Goal: Information Seeking & Learning: Learn about a topic

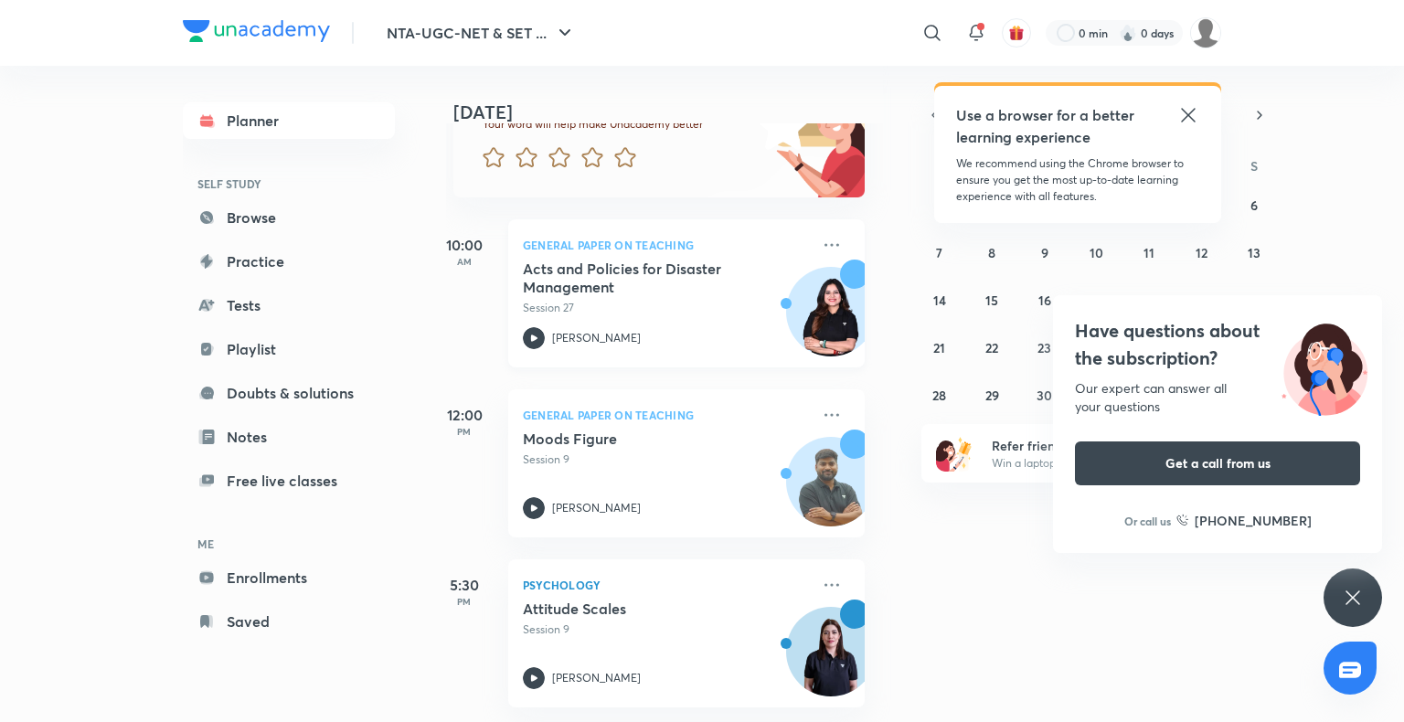
scroll to position [0, 18]
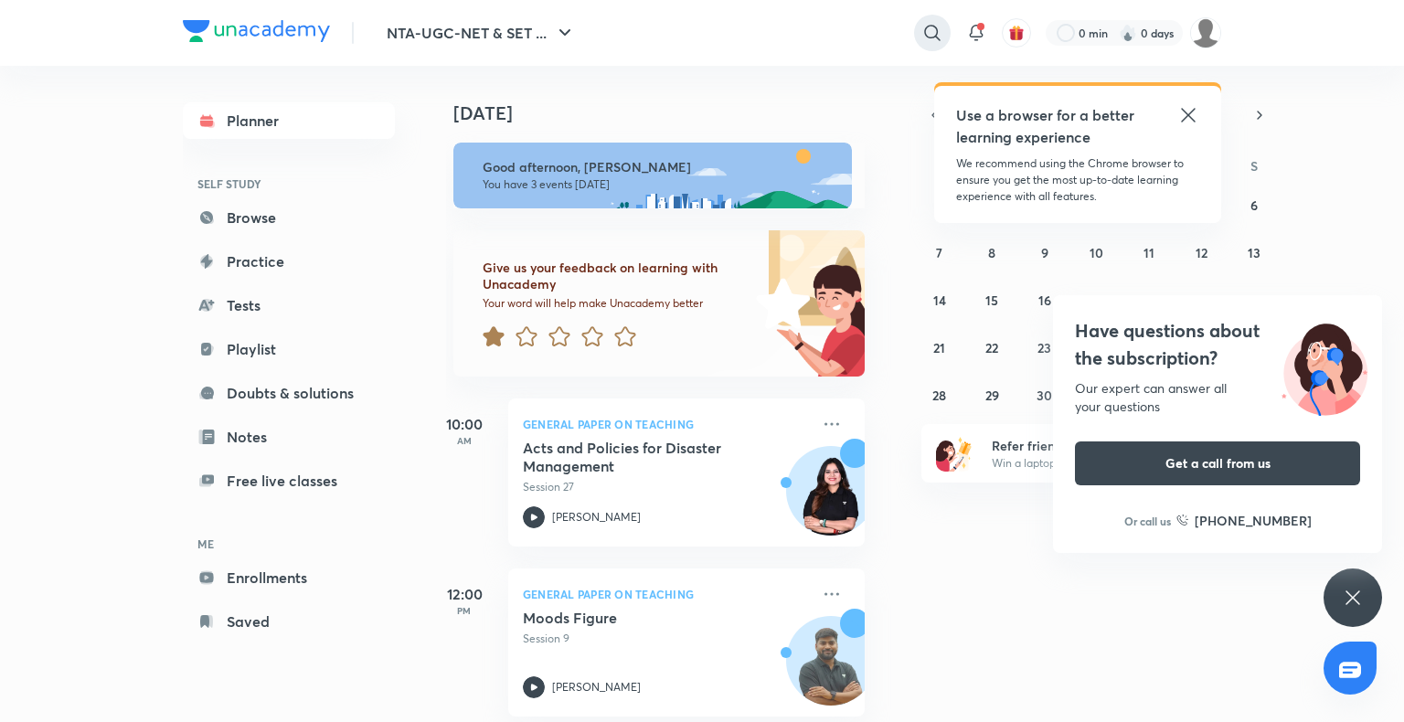
click at [918, 39] on div at bounding box center [932, 33] width 37 height 37
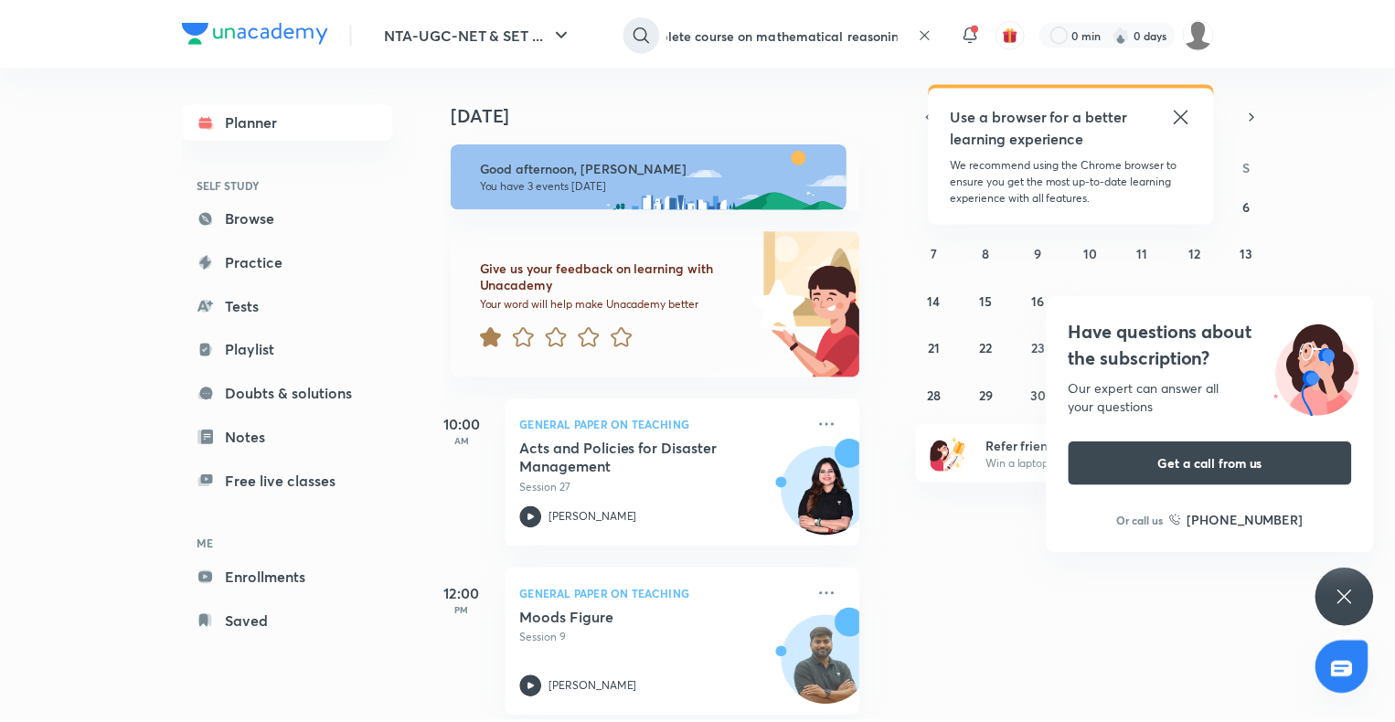
scroll to position [0, 41]
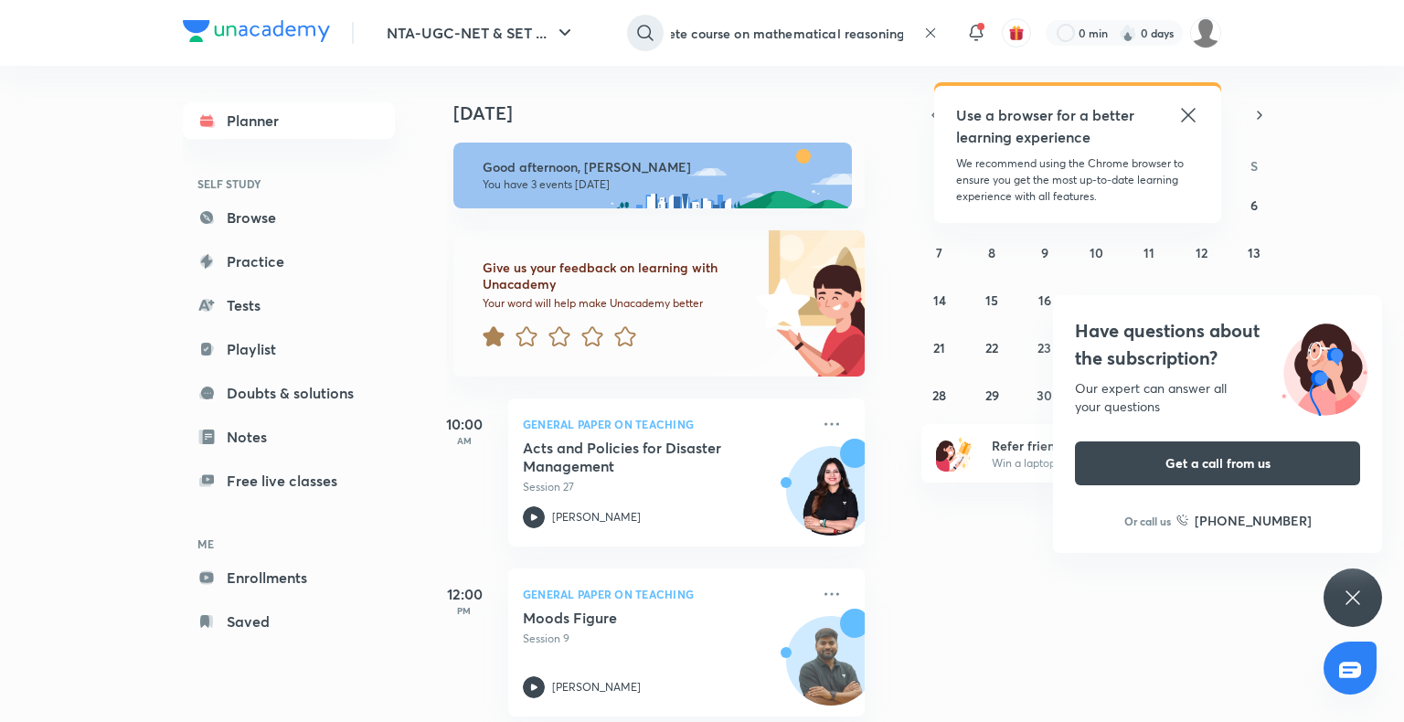
type input "complete course on mathematical reasoning"
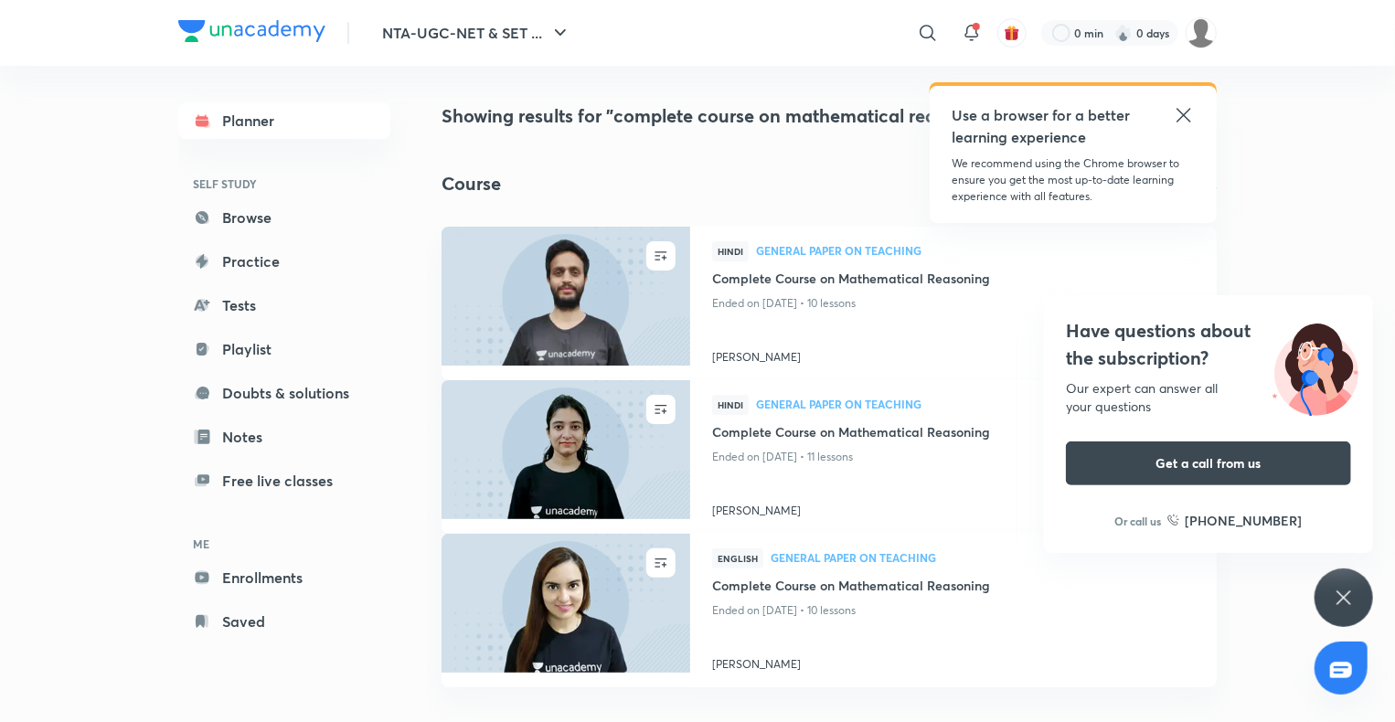
scroll to position [17, 0]
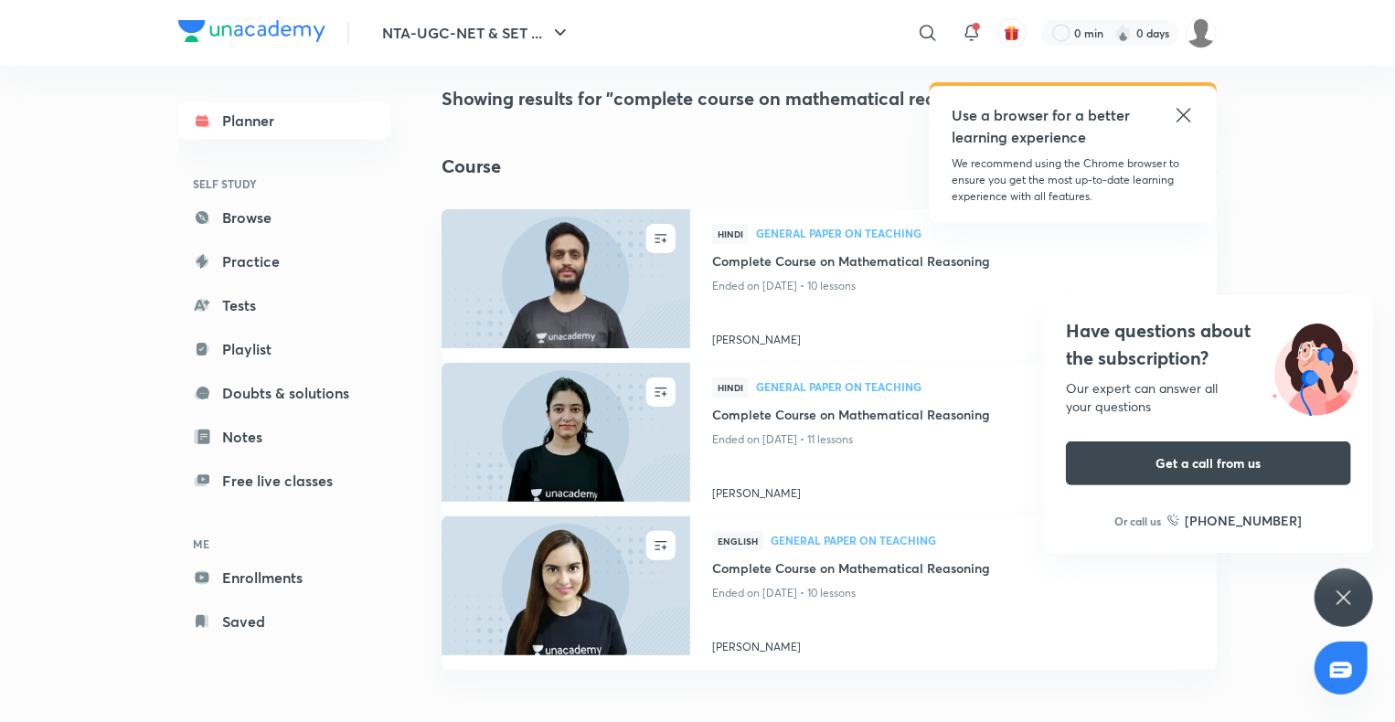
click at [1194, 113] on icon at bounding box center [1184, 115] width 22 height 22
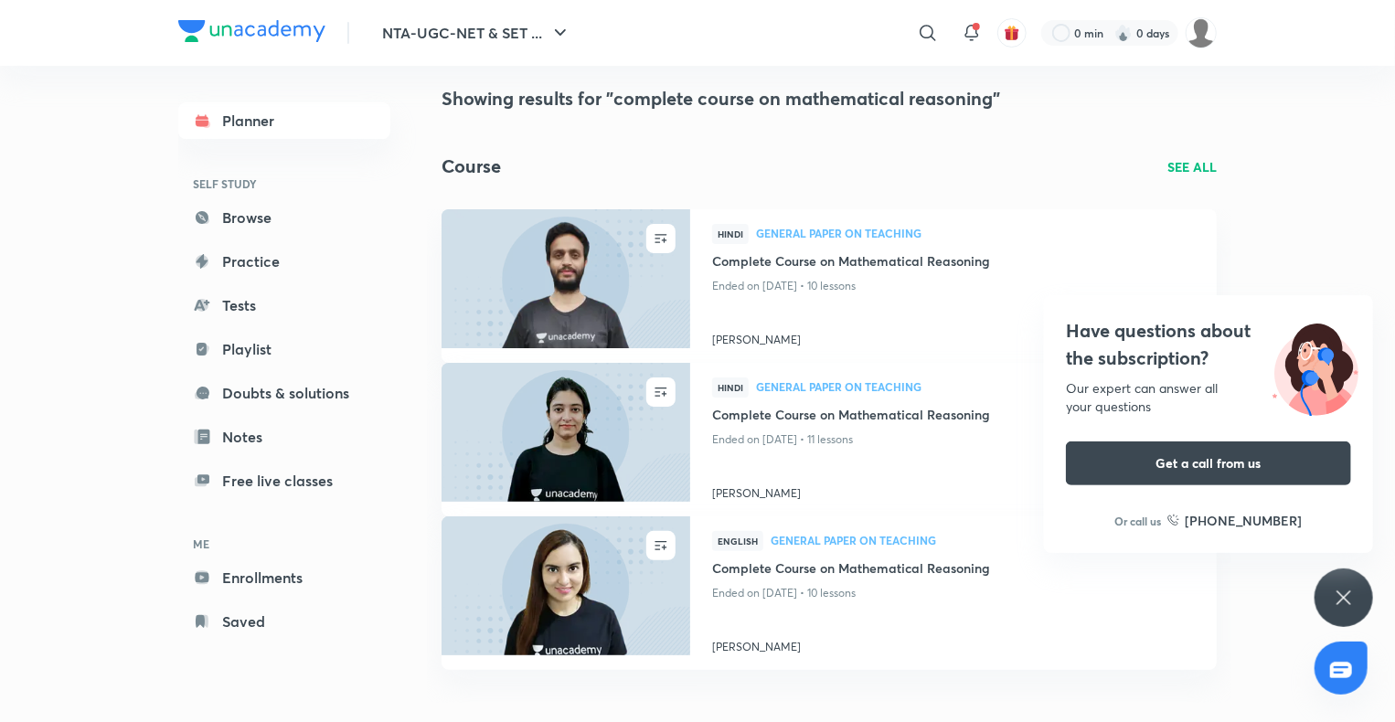
click at [1187, 155] on div "Course SEE ALL" at bounding box center [828, 166] width 775 height 27
click at [1187, 169] on p "SEE ALL" at bounding box center [1191, 166] width 49 height 19
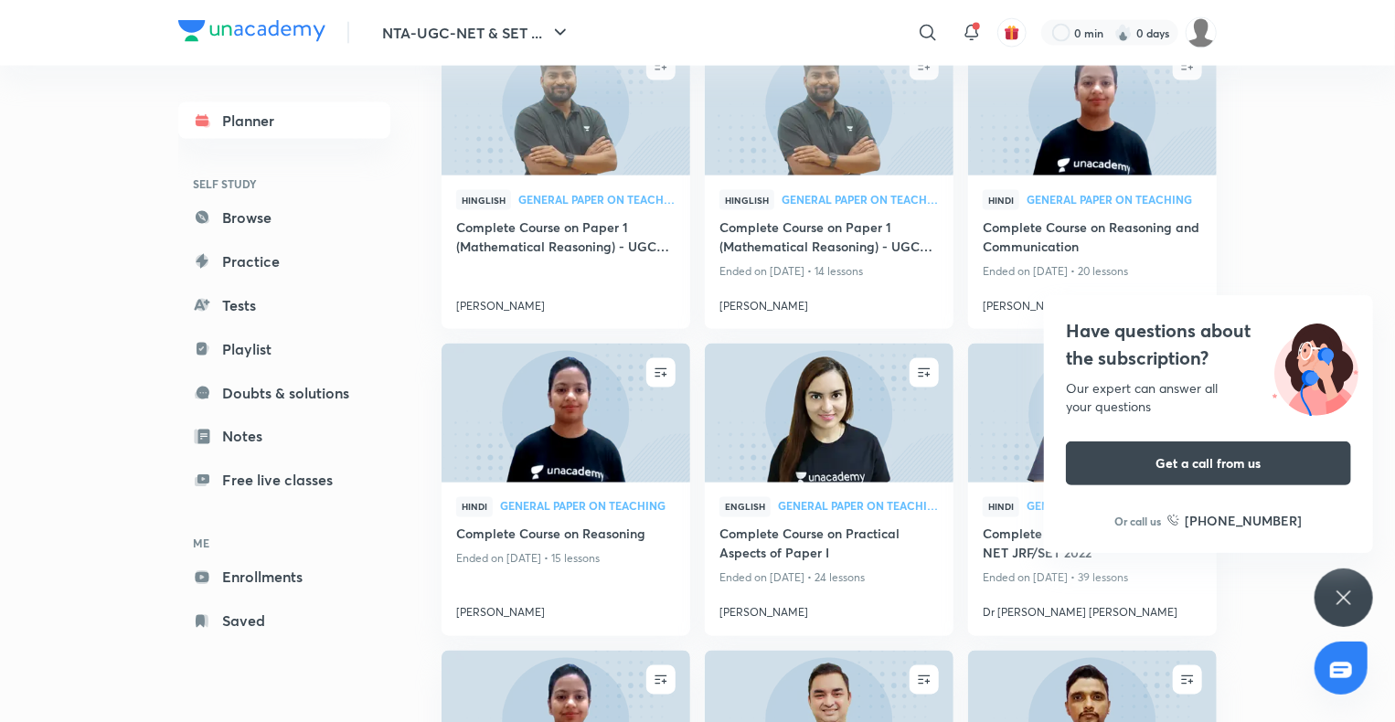
scroll to position [1341, 0]
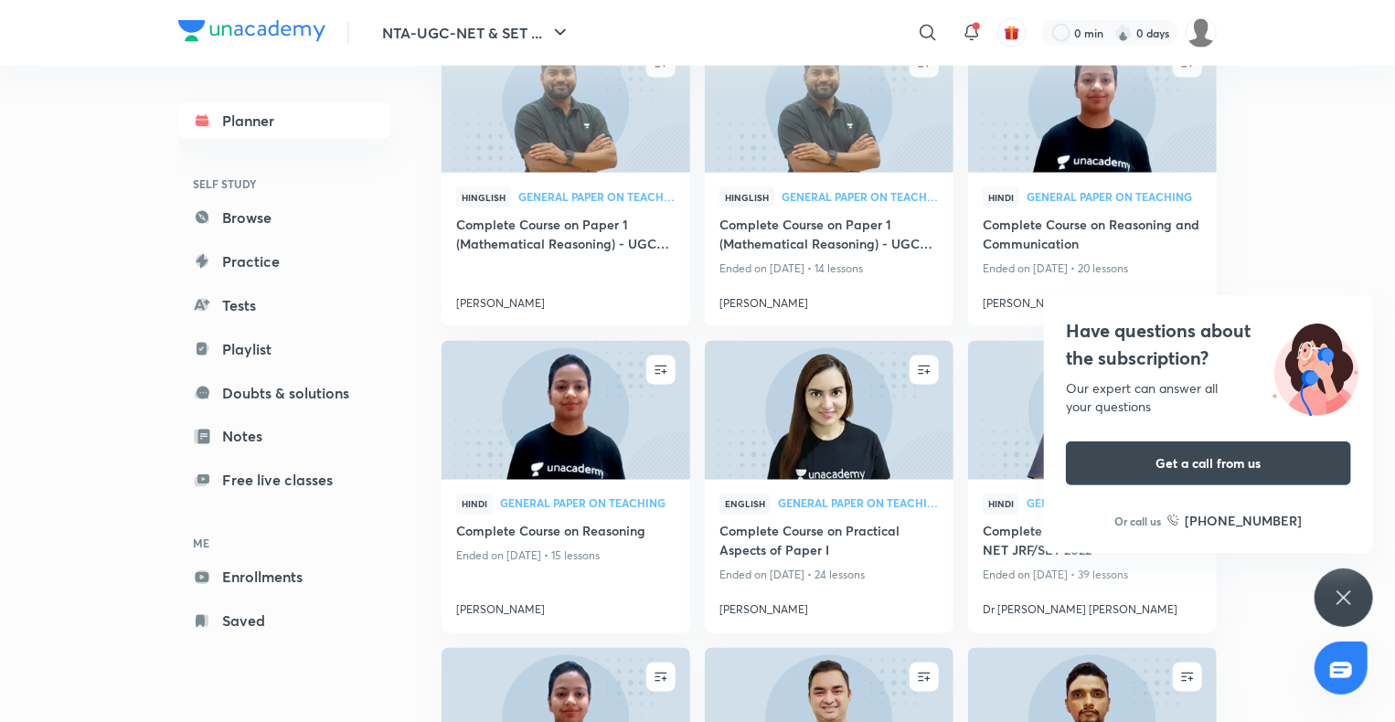
click at [1340, 604] on icon at bounding box center [1344, 598] width 22 height 22
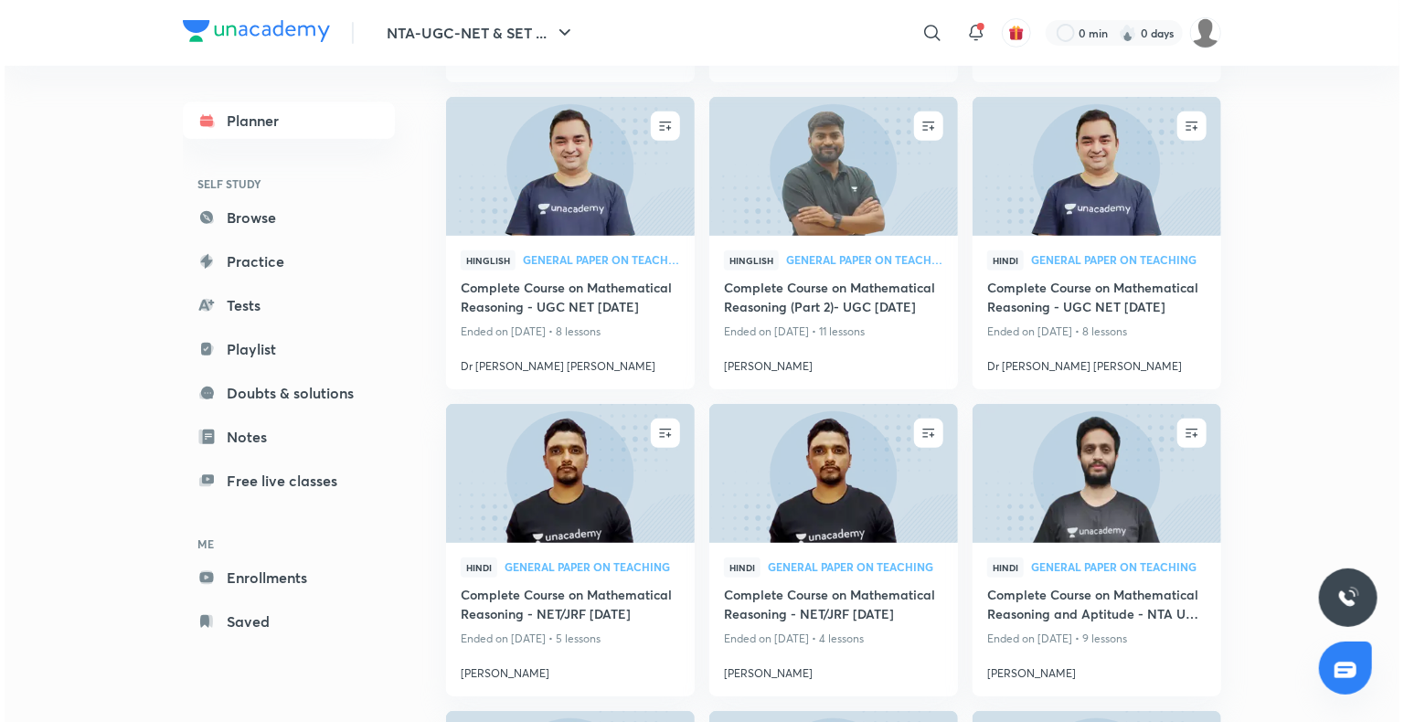
scroll to position [247, 0]
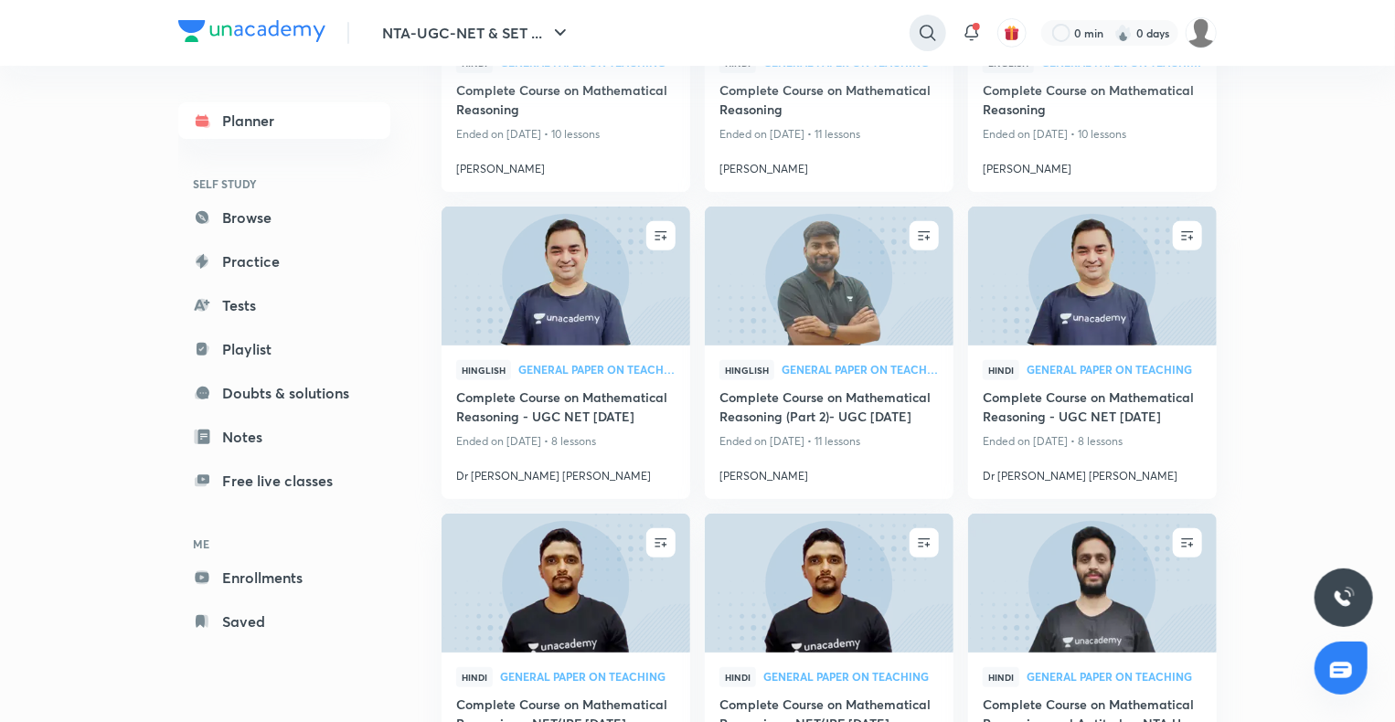
click at [927, 23] on icon at bounding box center [928, 33] width 22 height 22
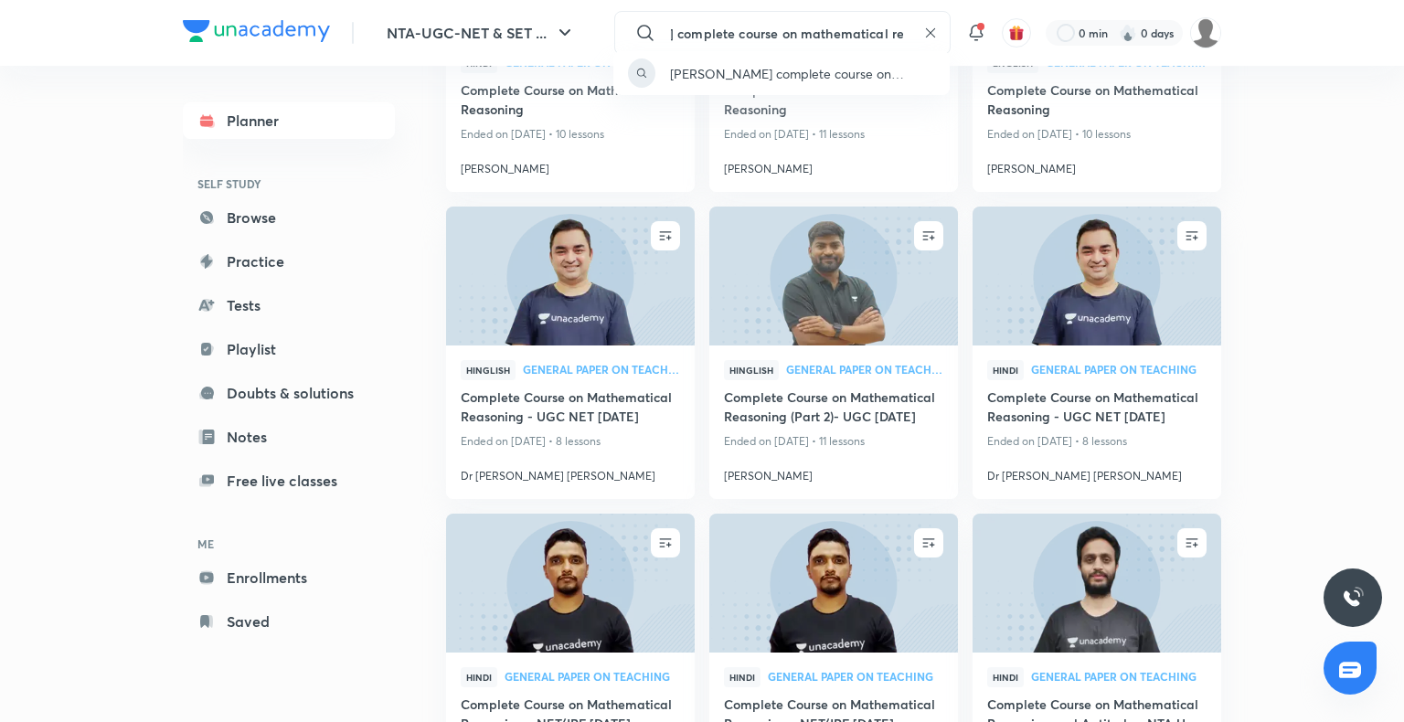
scroll to position [0, 113]
type input "niharika bhagtani complete course on mathematical rea"
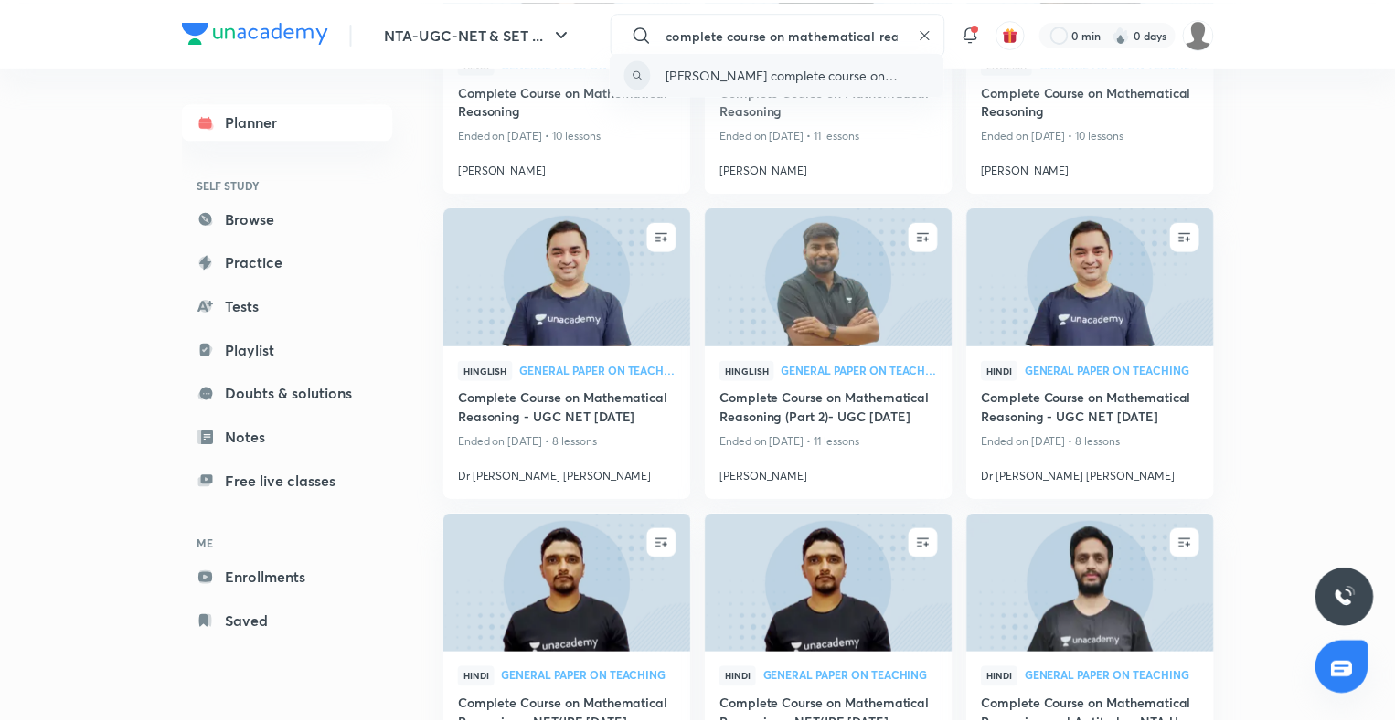
scroll to position [0, 0]
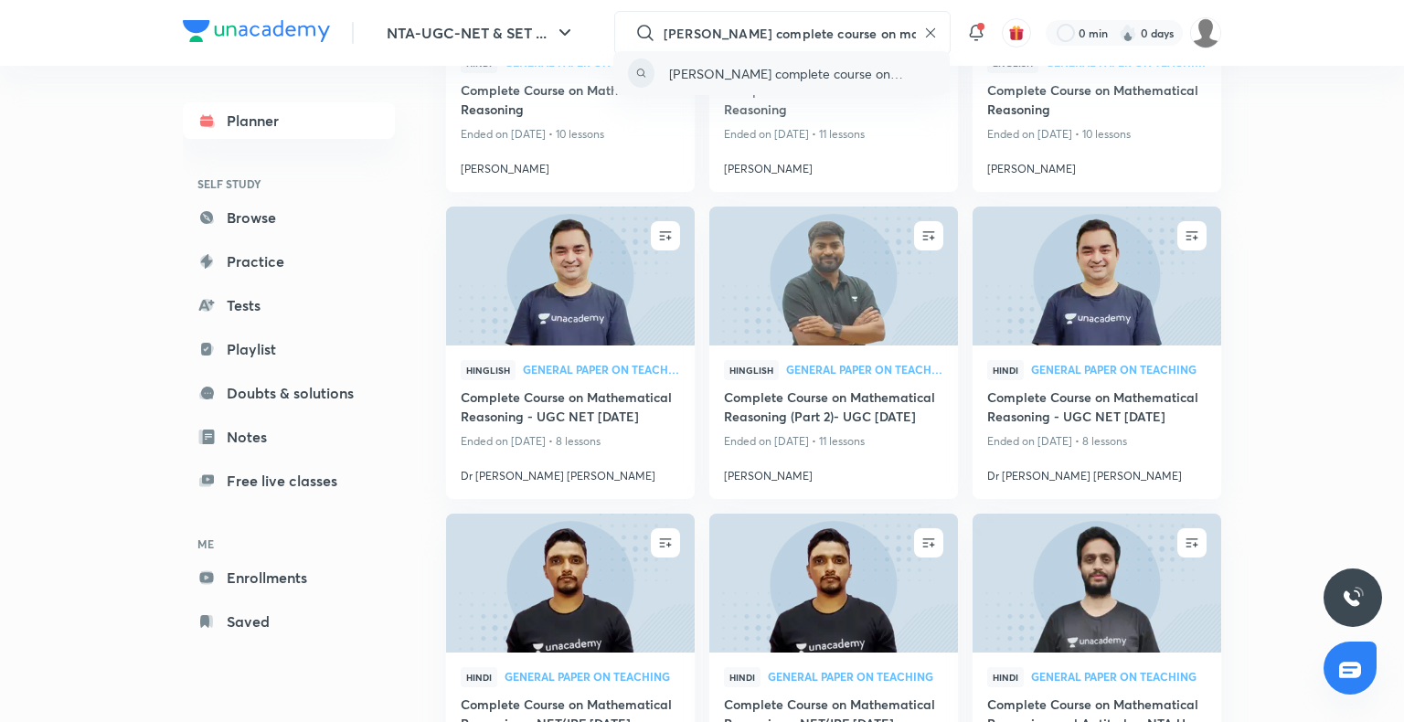
click at [848, 75] on p "niharika bhagtani complete course on mathematical rea" at bounding box center [802, 73] width 266 height 19
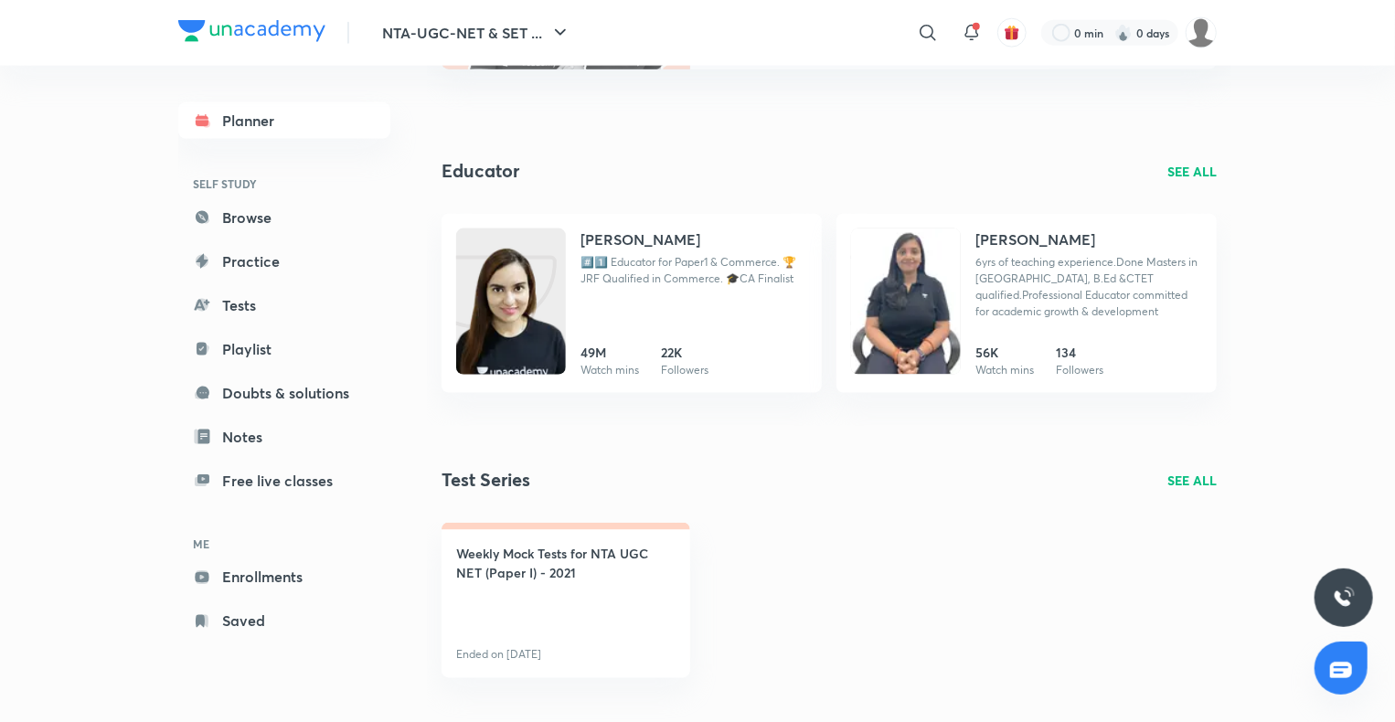
scroll to position [1197, 0]
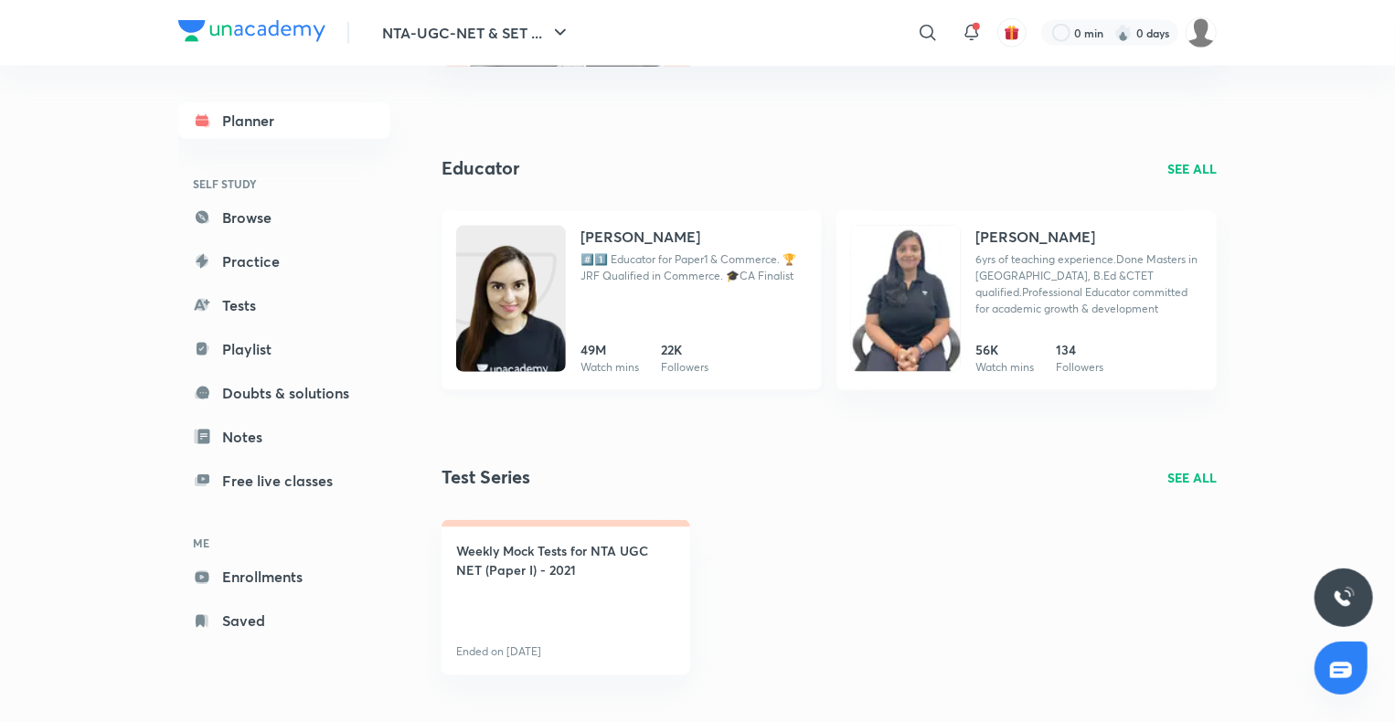
click at [649, 301] on div "Niharika Bhagtani #️⃣1️⃣ Educator for Paper1 & Commerce. 🏆JRF Qualified in Comm…" at bounding box center [693, 301] width 227 height 150
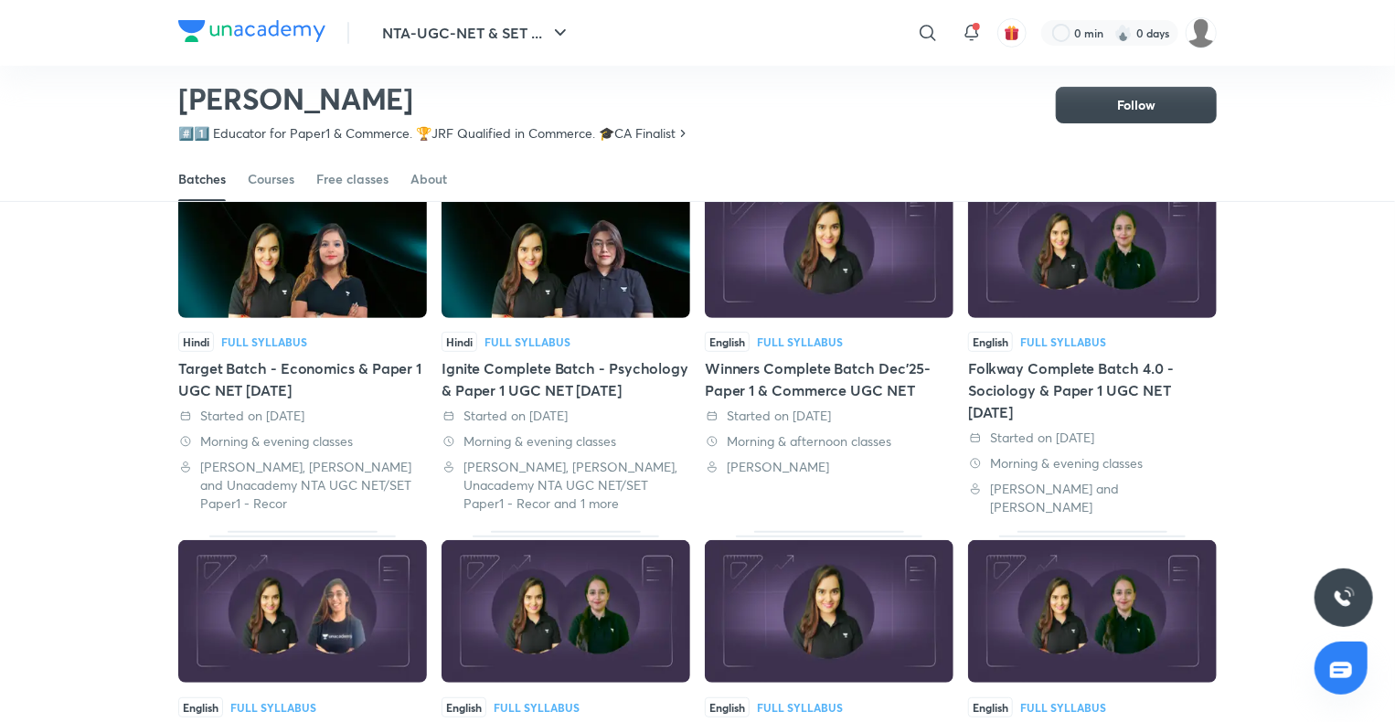
scroll to position [142, 0]
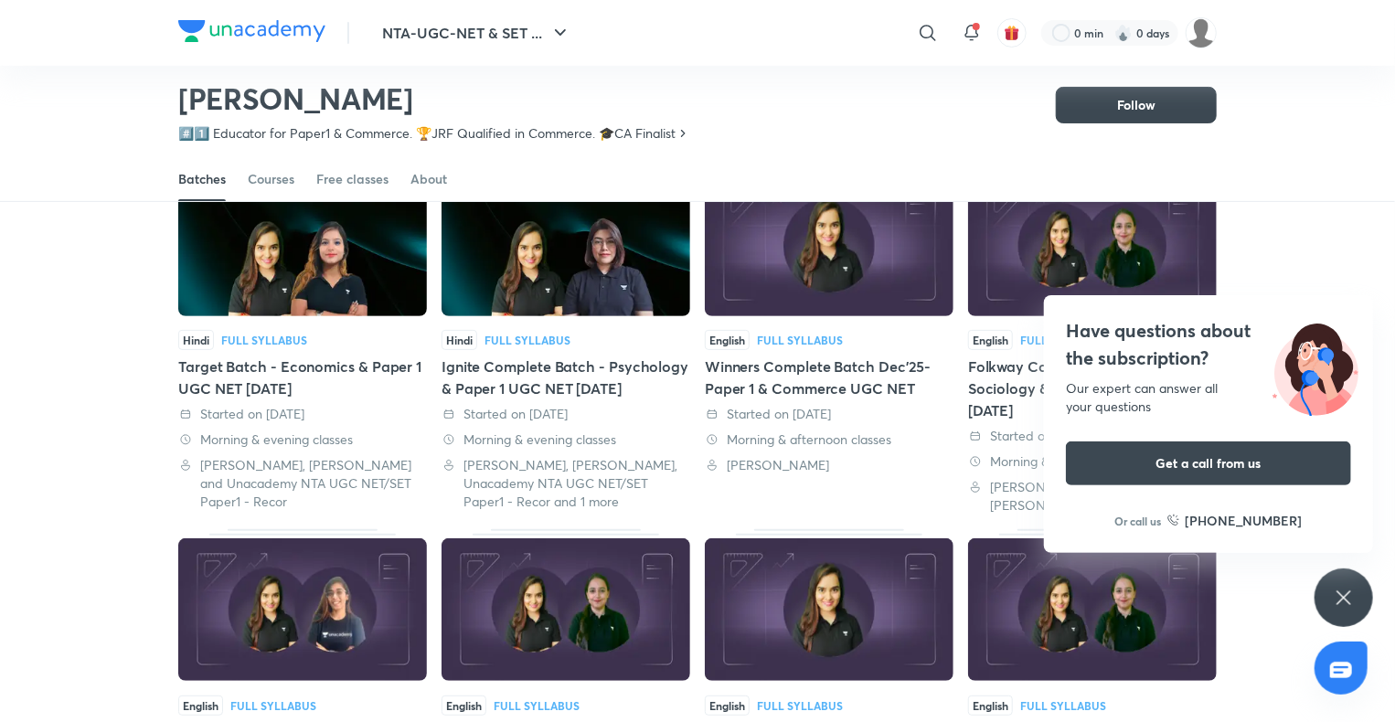
click at [1341, 580] on div "Have questions about the subscription? Our expert can answer all your questions…" at bounding box center [1343, 598] width 59 height 59
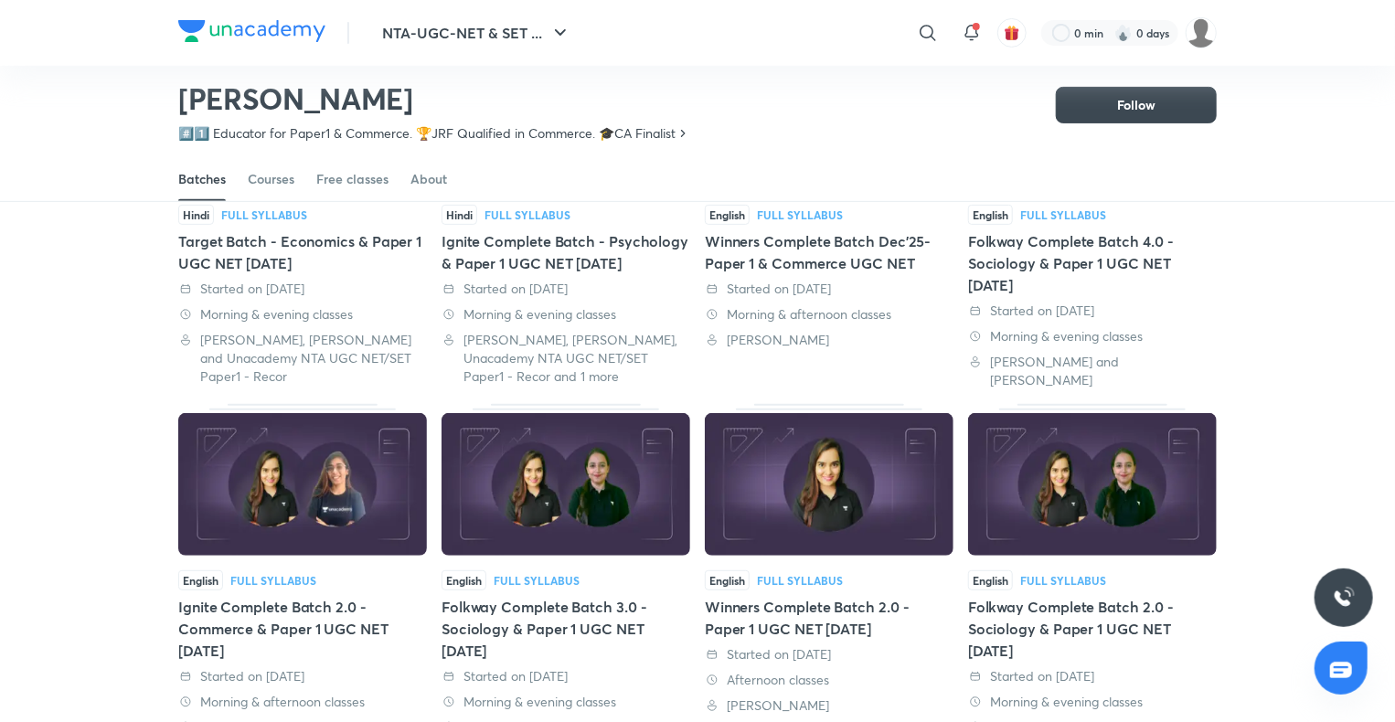
scroll to position [266, 0]
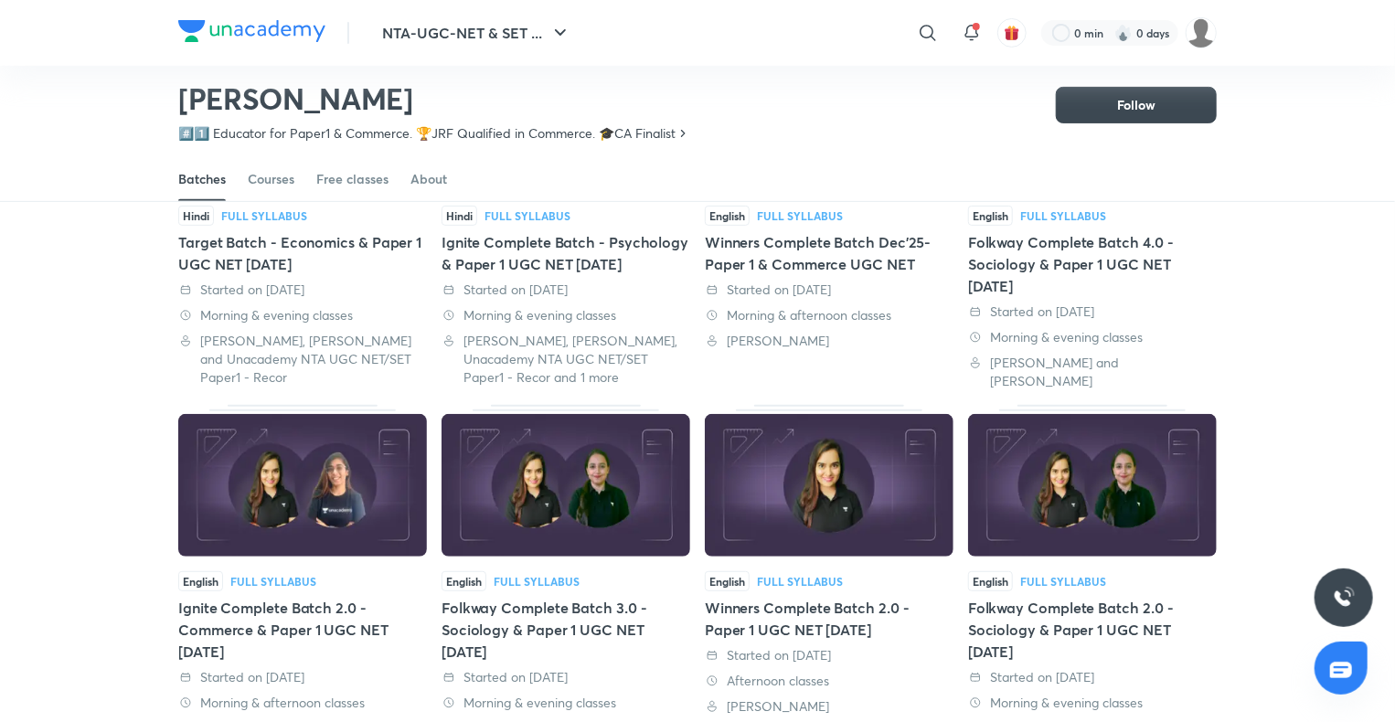
click at [845, 525] on img at bounding box center [829, 485] width 249 height 143
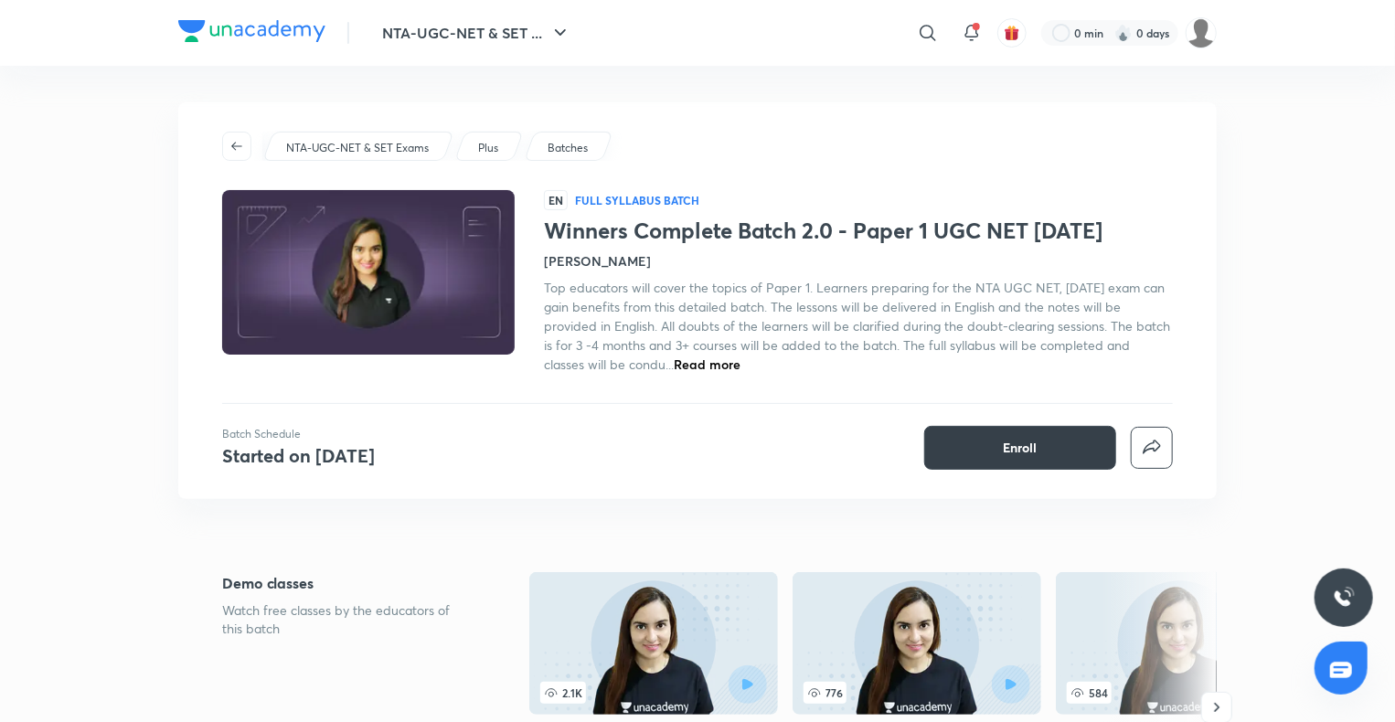
click at [1005, 465] on button "Enroll" at bounding box center [1020, 448] width 192 height 44
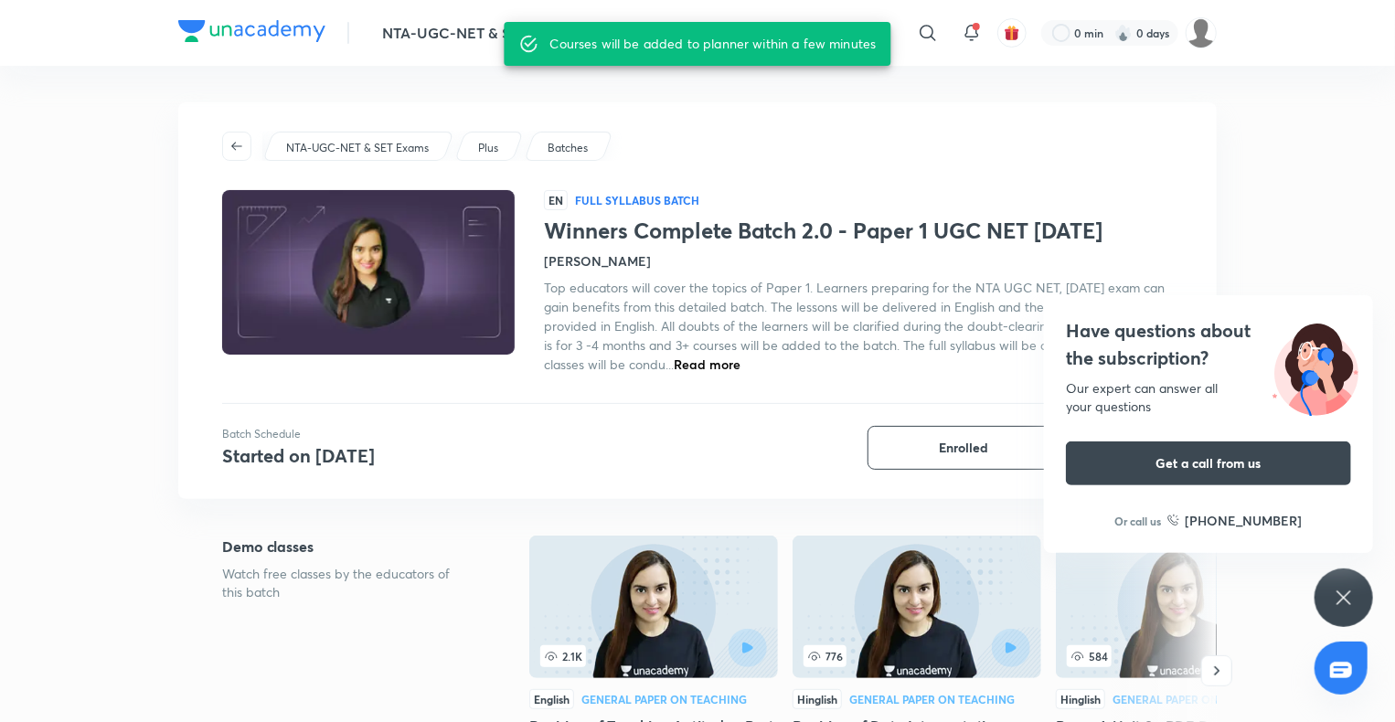
click at [1346, 580] on div "Have questions about the subscription? Our expert can answer all your questions…" at bounding box center [1343, 598] width 59 height 59
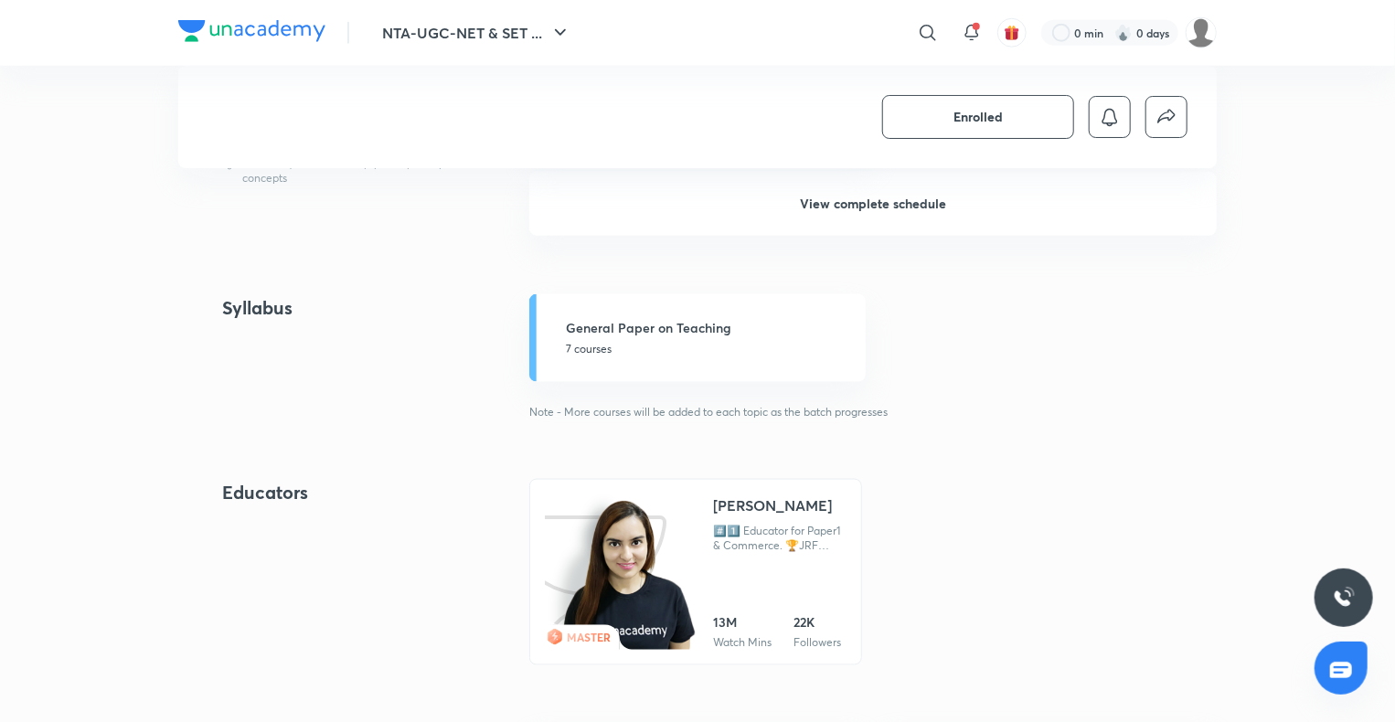
scroll to position [1011, 0]
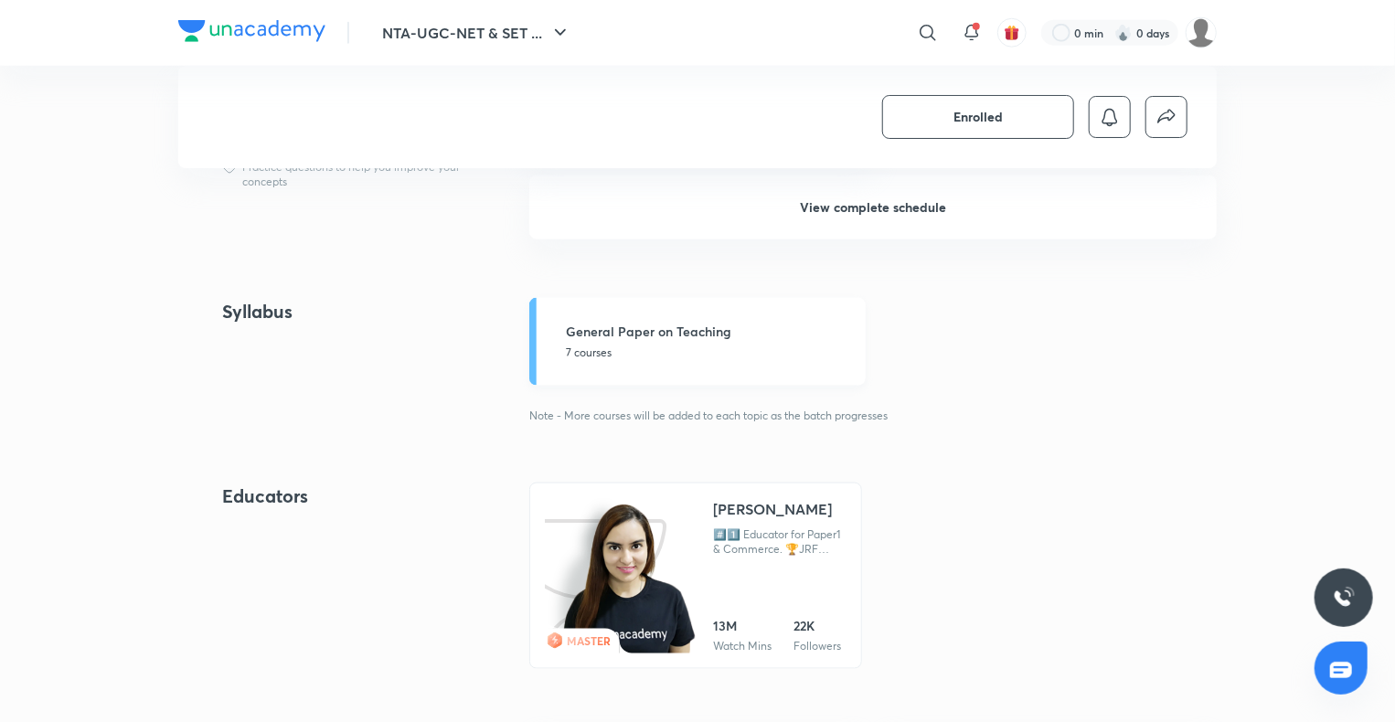
click at [724, 375] on link "General Paper on Teaching 7 courses" at bounding box center [697, 342] width 336 height 88
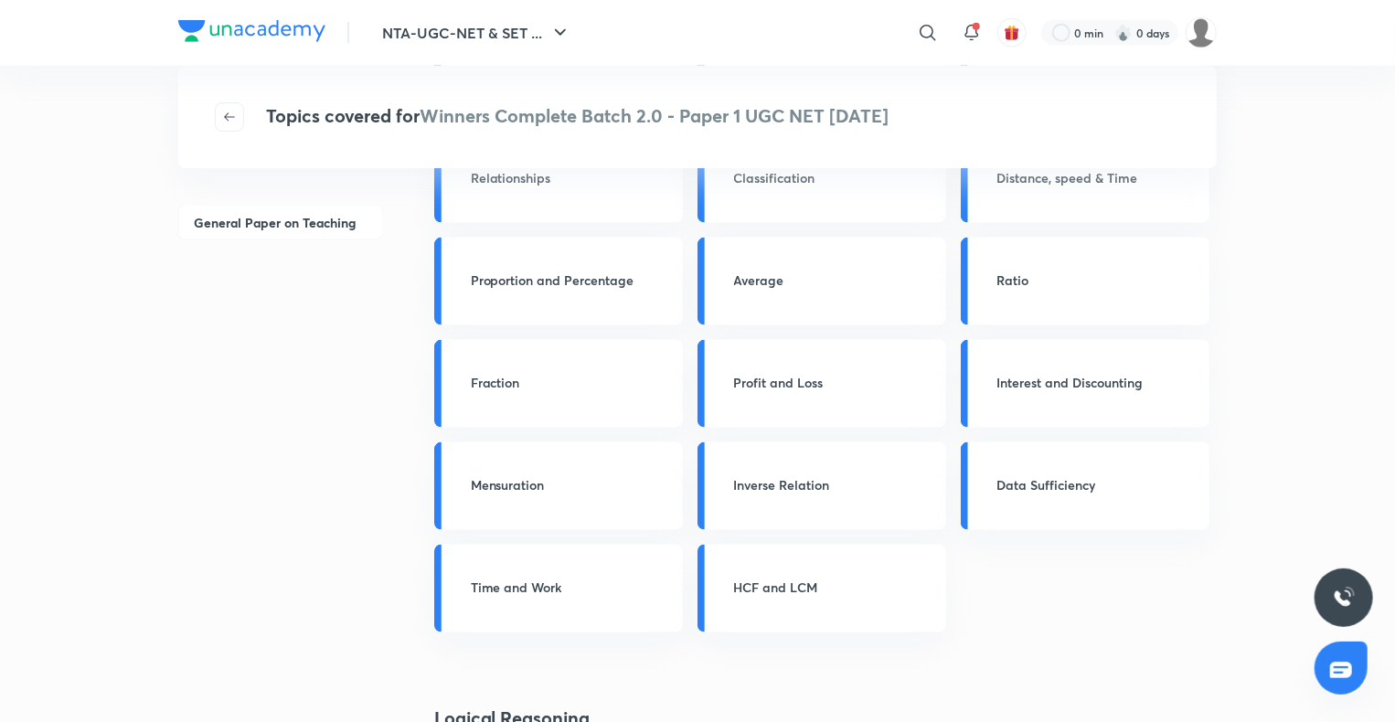
scroll to position [940, 0]
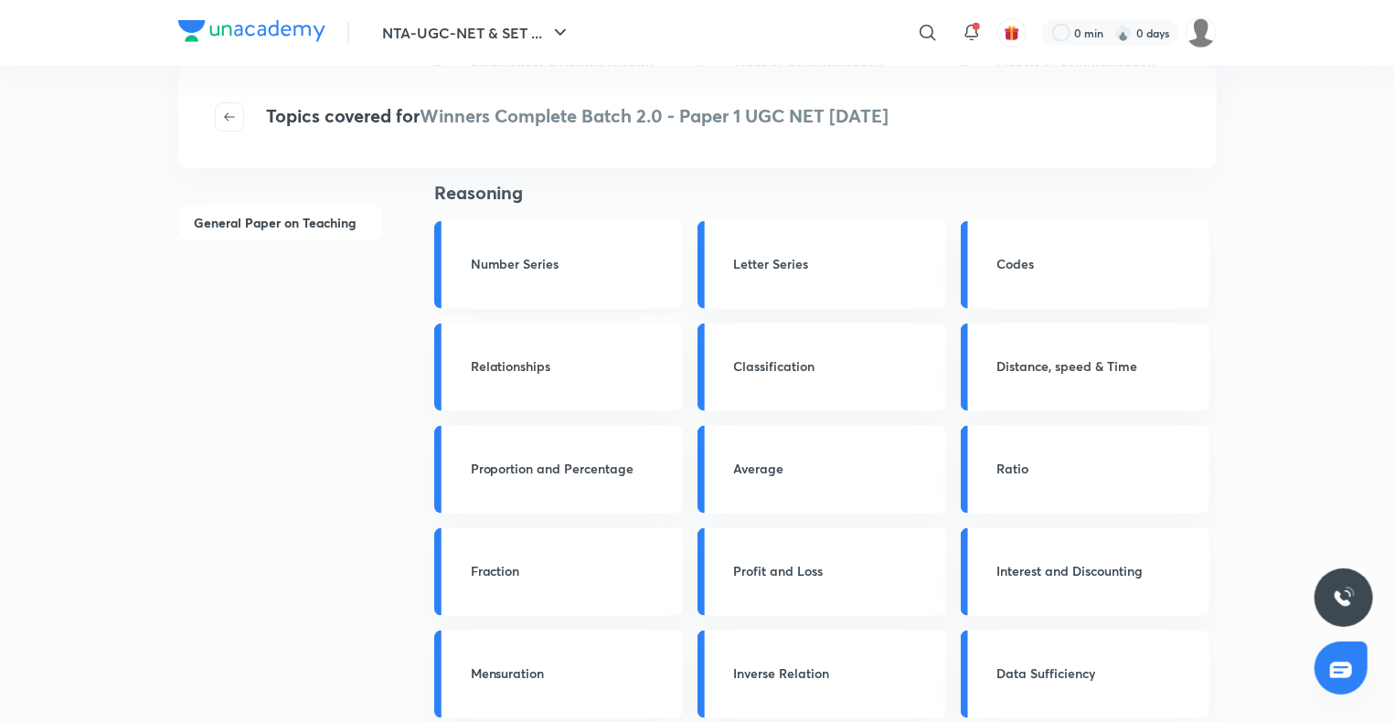
click at [575, 254] on h3 "Number Series" at bounding box center [571, 263] width 201 height 19
click at [495, 234] on div "Number Series" at bounding box center [558, 265] width 249 height 88
click at [231, 113] on icon "button" at bounding box center [229, 117] width 15 height 15
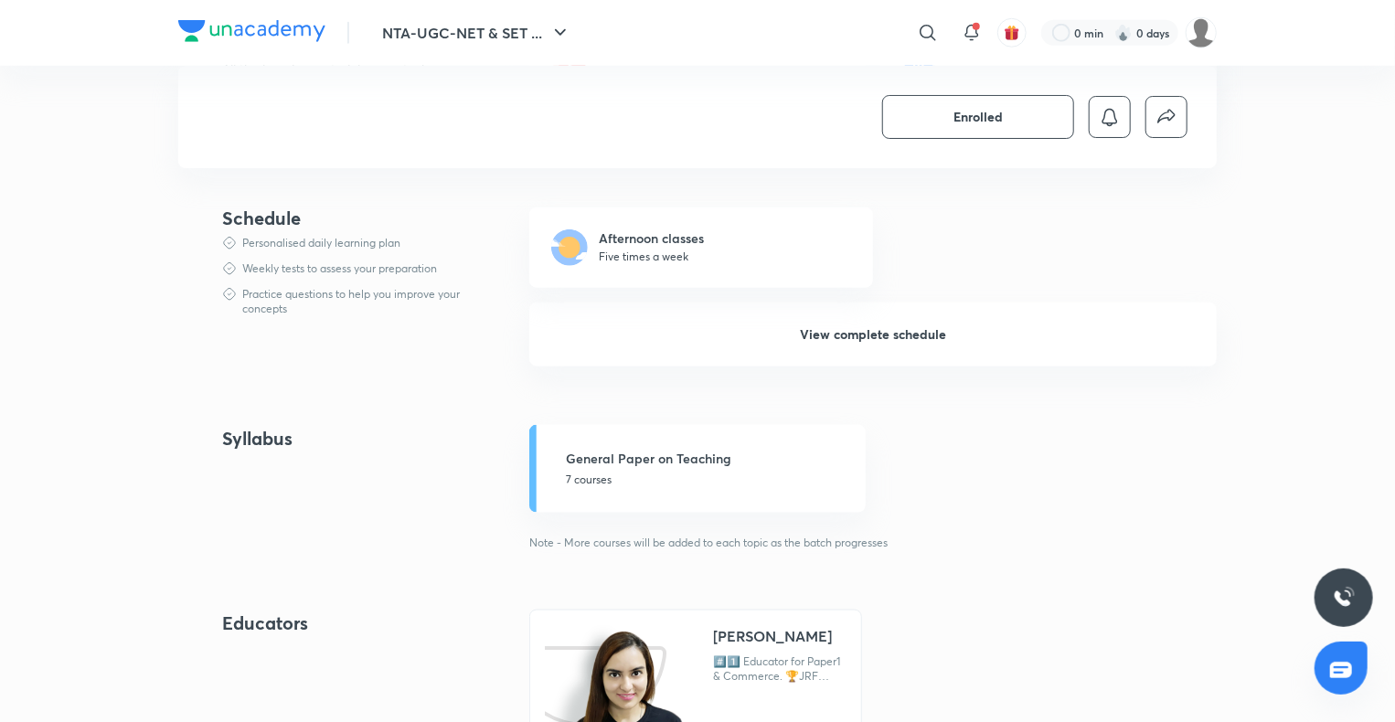
scroll to position [819, 0]
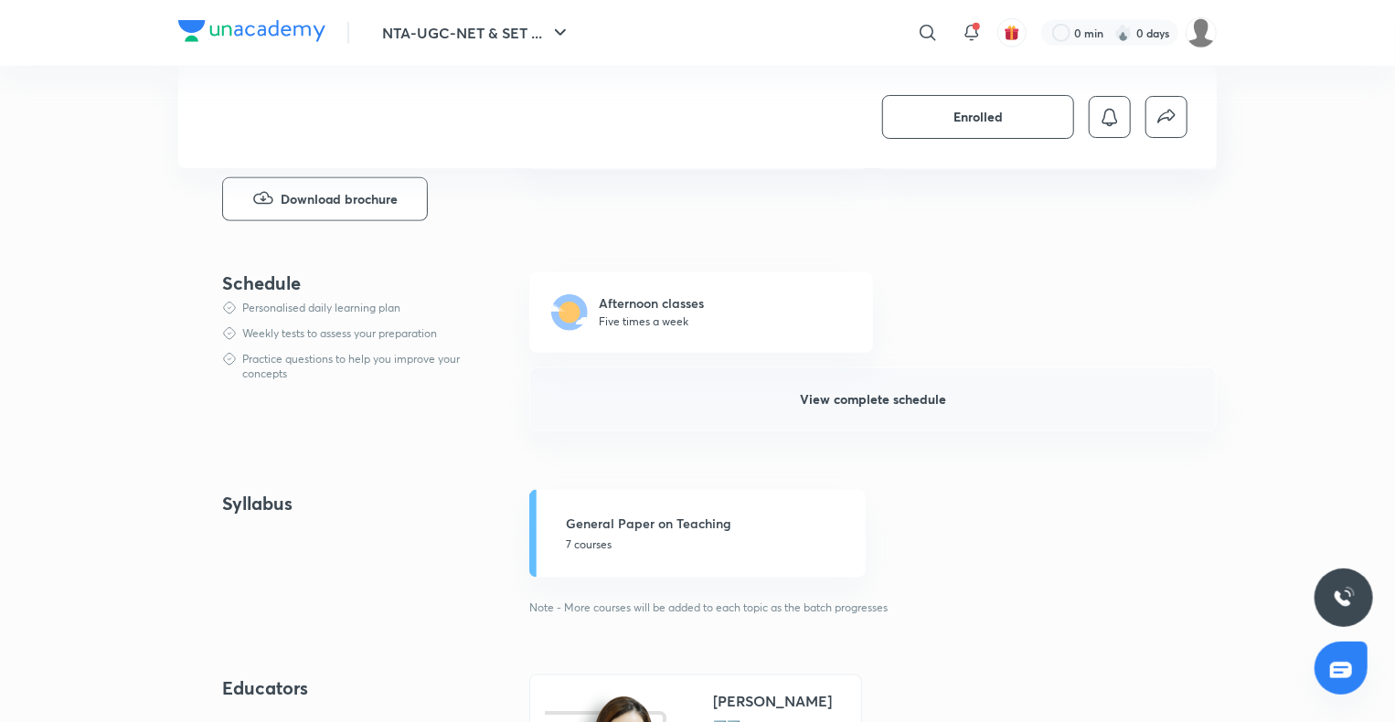
click at [566, 413] on button "View complete schedule" at bounding box center [872, 399] width 687 height 64
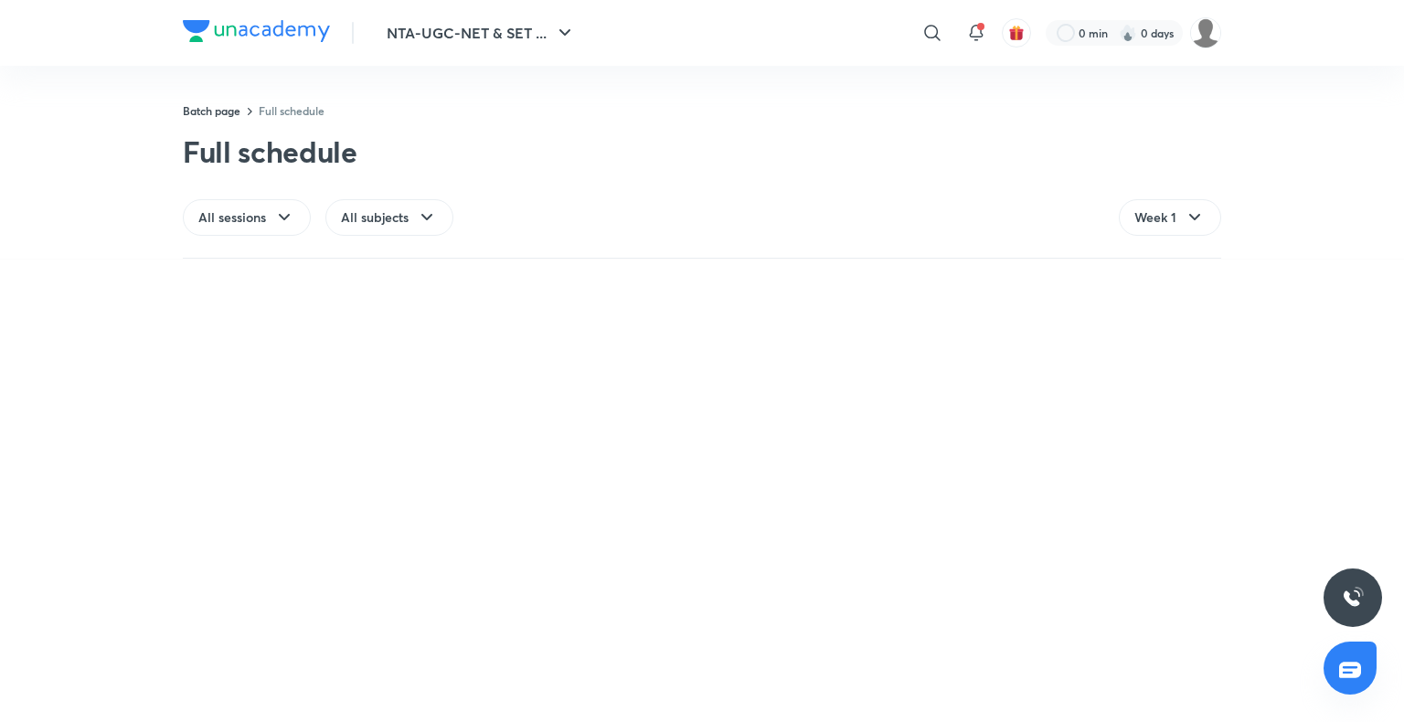
click at [298, 112] on link "Full schedule" at bounding box center [292, 110] width 66 height 15
click at [391, 223] on span "All subjects" at bounding box center [375, 217] width 68 height 18
click at [403, 297] on span "General Paper on Teaching" at bounding box center [421, 302] width 160 height 18
click at [201, 115] on link "Batch page" at bounding box center [212, 110] width 58 height 15
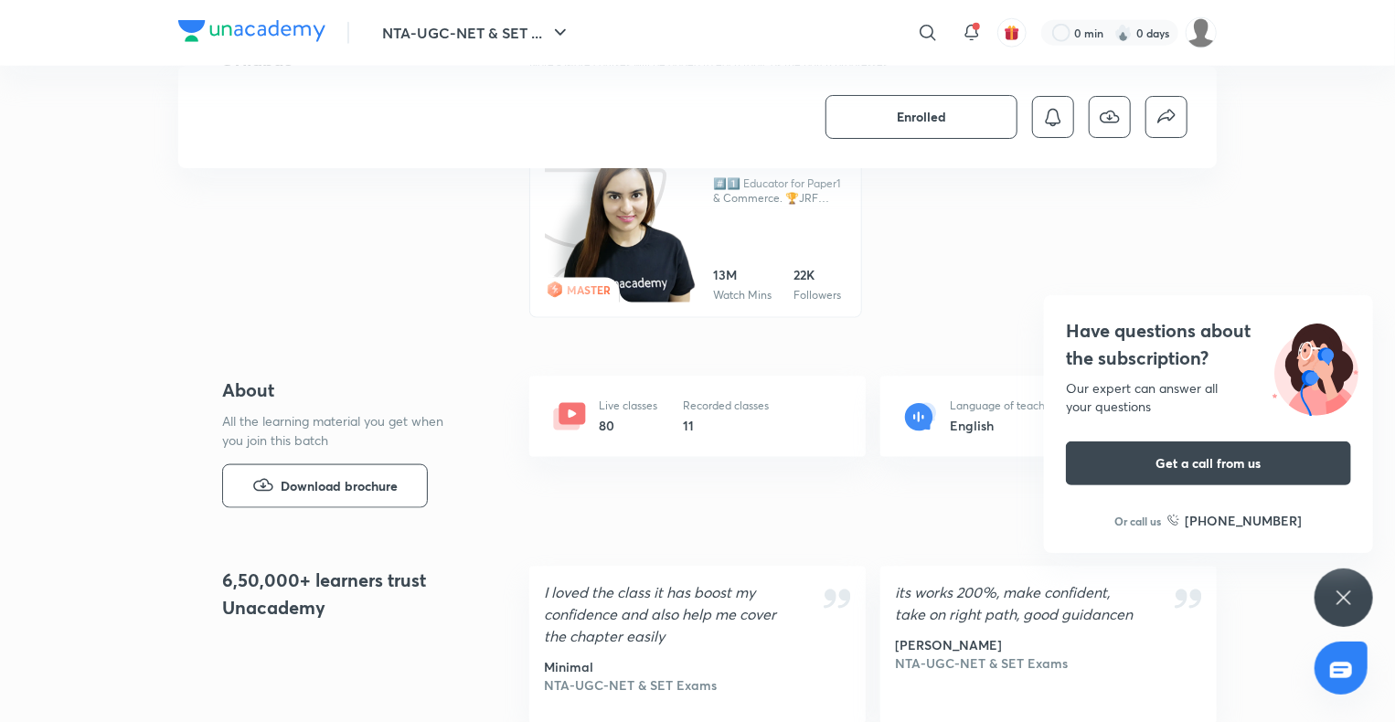
scroll to position [1035, 0]
click at [585, 405] on icon at bounding box center [569, 415] width 37 height 37
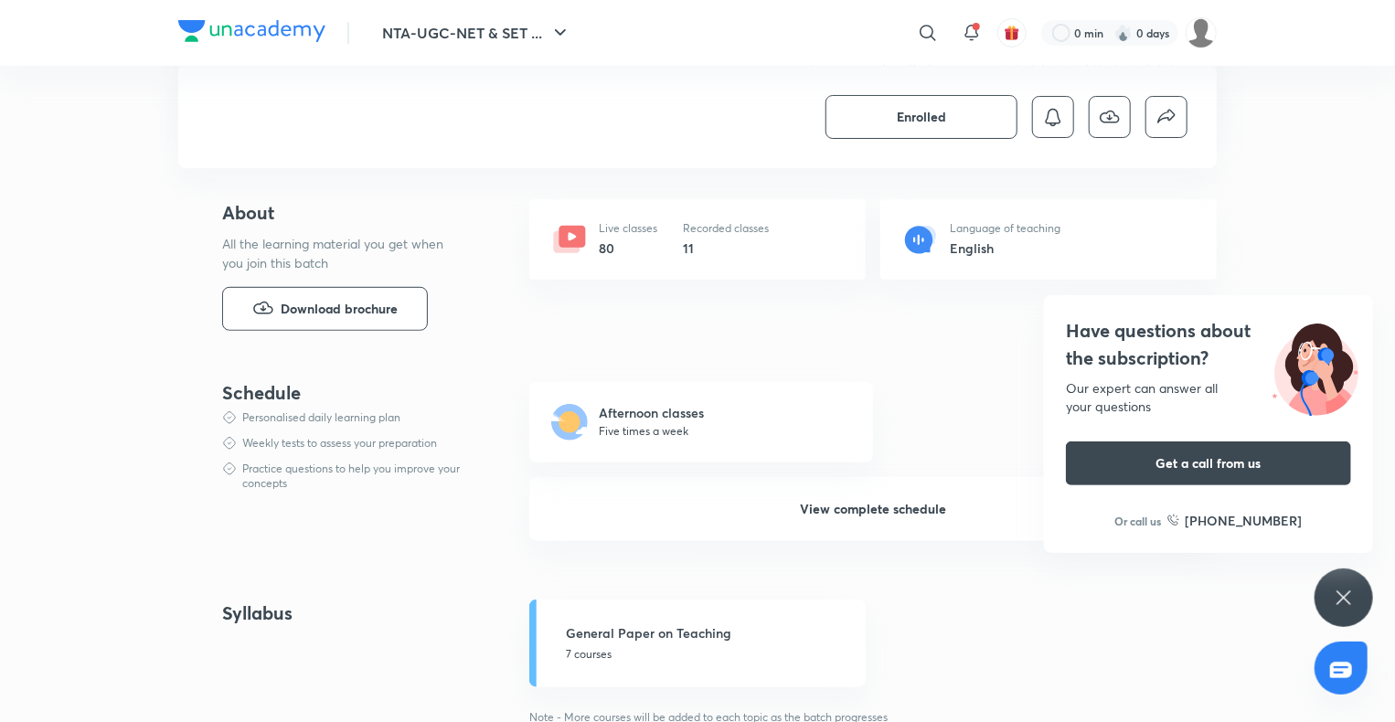
scroll to position [378, 0]
click at [697, 528] on button "View complete schedule" at bounding box center [872, 511] width 687 height 64
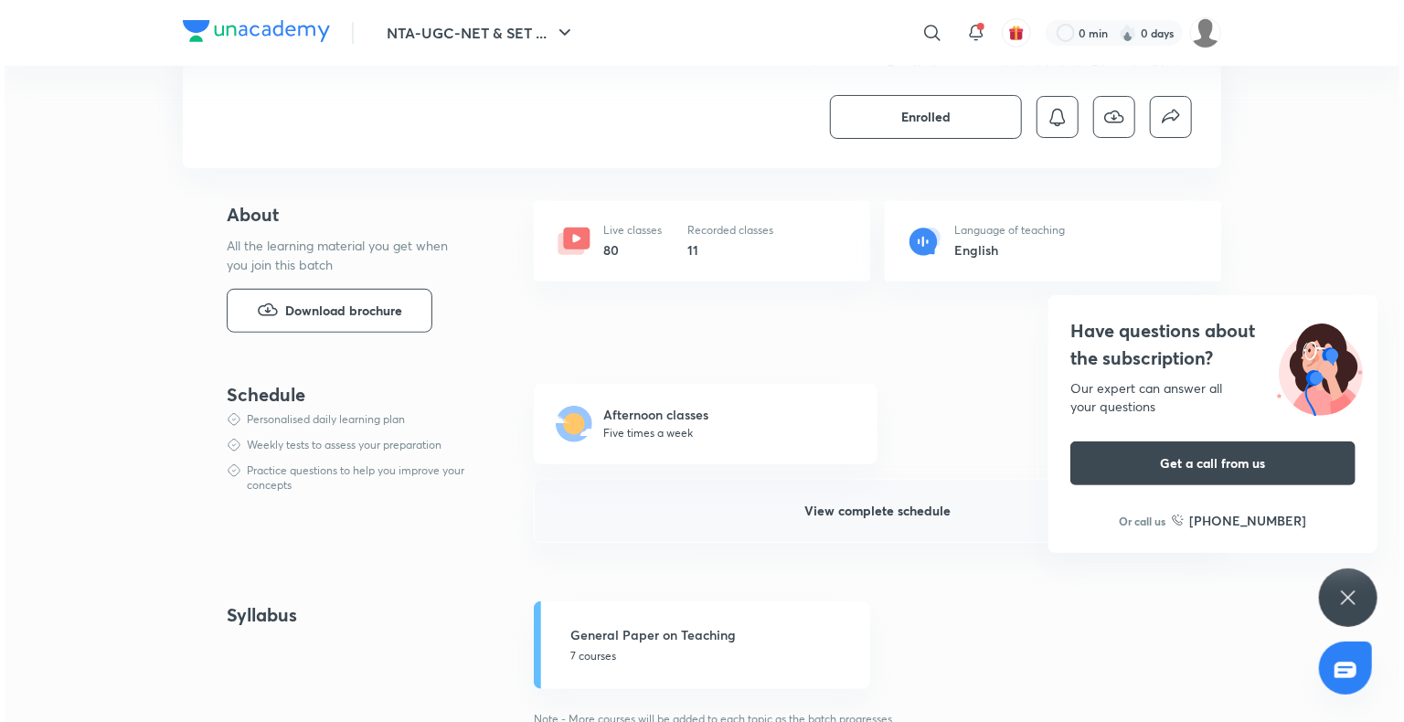
scroll to position [0, 0]
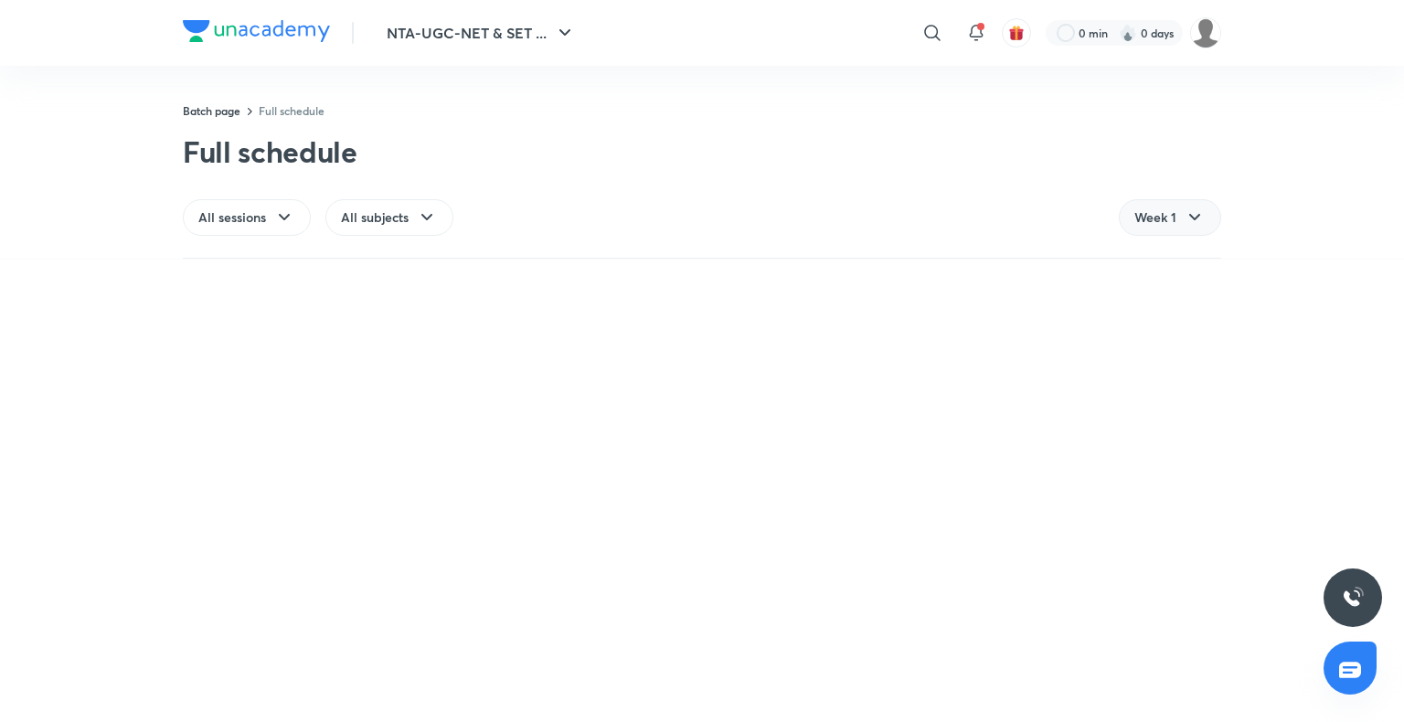
click at [1169, 225] on span "Week 1" at bounding box center [1155, 217] width 42 height 18
click at [976, 35] on icon at bounding box center [976, 33] width 22 height 22
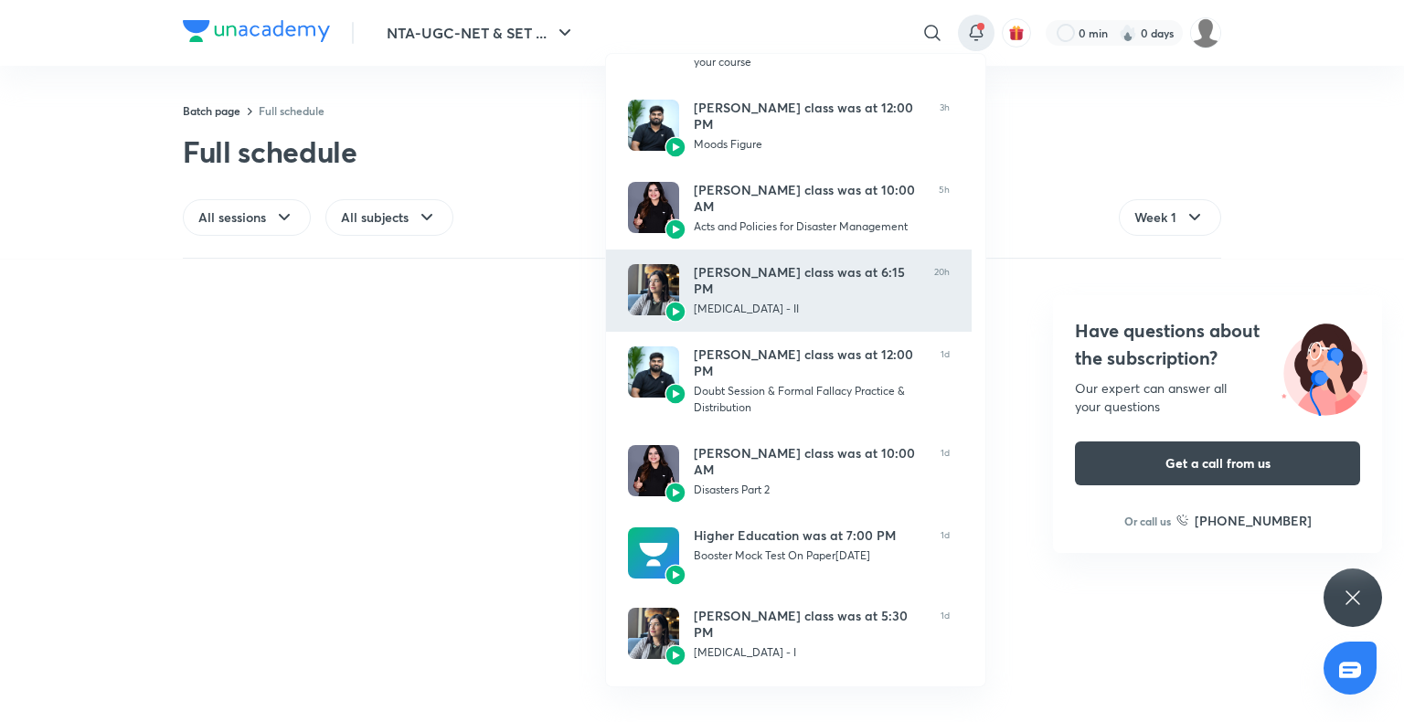
scroll to position [112, 0]
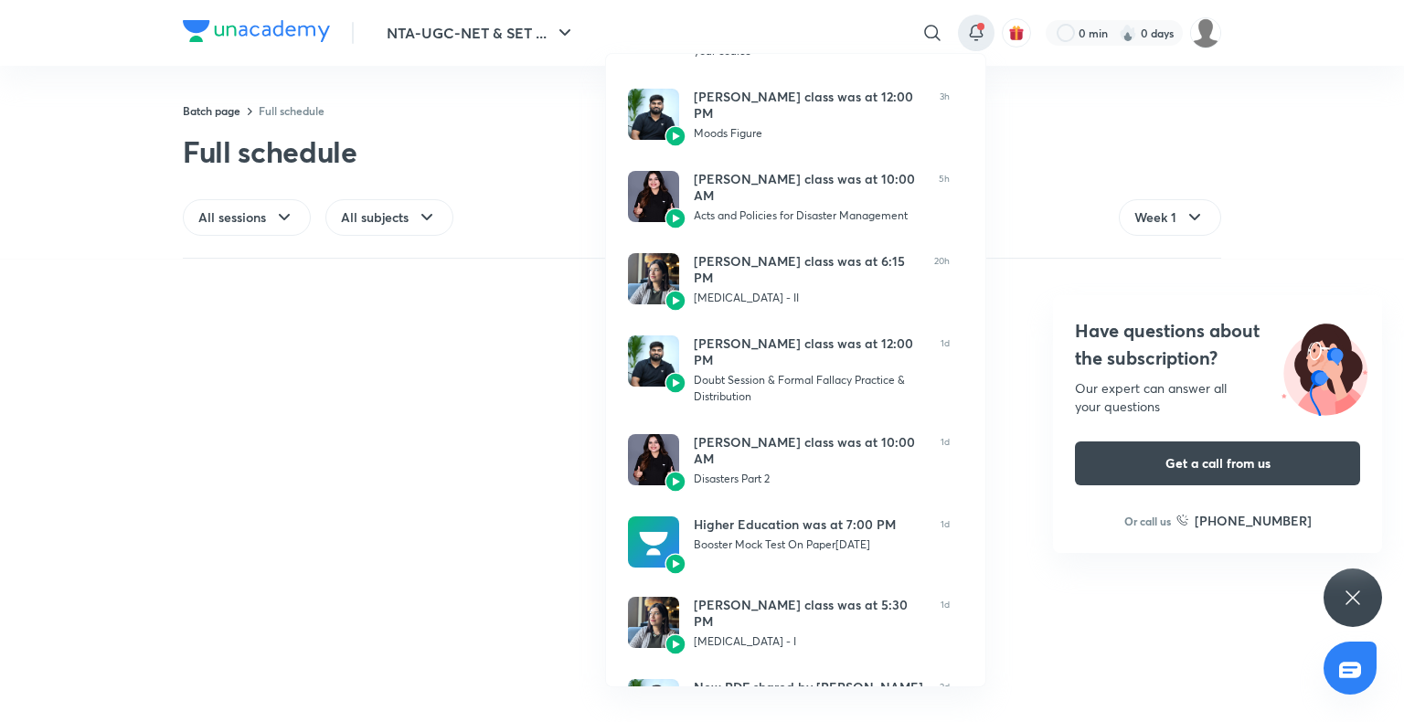
click at [397, 412] on div at bounding box center [702, 361] width 1404 height 722
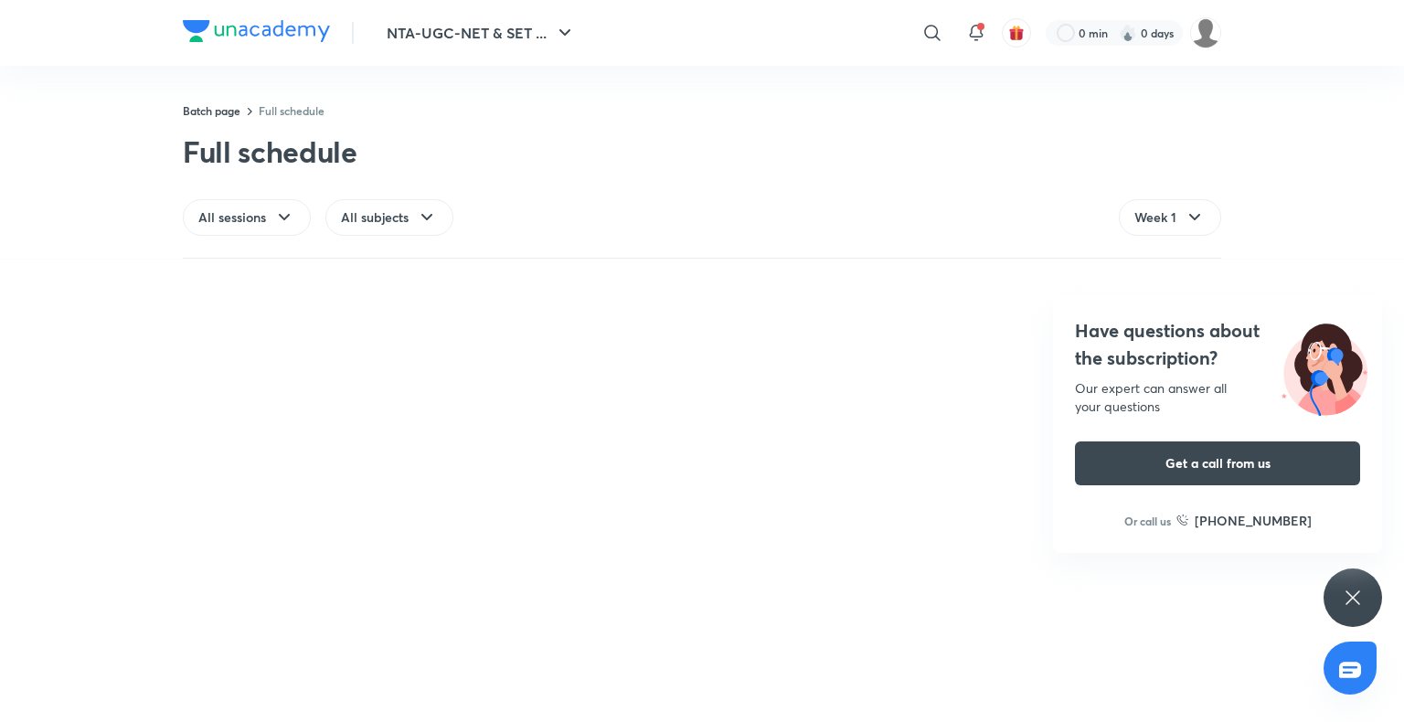
click at [1356, 612] on div "Have questions about the subscription? Our expert can answer all your questions…" at bounding box center [1353, 598] width 59 height 59
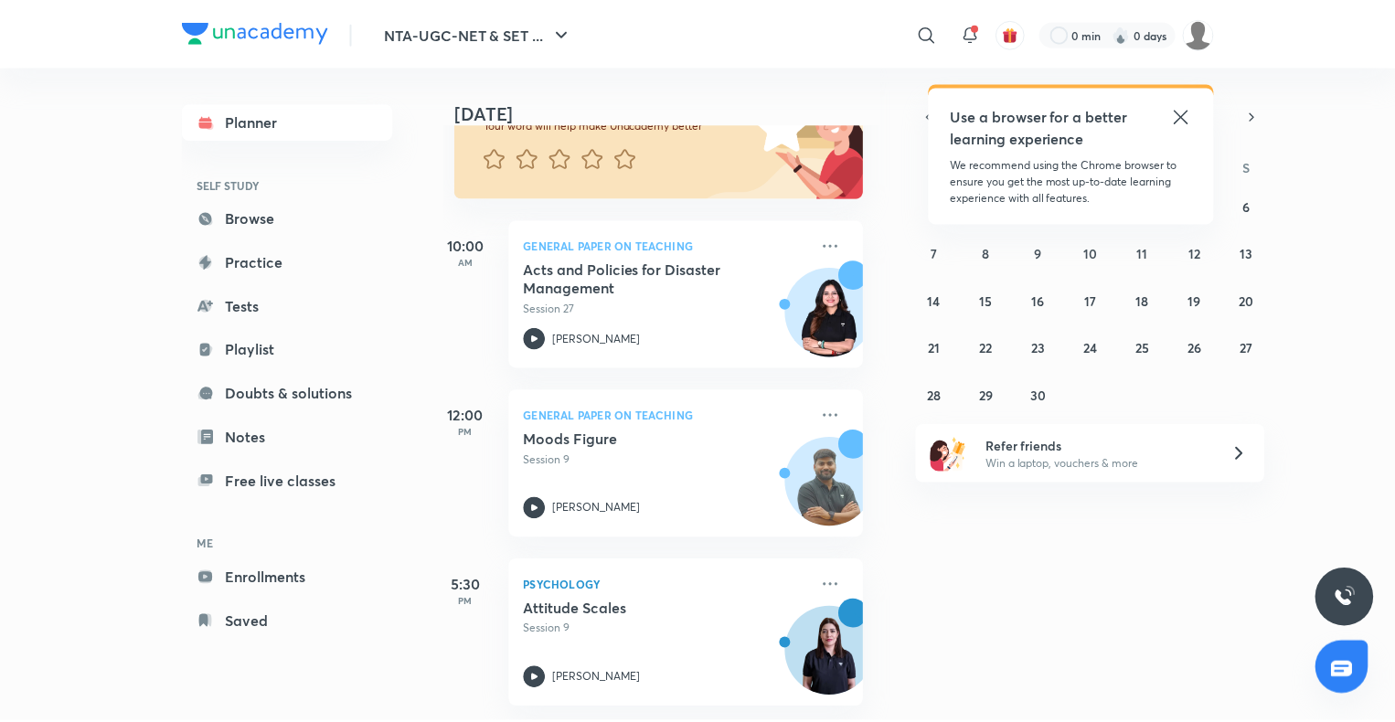
scroll to position [193, 18]
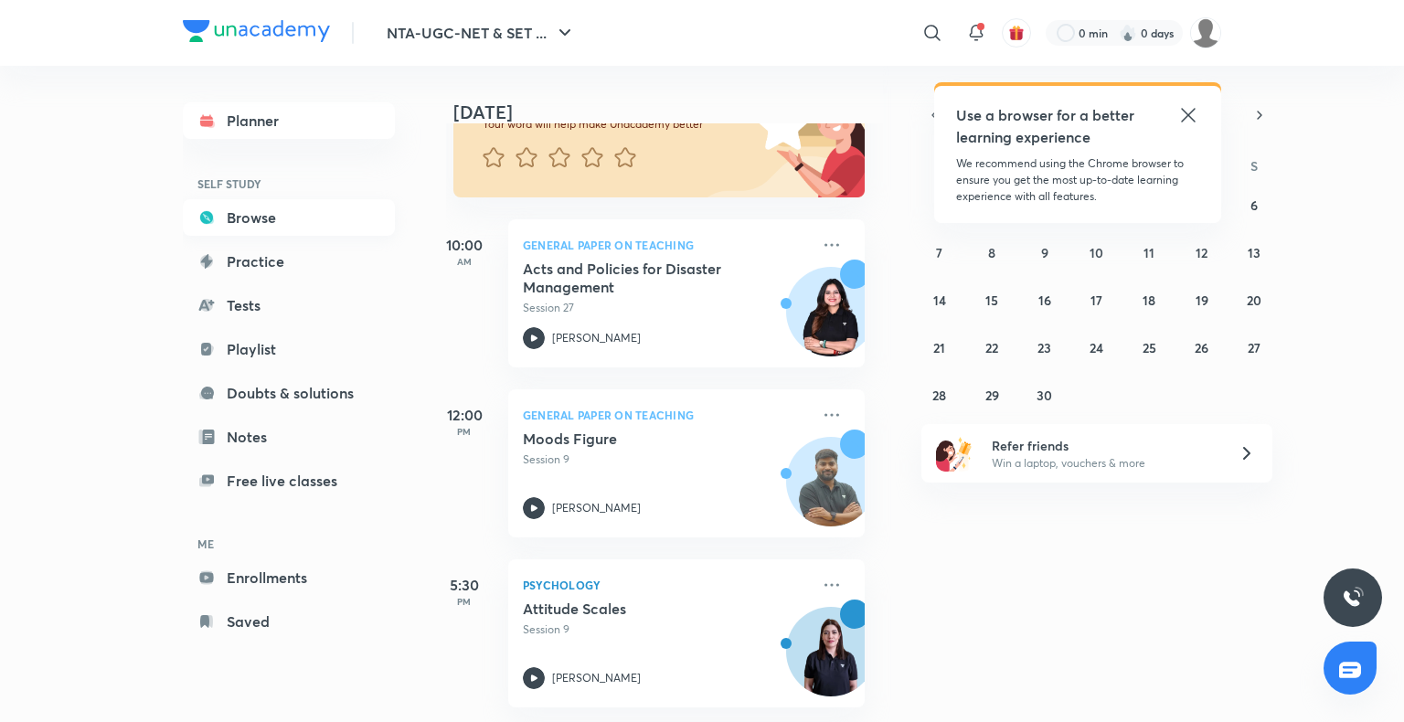
click at [262, 221] on link "Browse" at bounding box center [289, 217] width 212 height 37
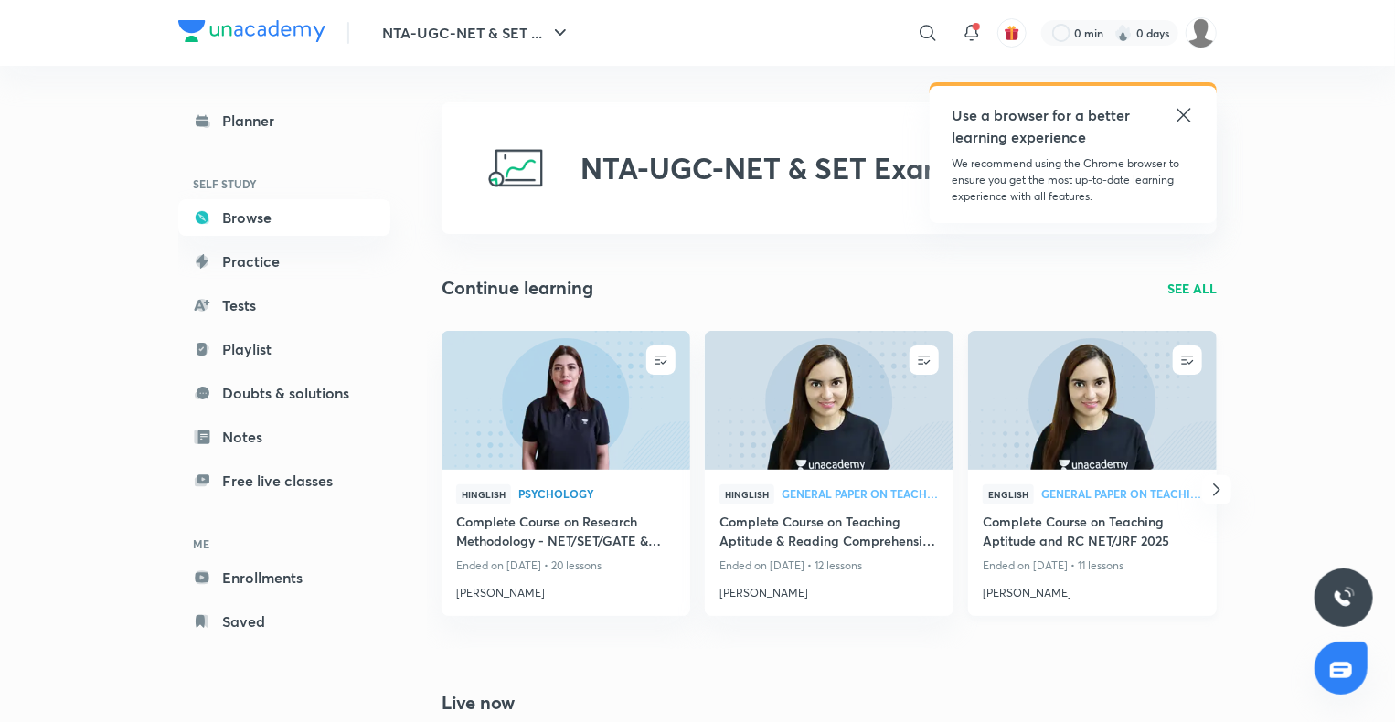
click at [1053, 446] on img at bounding box center [1091, 400] width 253 height 142
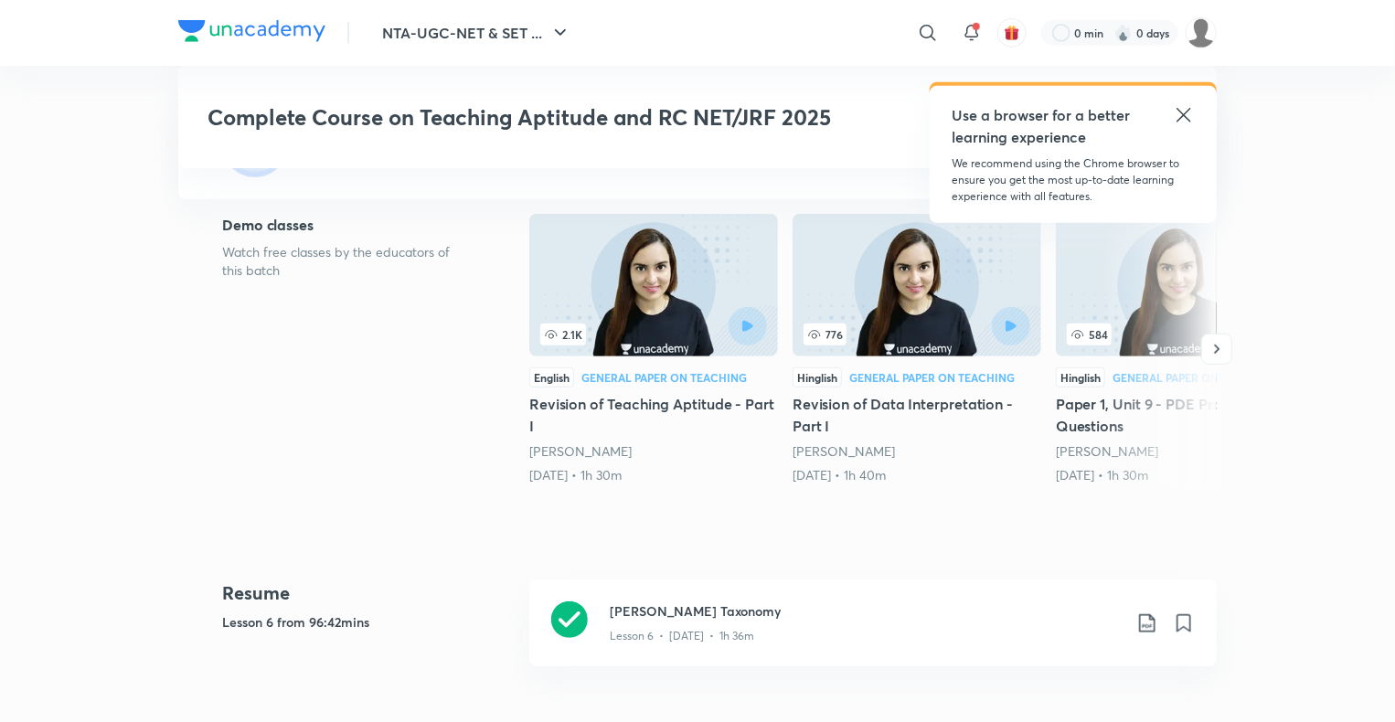
scroll to position [495, 0]
click at [1214, 351] on icon "button" at bounding box center [1216, 350] width 18 height 18
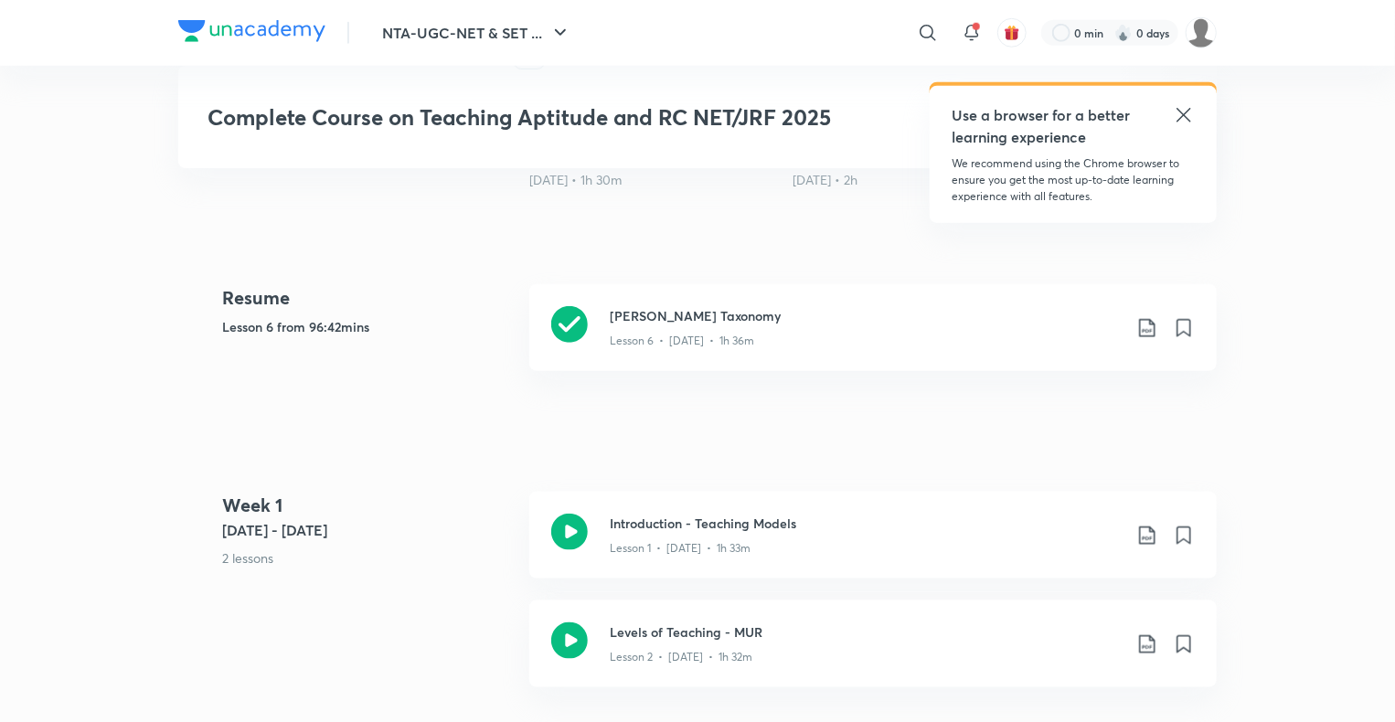
scroll to position [764, 0]
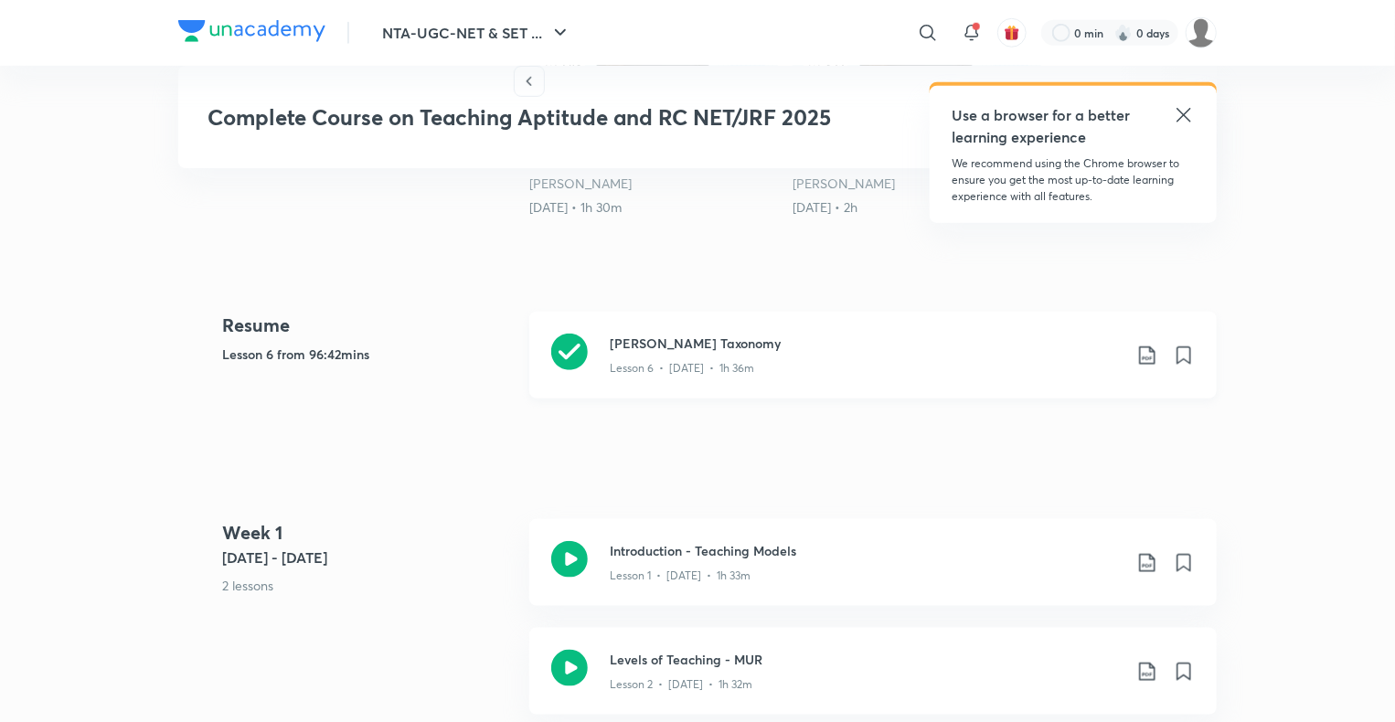
click at [573, 349] on icon at bounding box center [569, 352] width 37 height 37
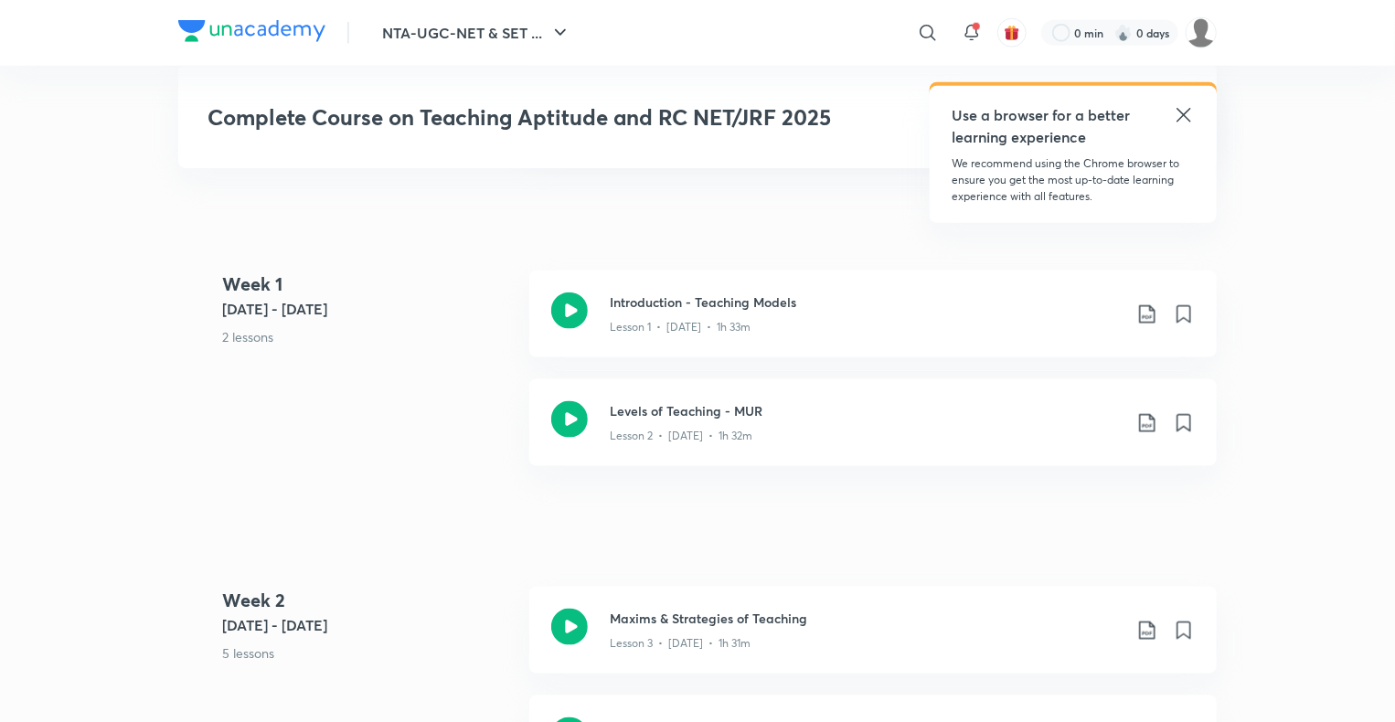
scroll to position [1024, 0]
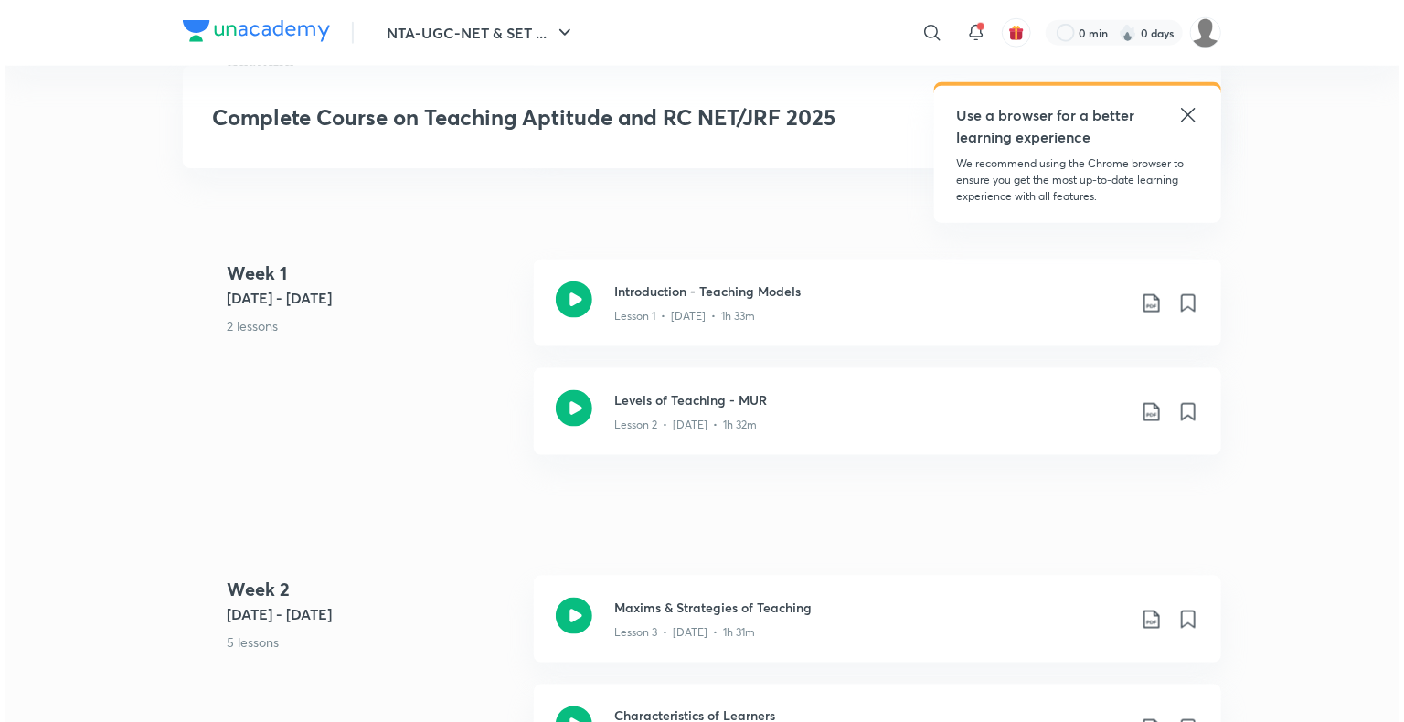
scroll to position [764, 0]
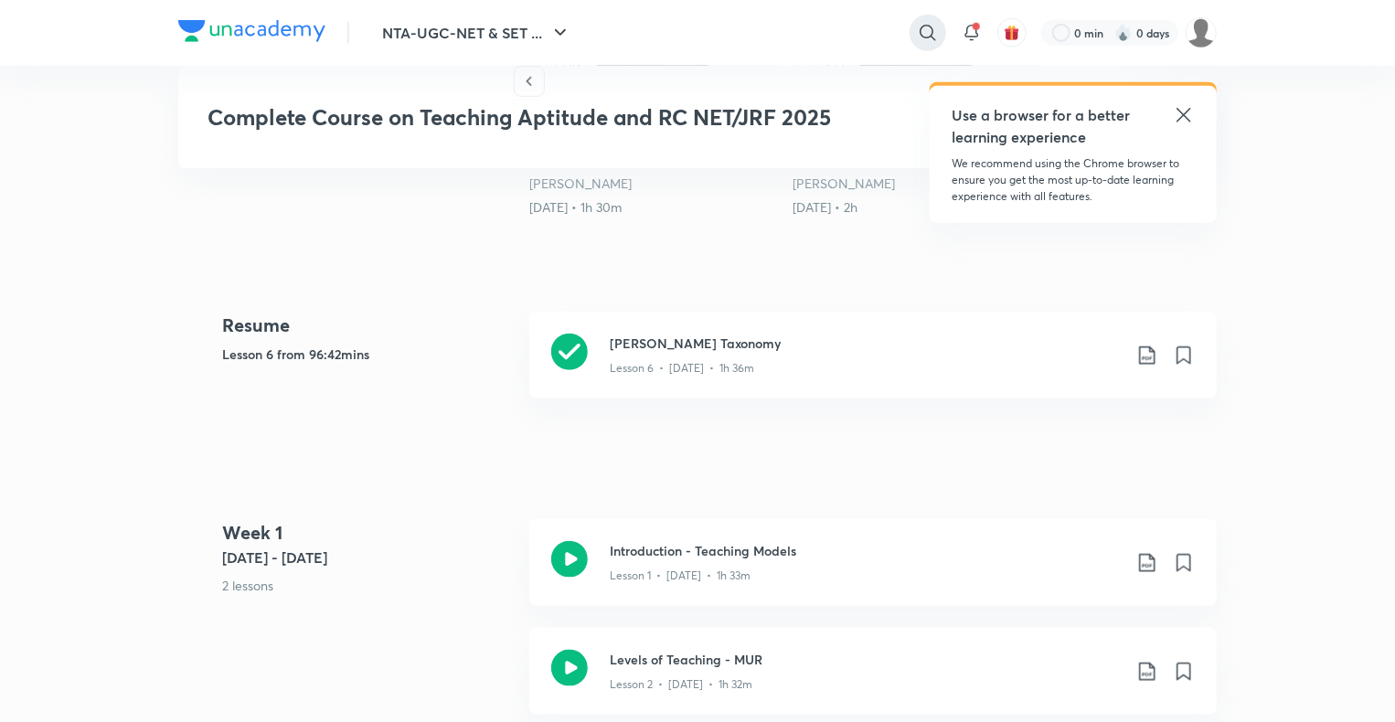
click at [925, 27] on icon at bounding box center [928, 33] width 22 height 22
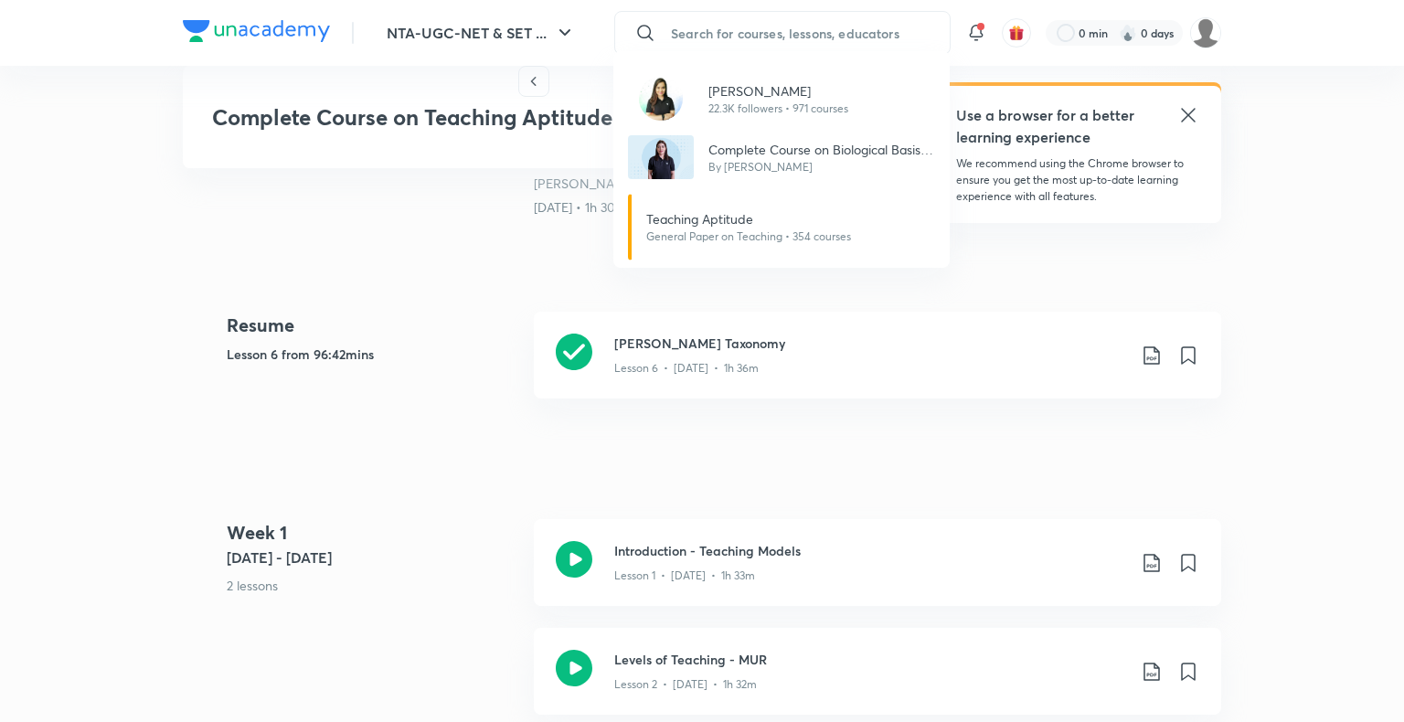
paste input "https://www.unacademy.com/a/Paper1-Mathematical-Reasoning.html"
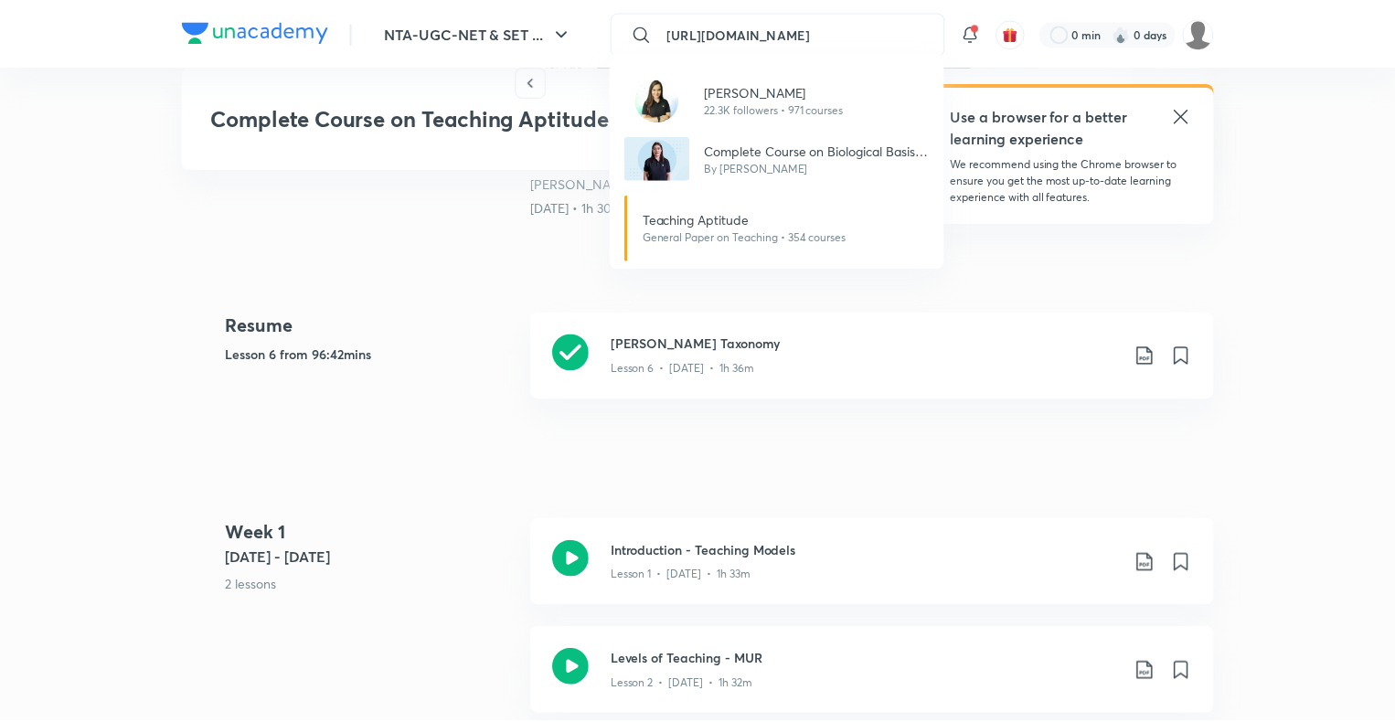
scroll to position [0, 197]
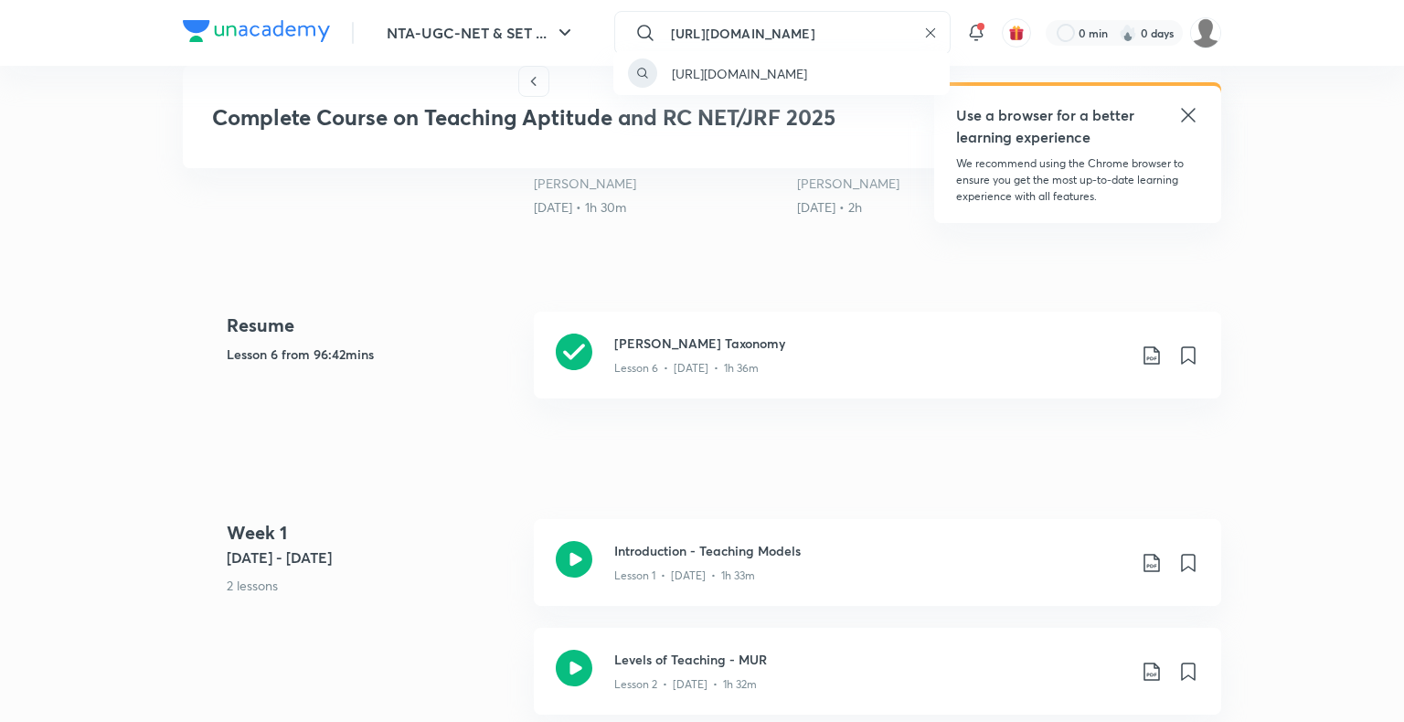
type input "https://www.unacademy.com/a/Paper1-Mathematical-Reasoning.html"
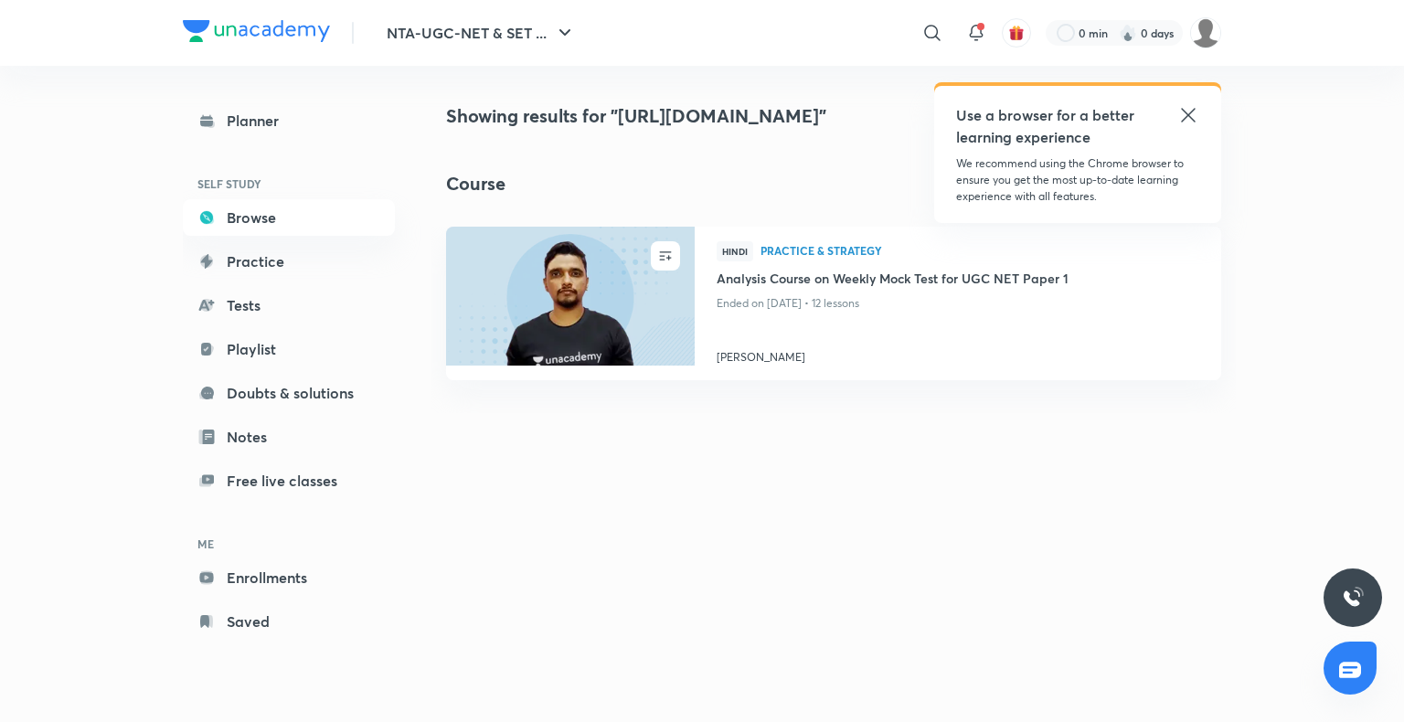
click at [1181, 112] on icon at bounding box center [1188, 115] width 22 height 22
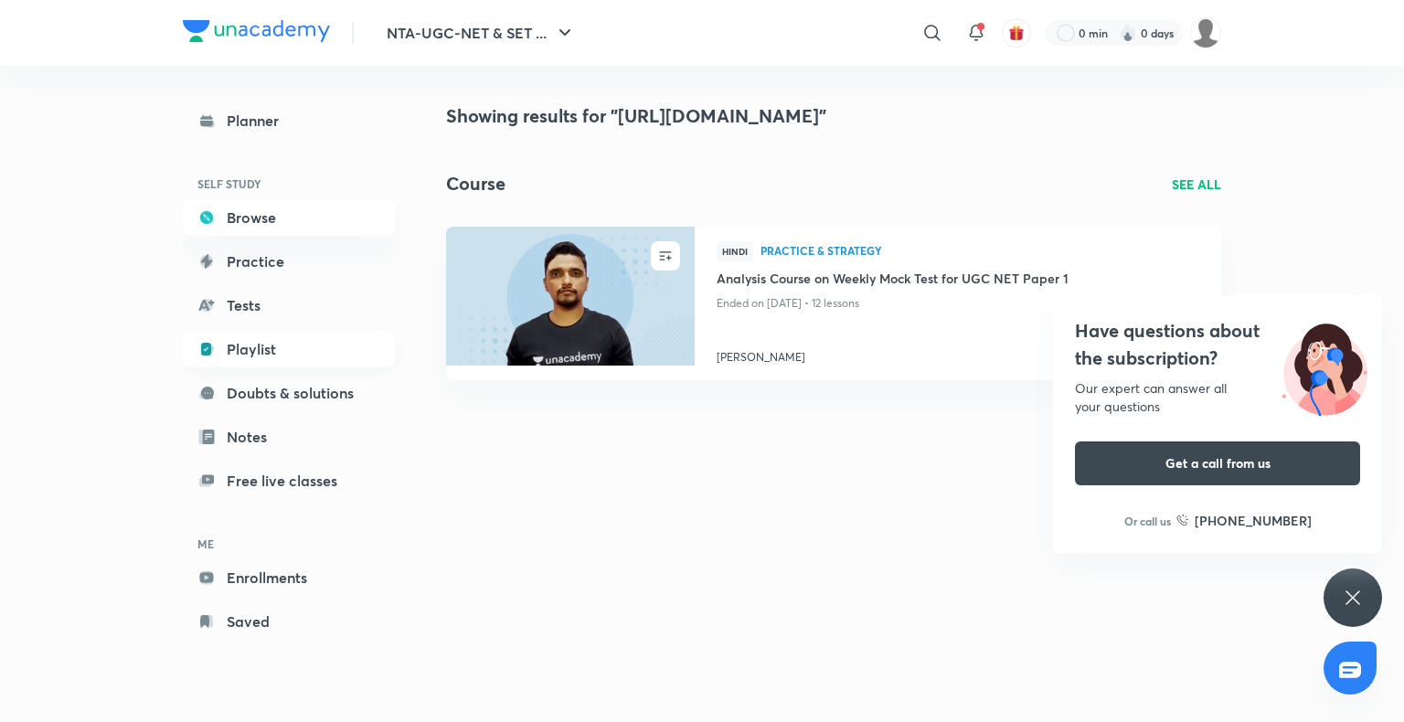
click at [253, 336] on link "Playlist" at bounding box center [289, 349] width 212 height 37
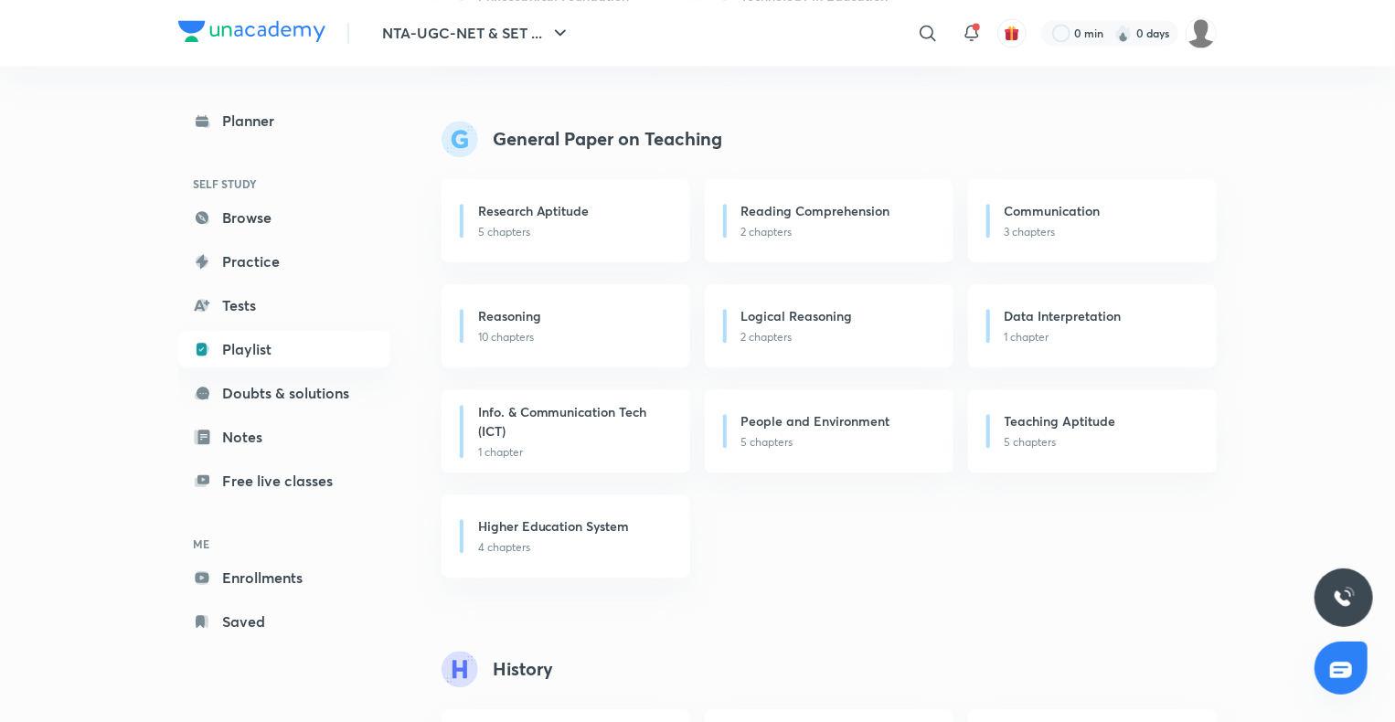
scroll to position [2088, 0]
click at [536, 309] on h6 "Reasoning" at bounding box center [509, 317] width 63 height 19
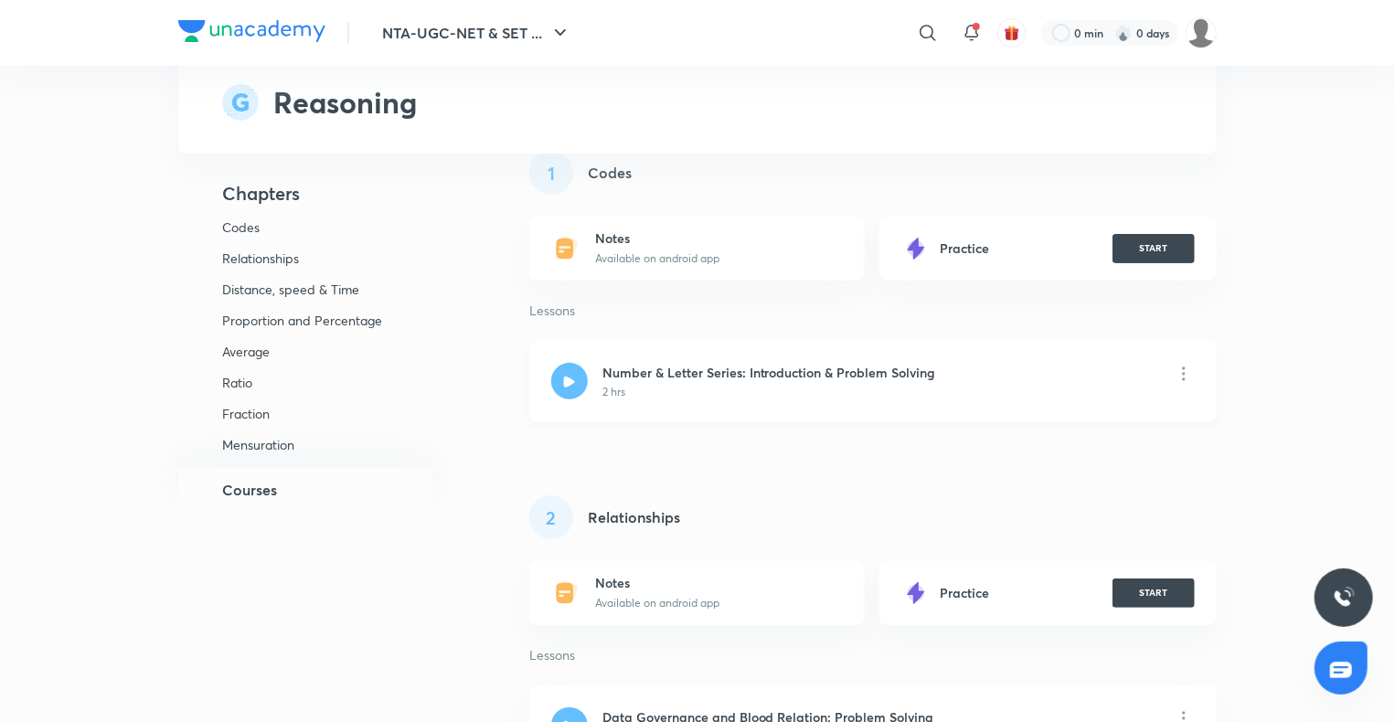
scroll to position [143, 0]
click at [1185, 369] on icon at bounding box center [1184, 373] width 22 height 22
click at [1255, 428] on h6 "View educator" at bounding box center [1290, 429] width 88 height 19
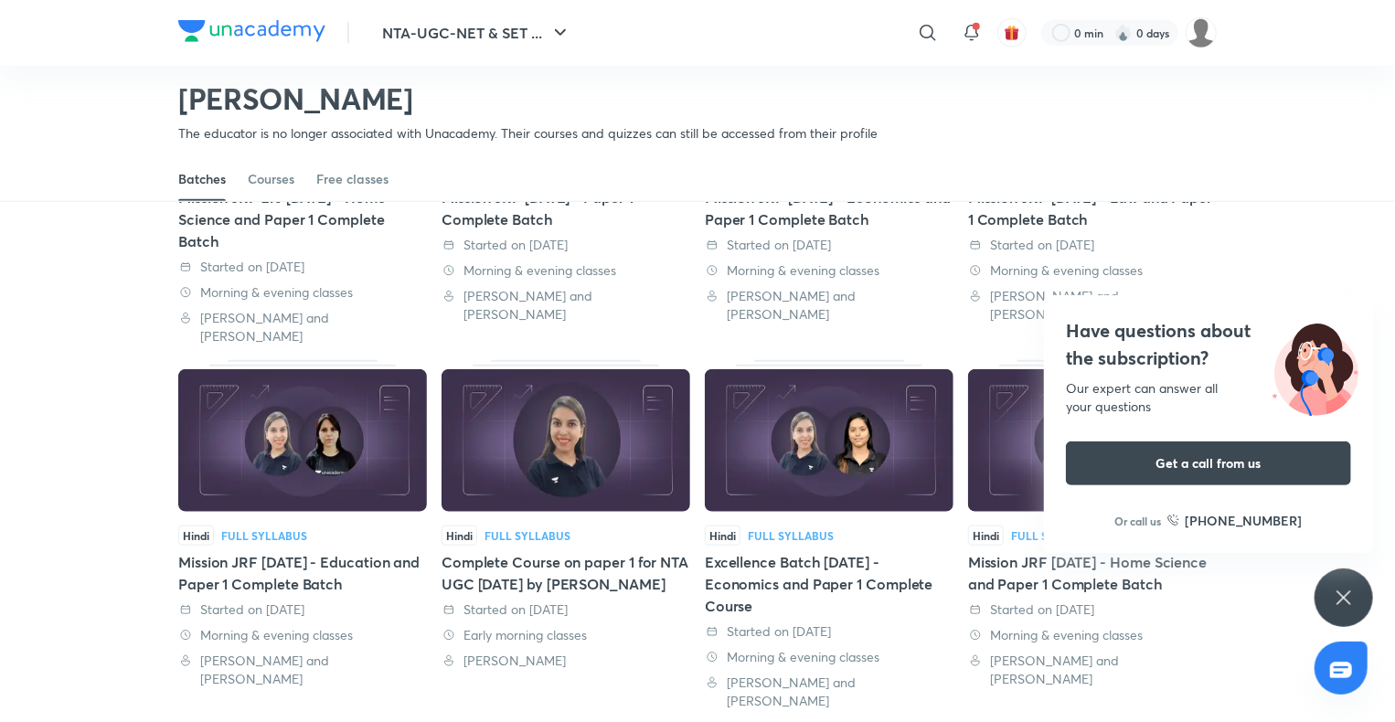
scroll to position [658, 0]
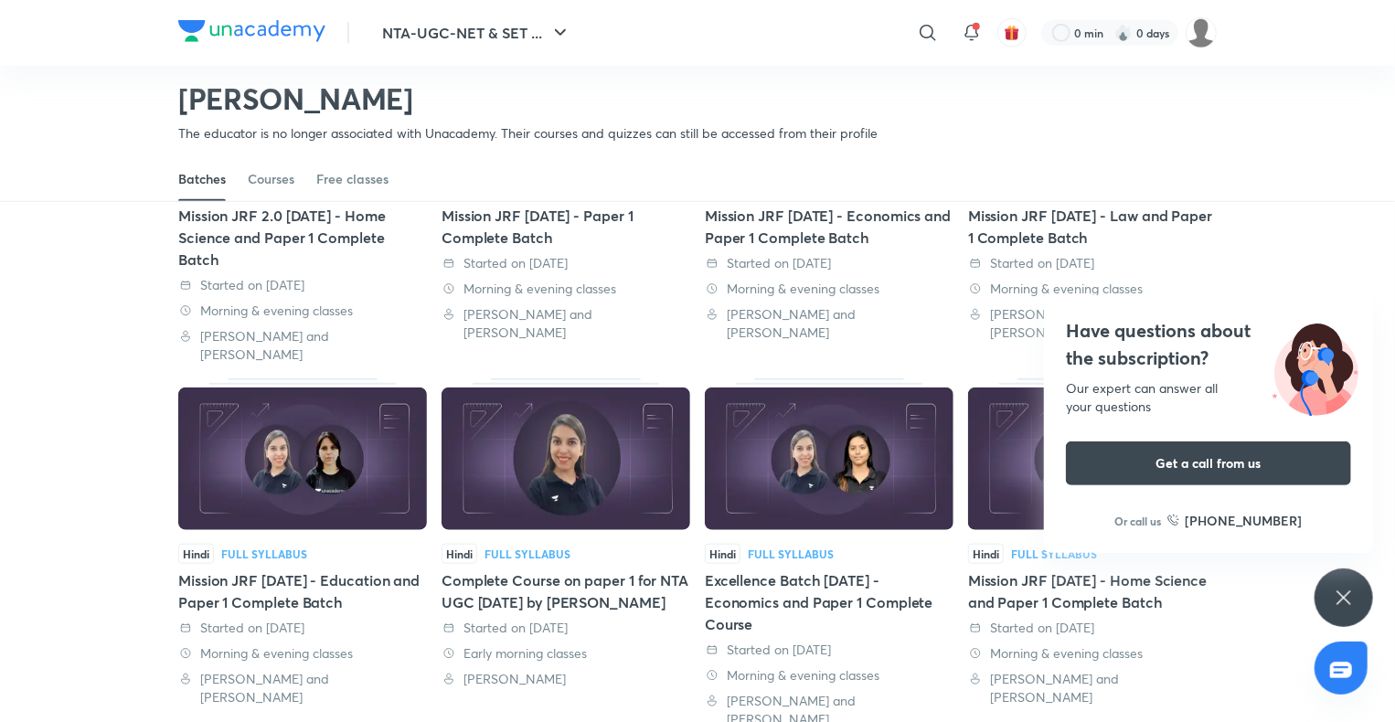
click at [286, 26] on img at bounding box center [251, 31] width 147 height 22
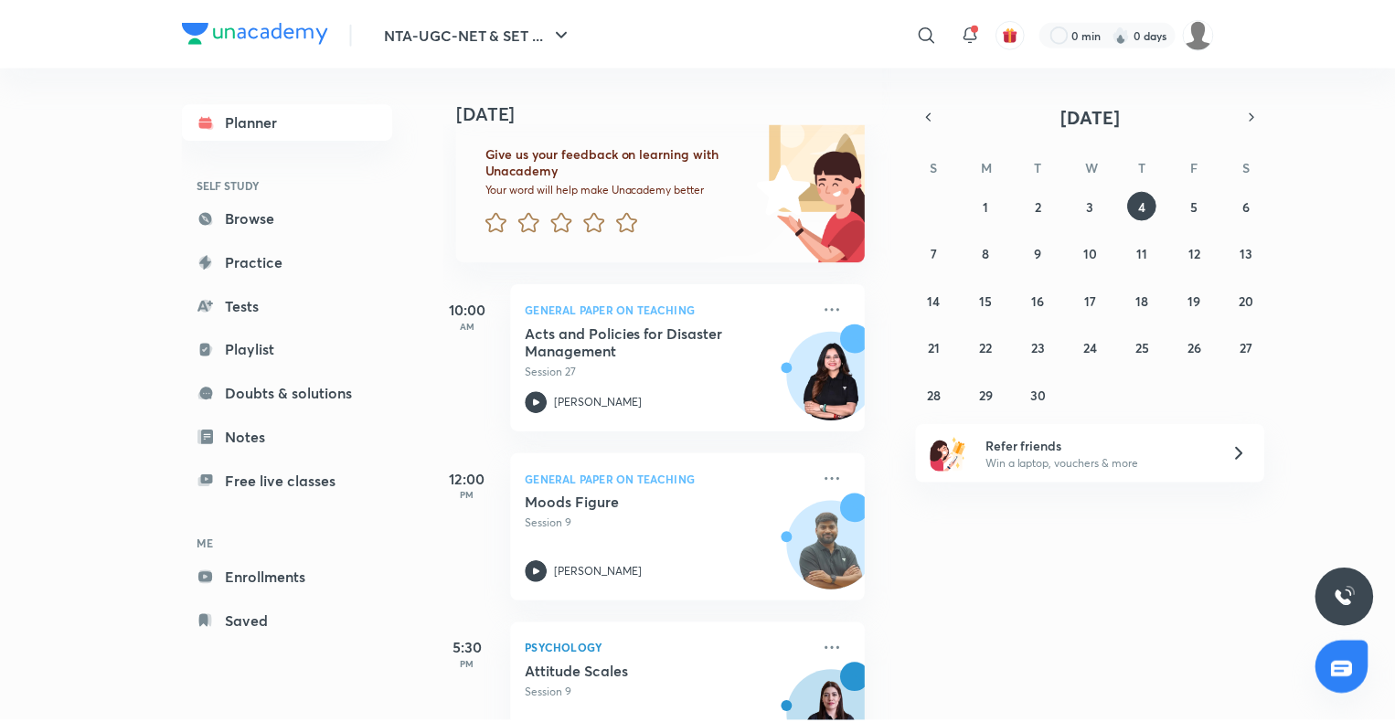
scroll to position [124, 14]
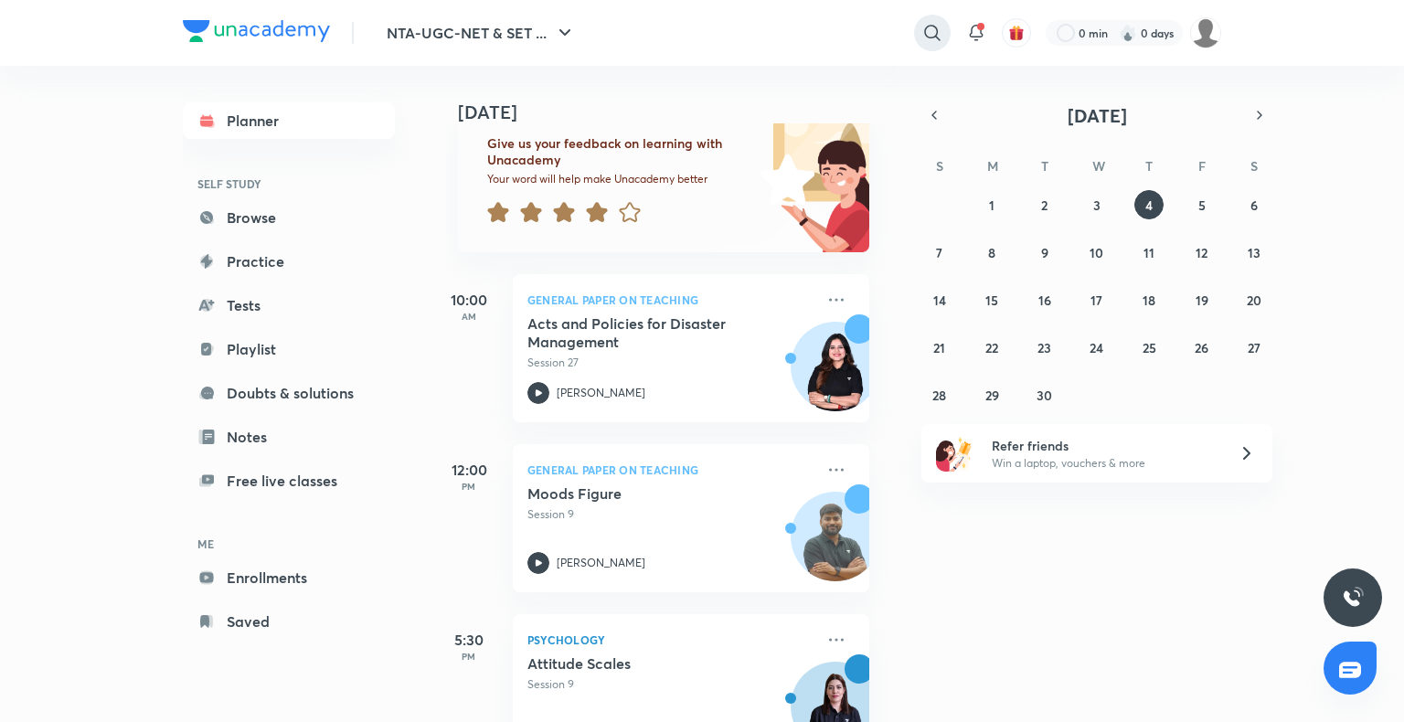
click at [934, 27] on icon at bounding box center [932, 33] width 16 height 16
type input "course on mathematical resoning"
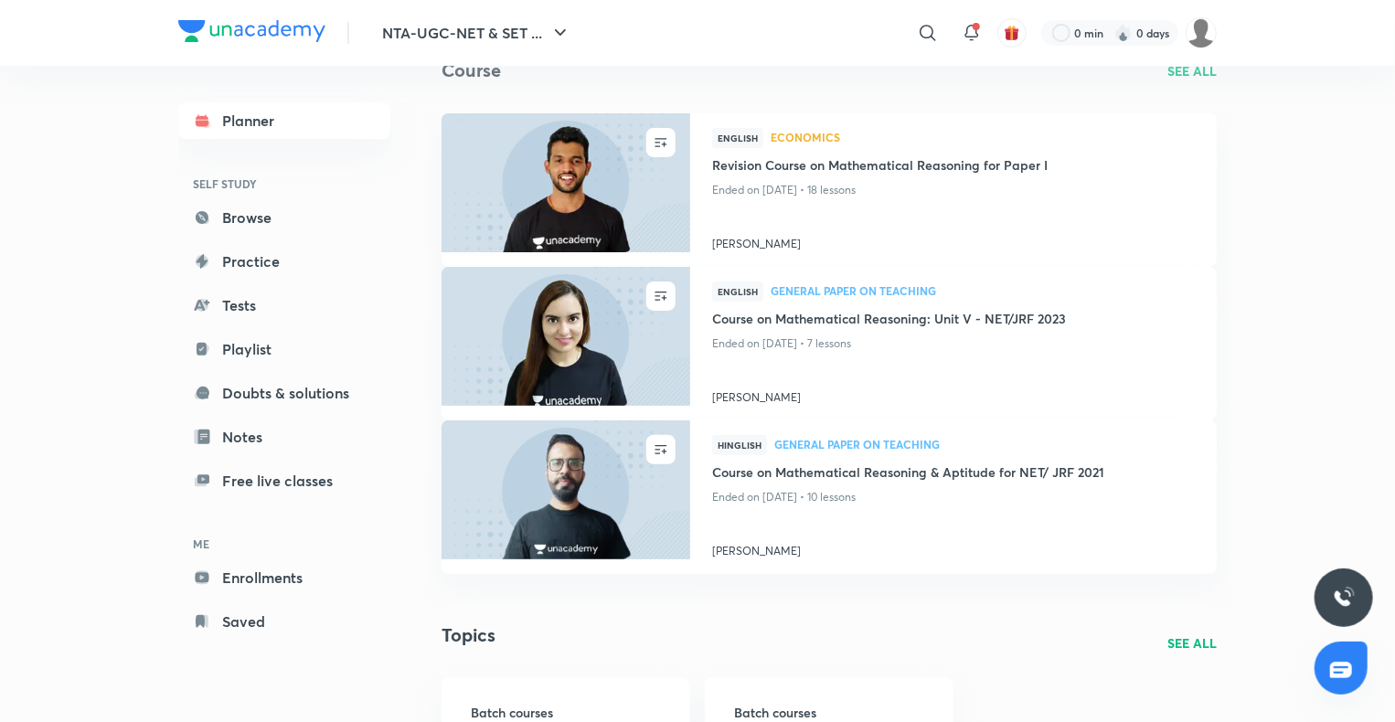
scroll to position [127, 0]
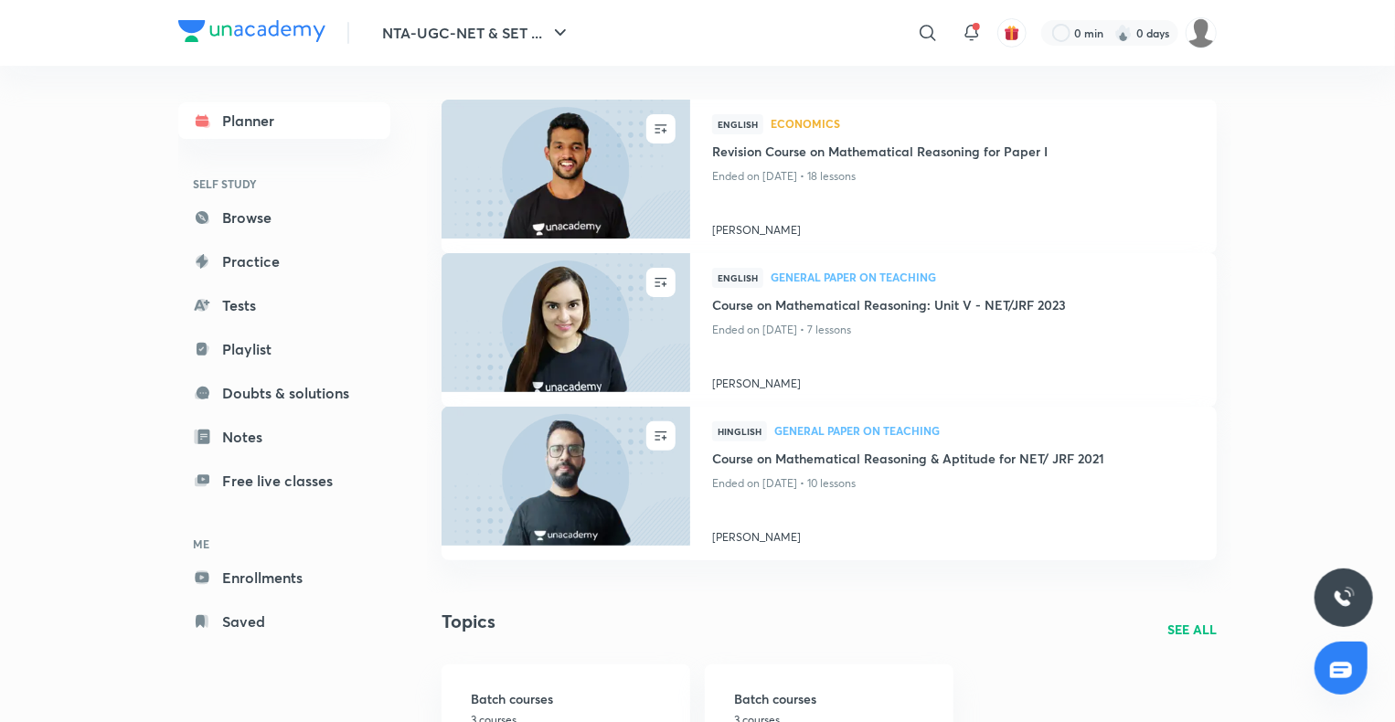
click at [1185, 618] on div "Topics SEE ALL" at bounding box center [828, 629] width 775 height 42
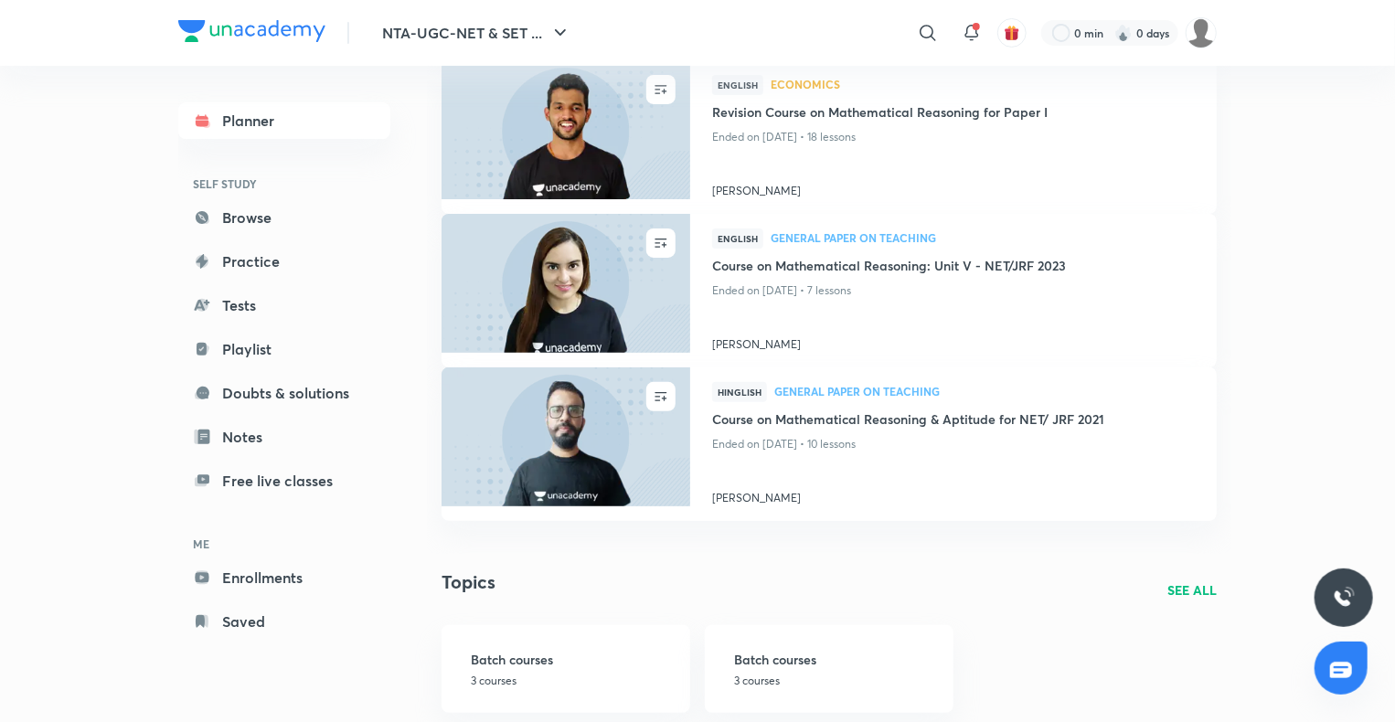
scroll to position [0, 0]
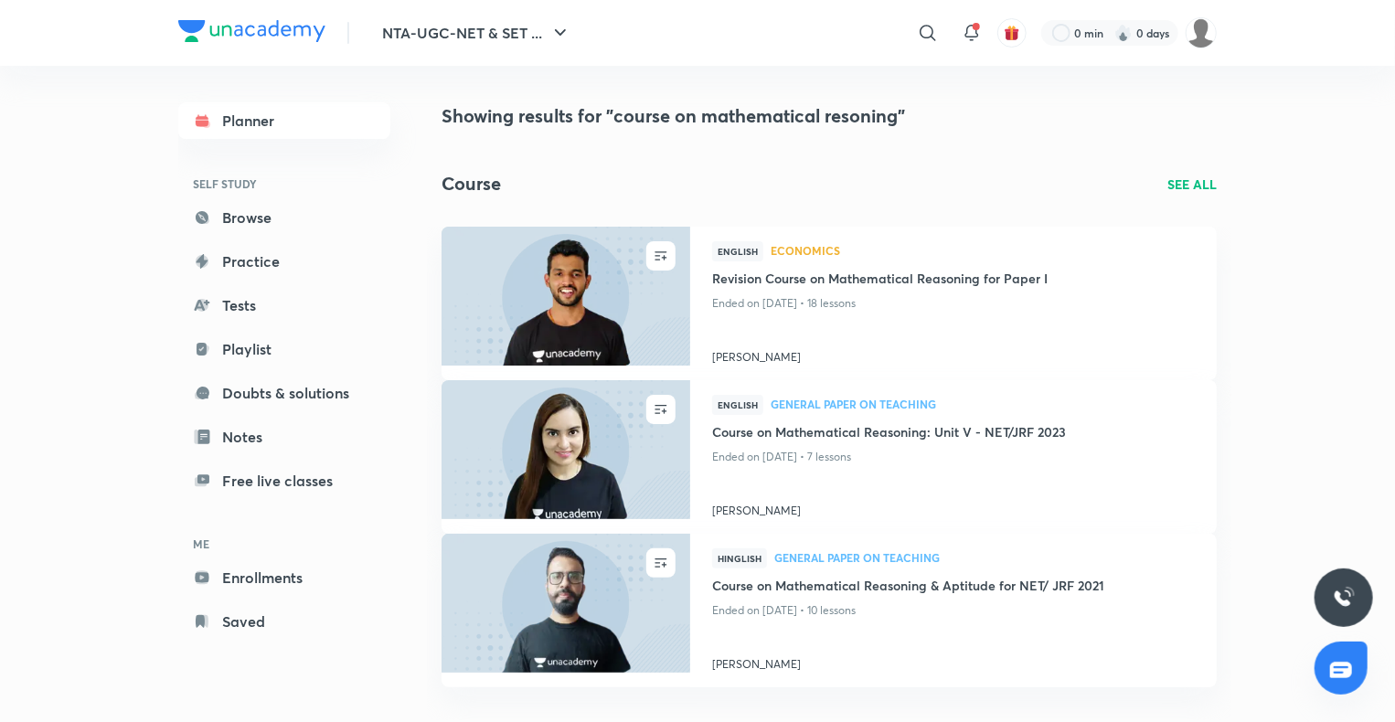
click at [1199, 180] on p "SEE ALL" at bounding box center [1191, 184] width 49 height 19
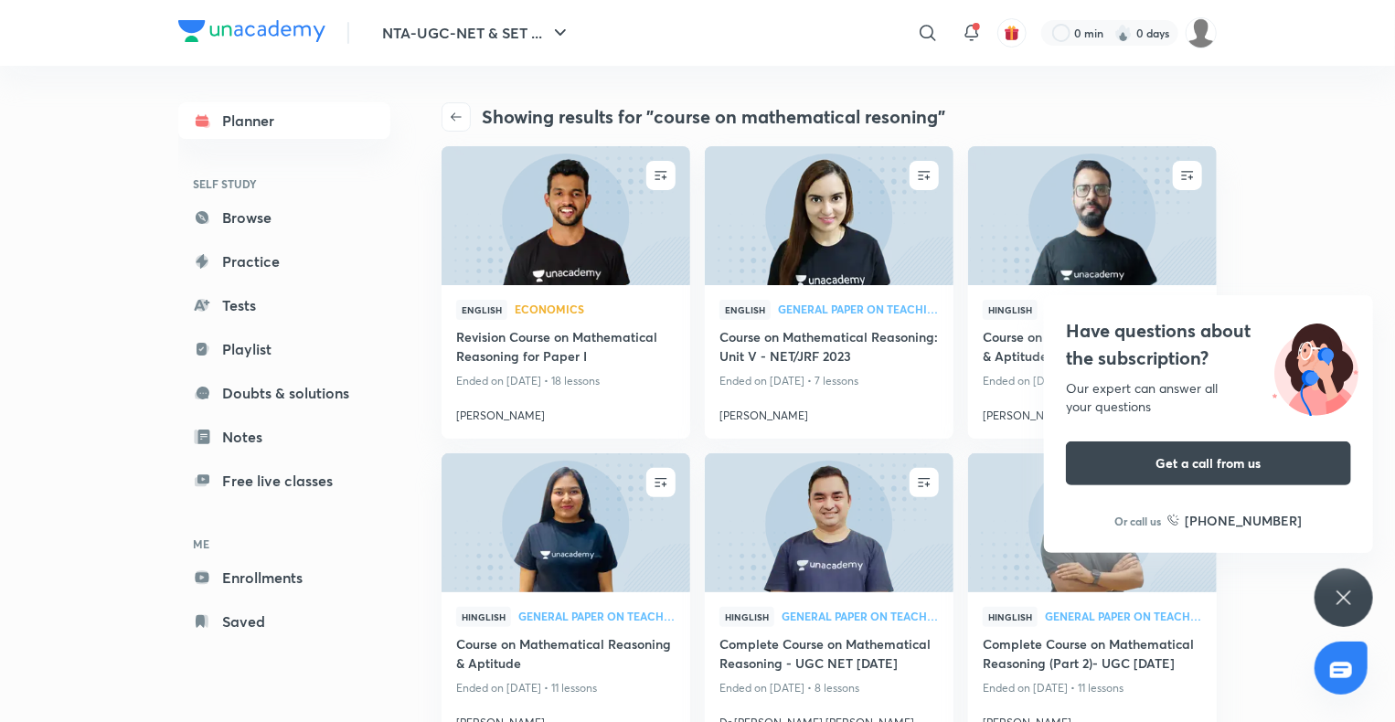
click at [1349, 590] on icon at bounding box center [1344, 598] width 22 height 22
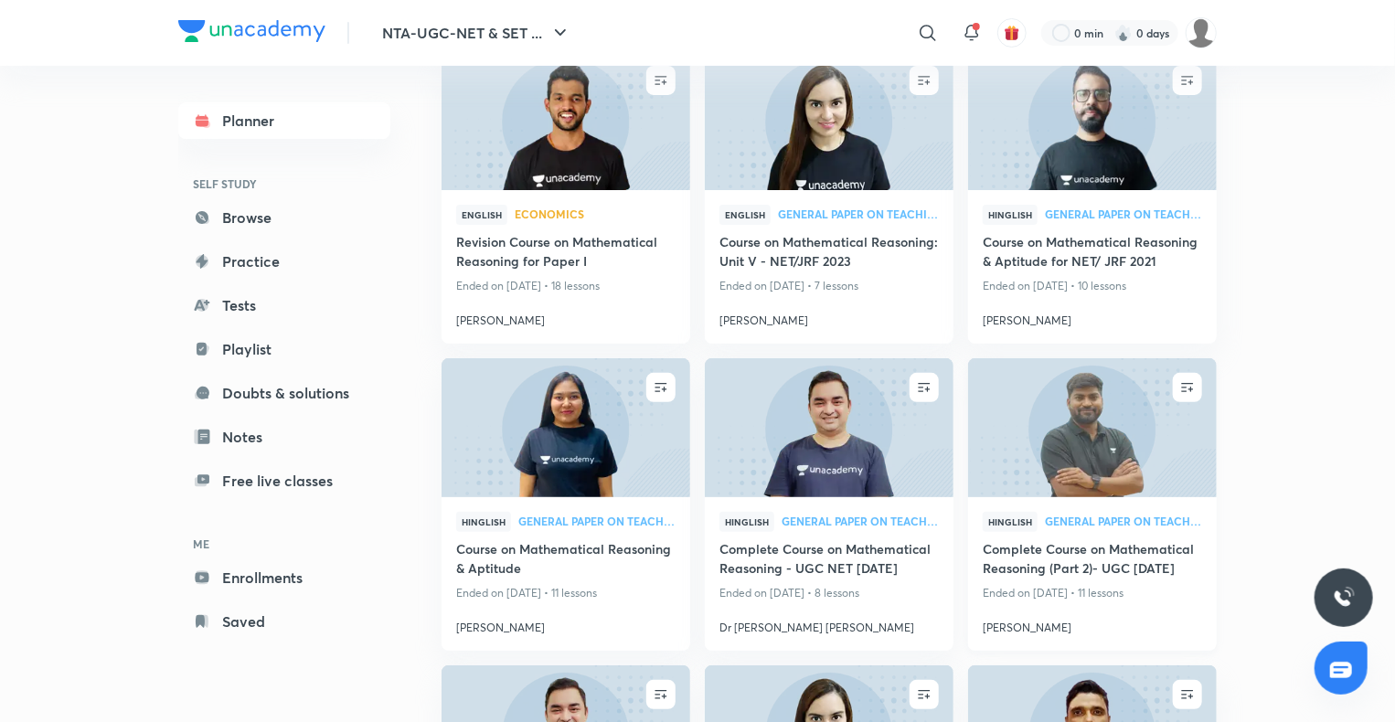
scroll to position [102, 0]
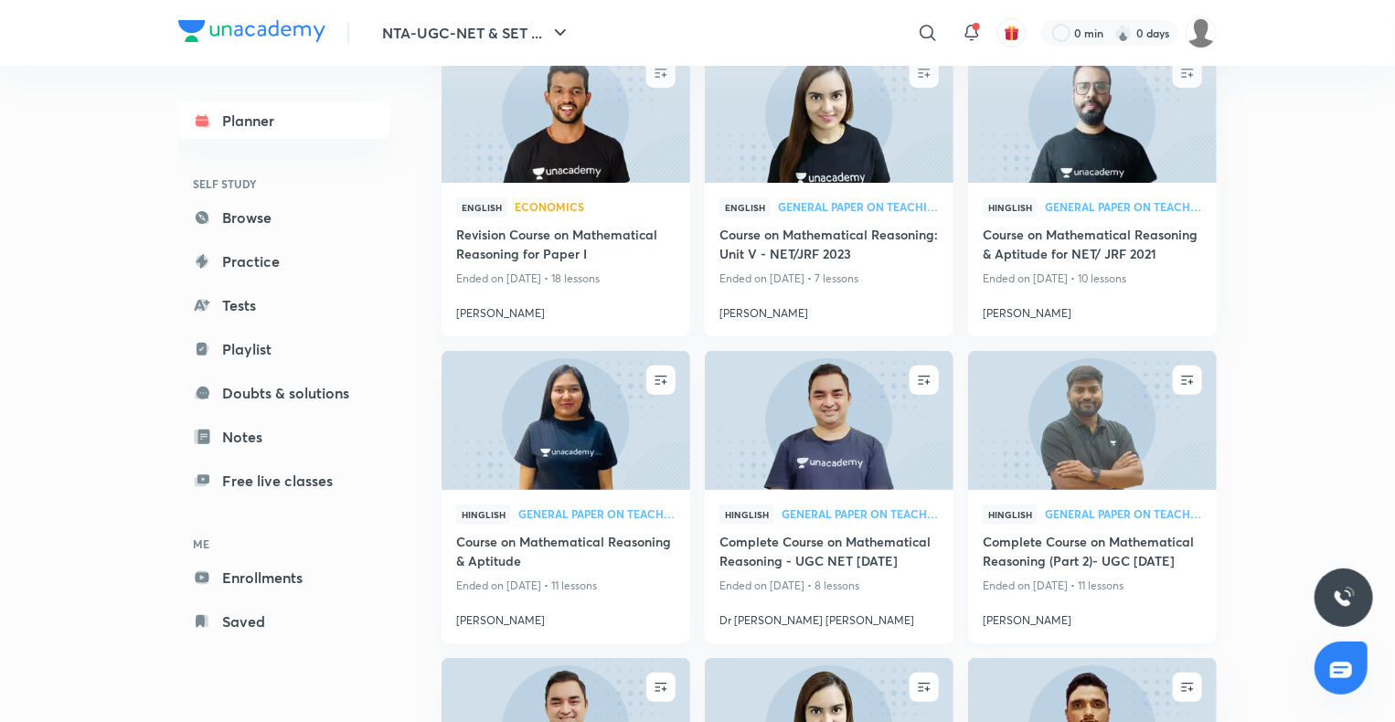
click at [1042, 408] on img at bounding box center [1091, 420] width 253 height 142
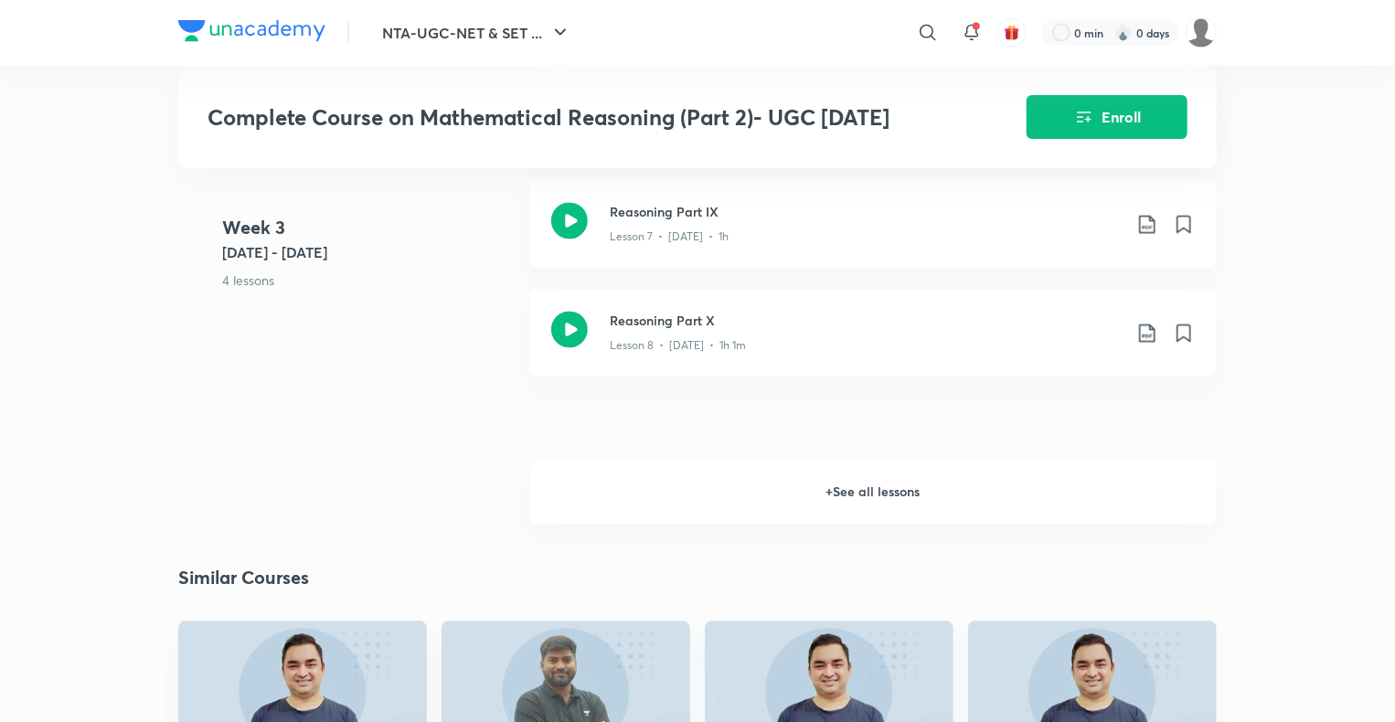
scroll to position [1655, 0]
click at [798, 499] on h6 "+ See all lessons" at bounding box center [872, 491] width 687 height 64
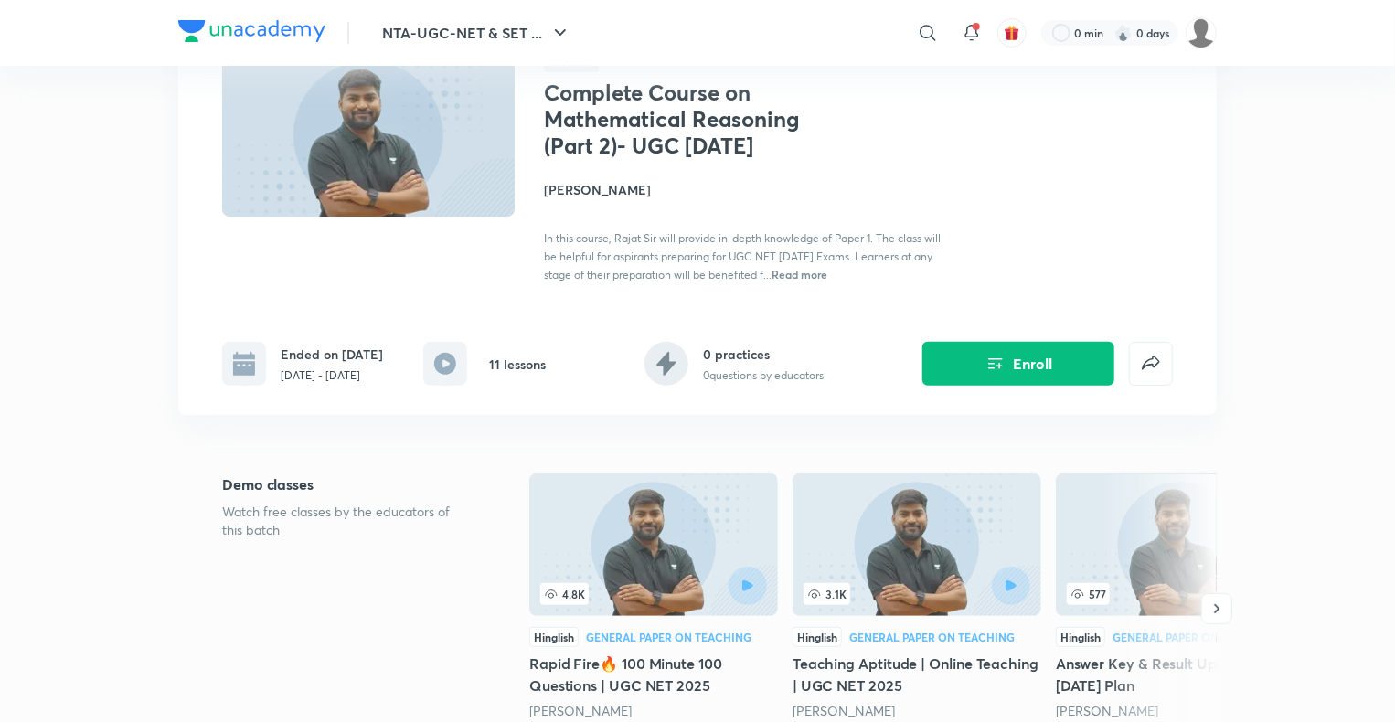
scroll to position [0, 0]
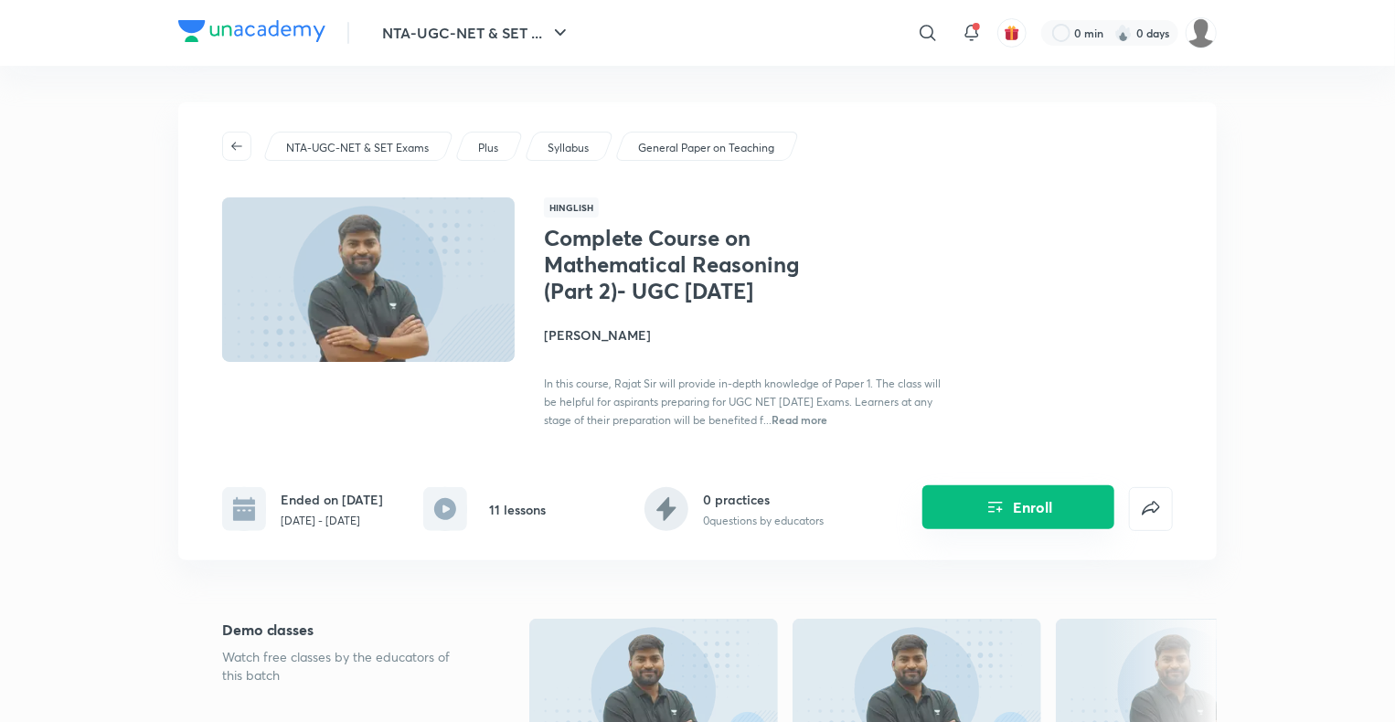
click at [969, 494] on button "Enroll" at bounding box center [1018, 507] width 192 height 44
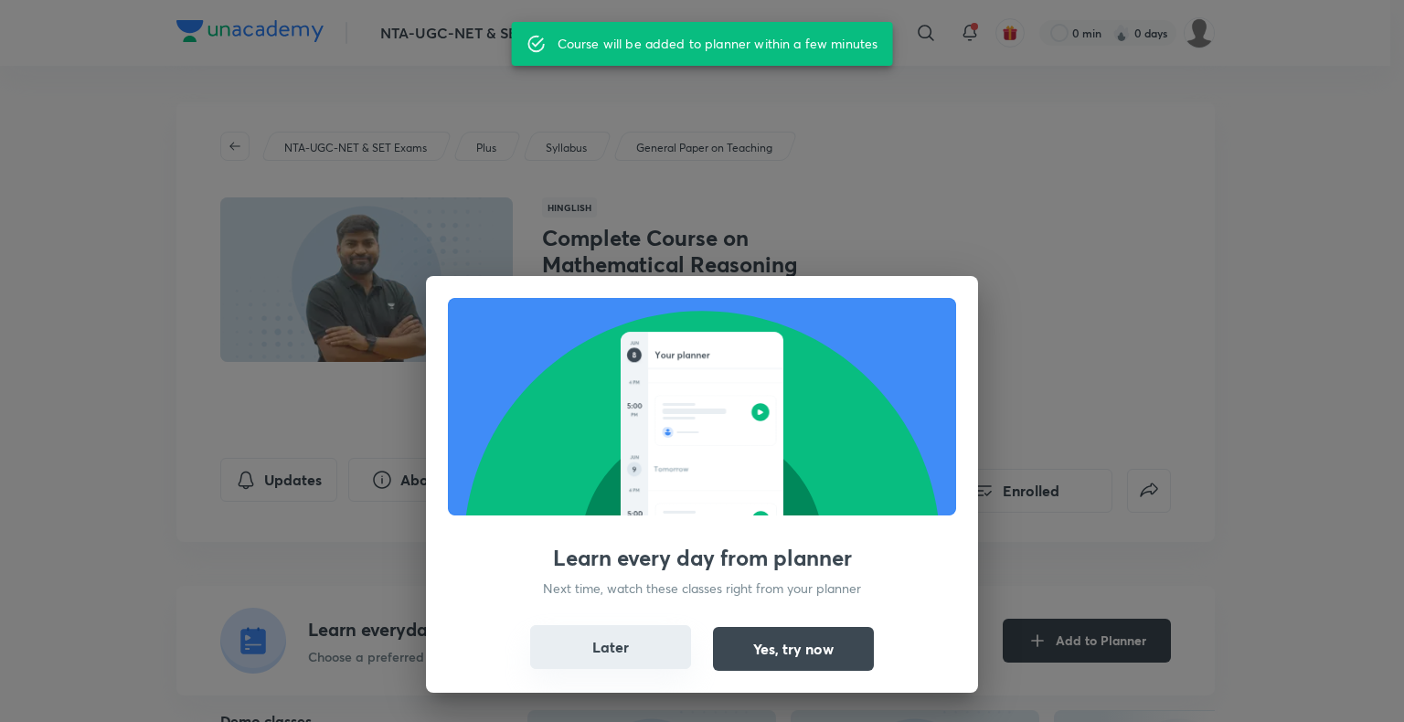
click at [600, 654] on button "Later" at bounding box center [610, 647] width 161 height 44
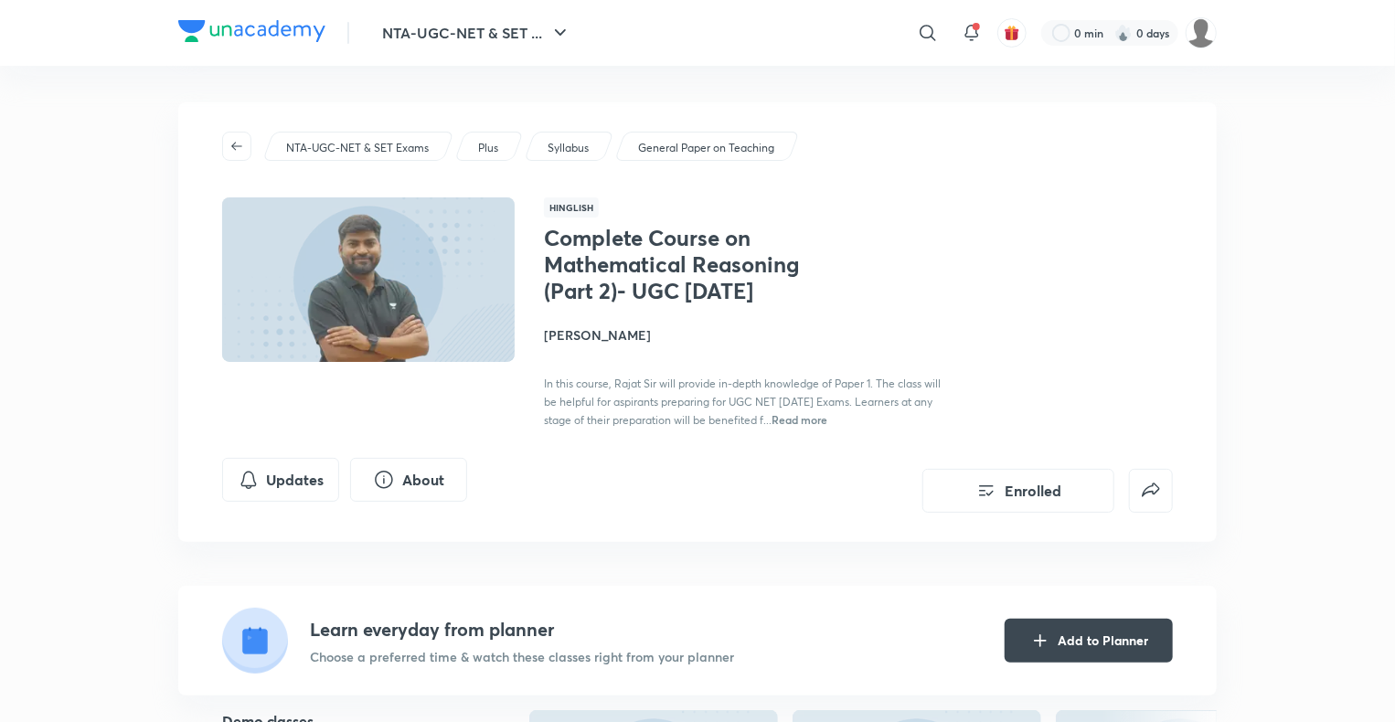
click at [282, 16] on div "NTA-UGC-NET & SET ... ​ 0 min 0 days" at bounding box center [697, 33] width 1038 height 66
click at [282, 26] on img at bounding box center [251, 31] width 147 height 22
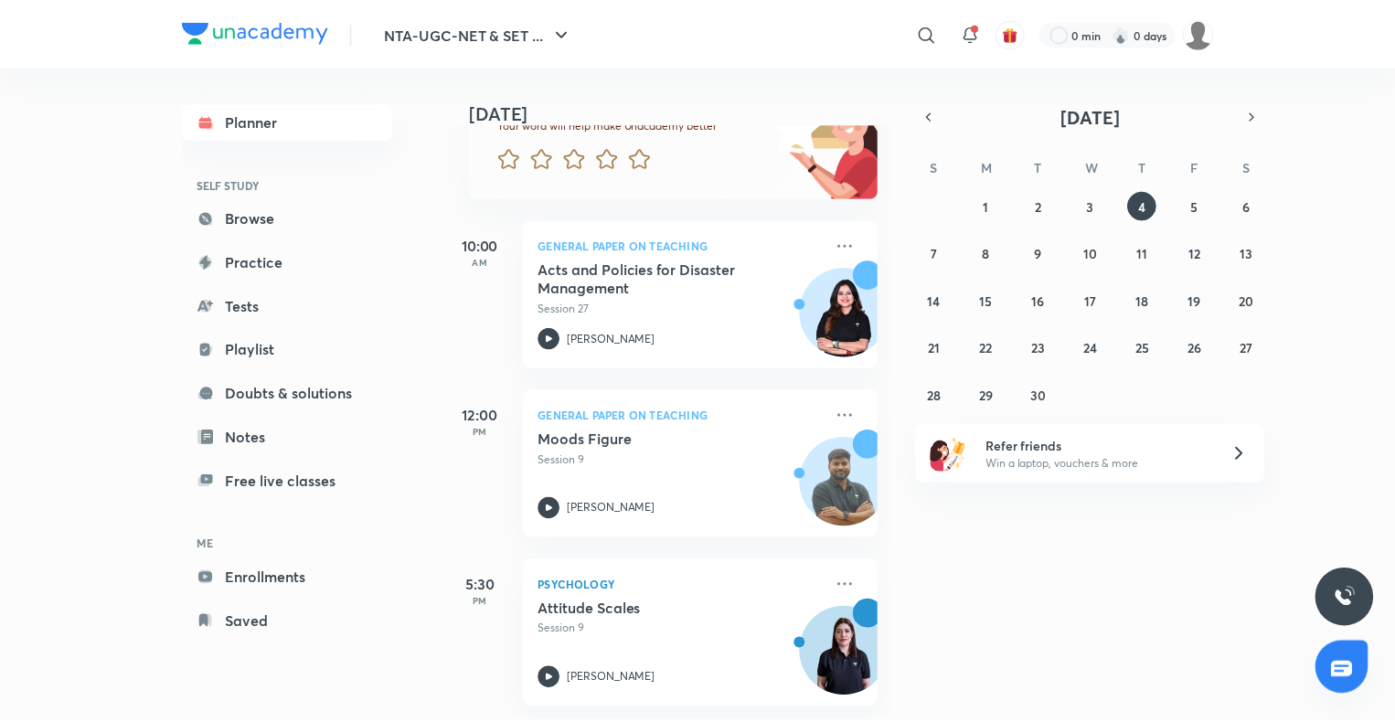
scroll to position [193, 0]
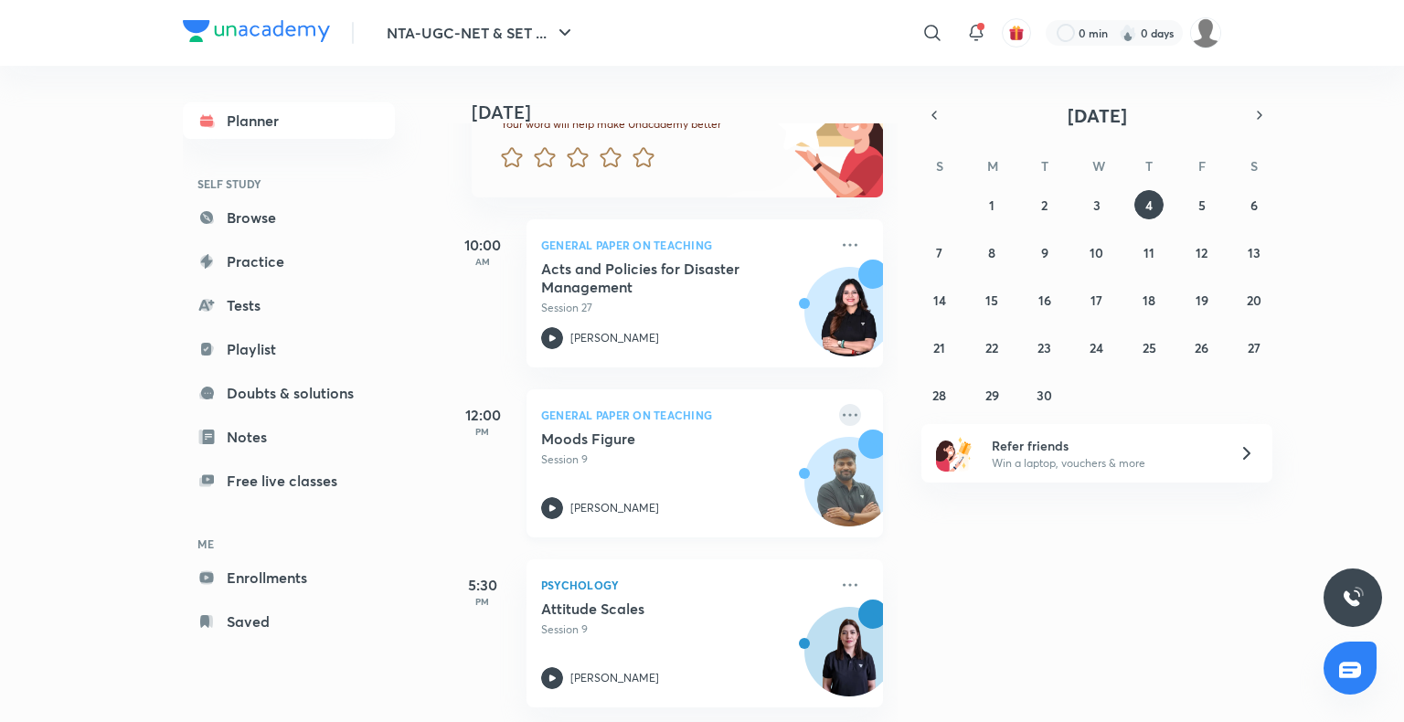
click at [841, 404] on icon at bounding box center [850, 415] width 22 height 22
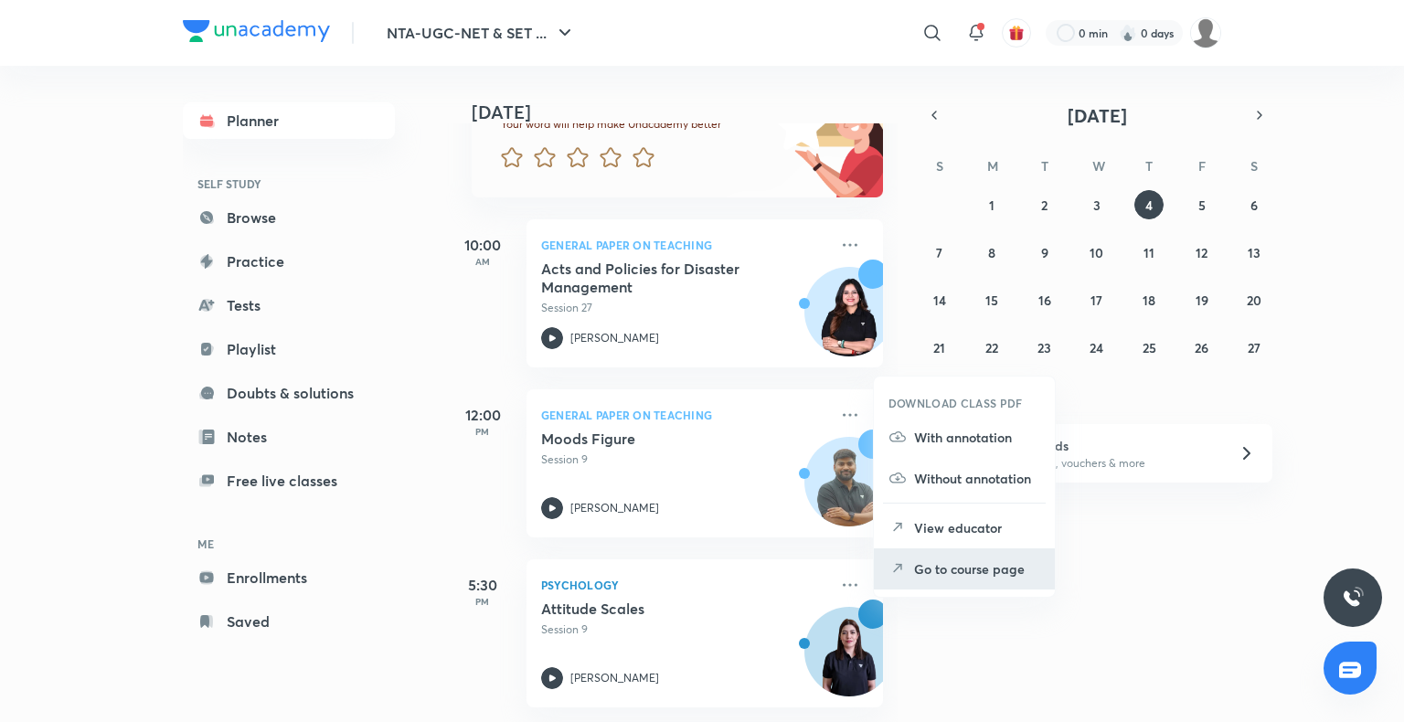
click at [931, 567] on p "Go to course page" at bounding box center [977, 568] width 126 height 19
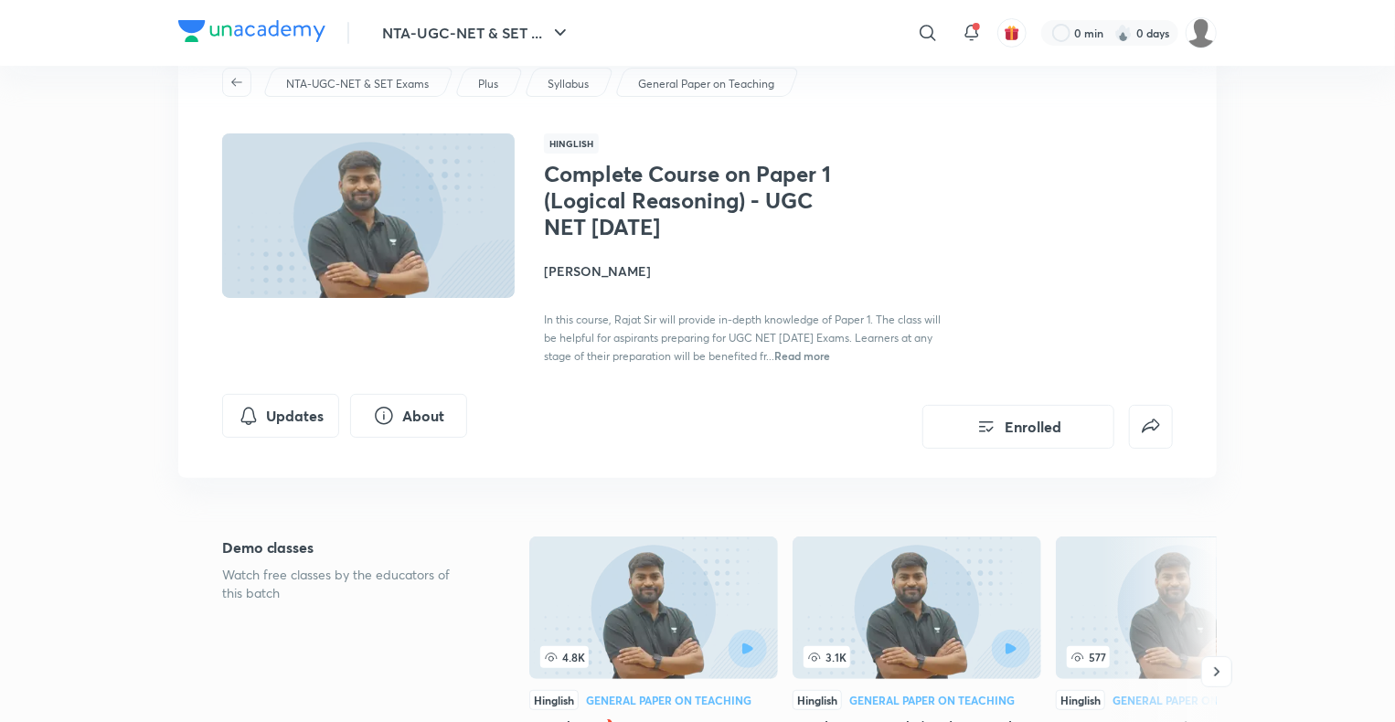
scroll to position [49, 0]
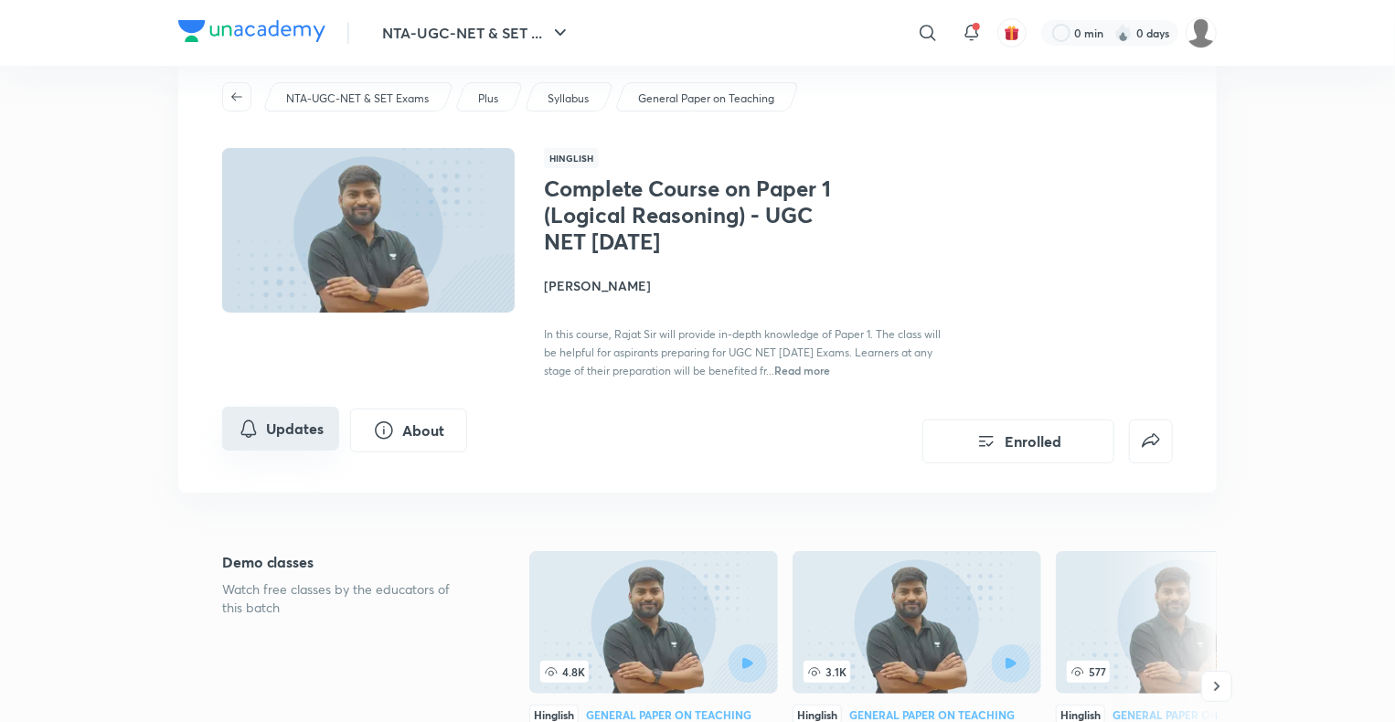
click at [291, 419] on button "Updates" at bounding box center [280, 429] width 117 height 44
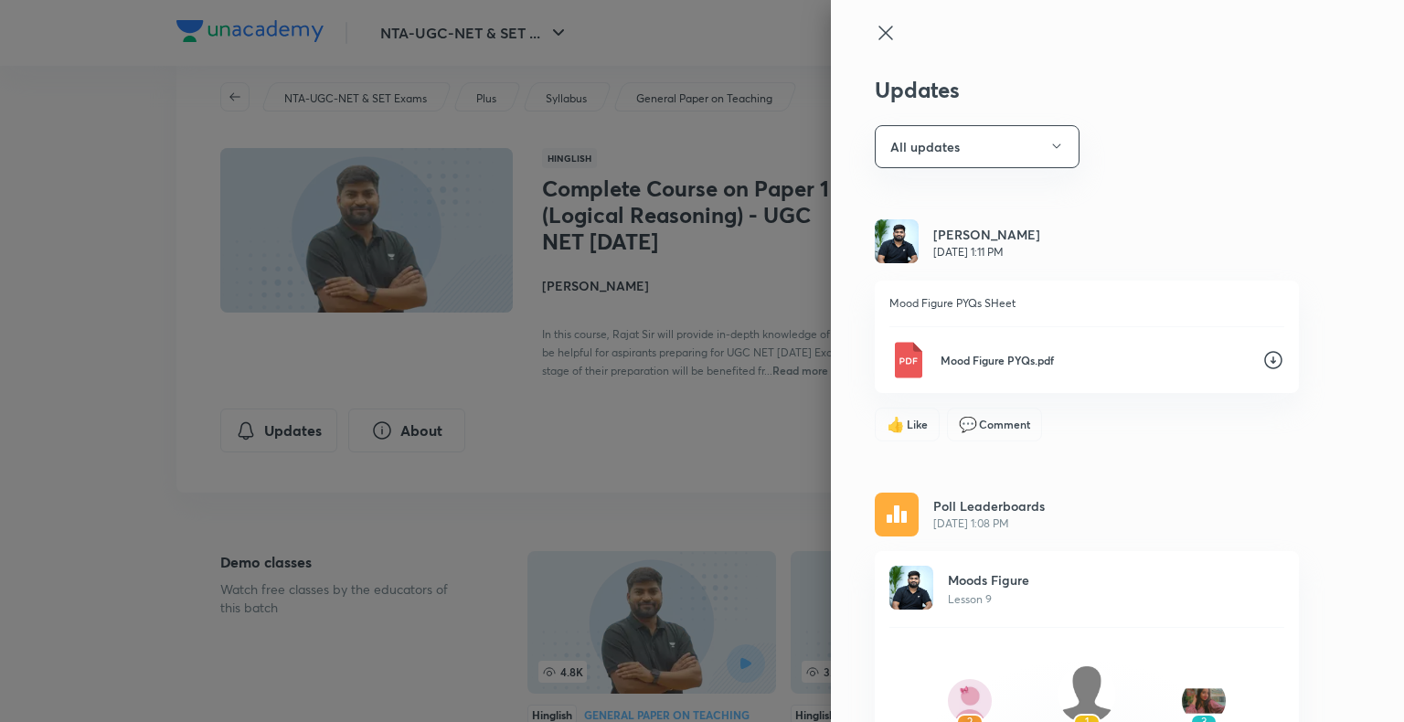
click at [858, 13] on div "Updates All updates [PERSON_NAME] [DATE] 1:11 PM Mood Figure PYQs SHeet Mood Fi…" at bounding box center [1117, 361] width 573 height 722
click at [878, 34] on icon at bounding box center [885, 33] width 14 height 14
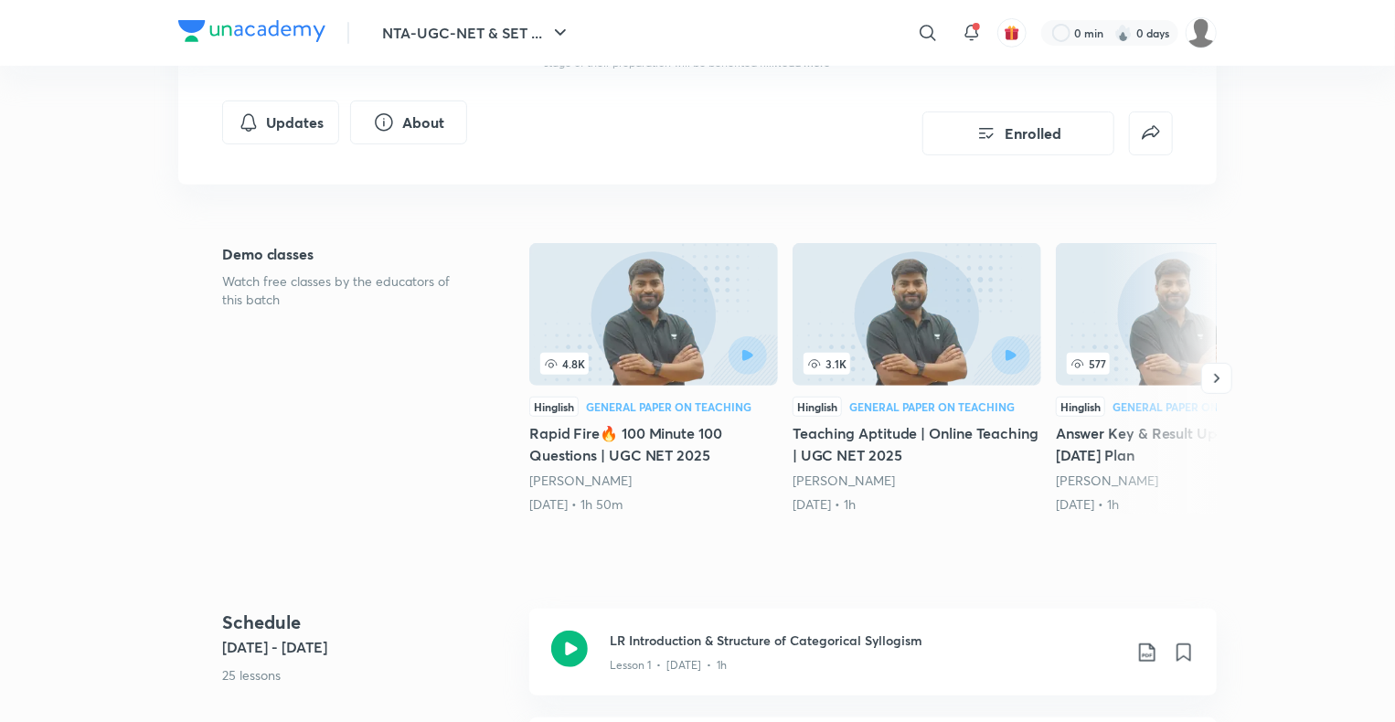
scroll to position [0, 0]
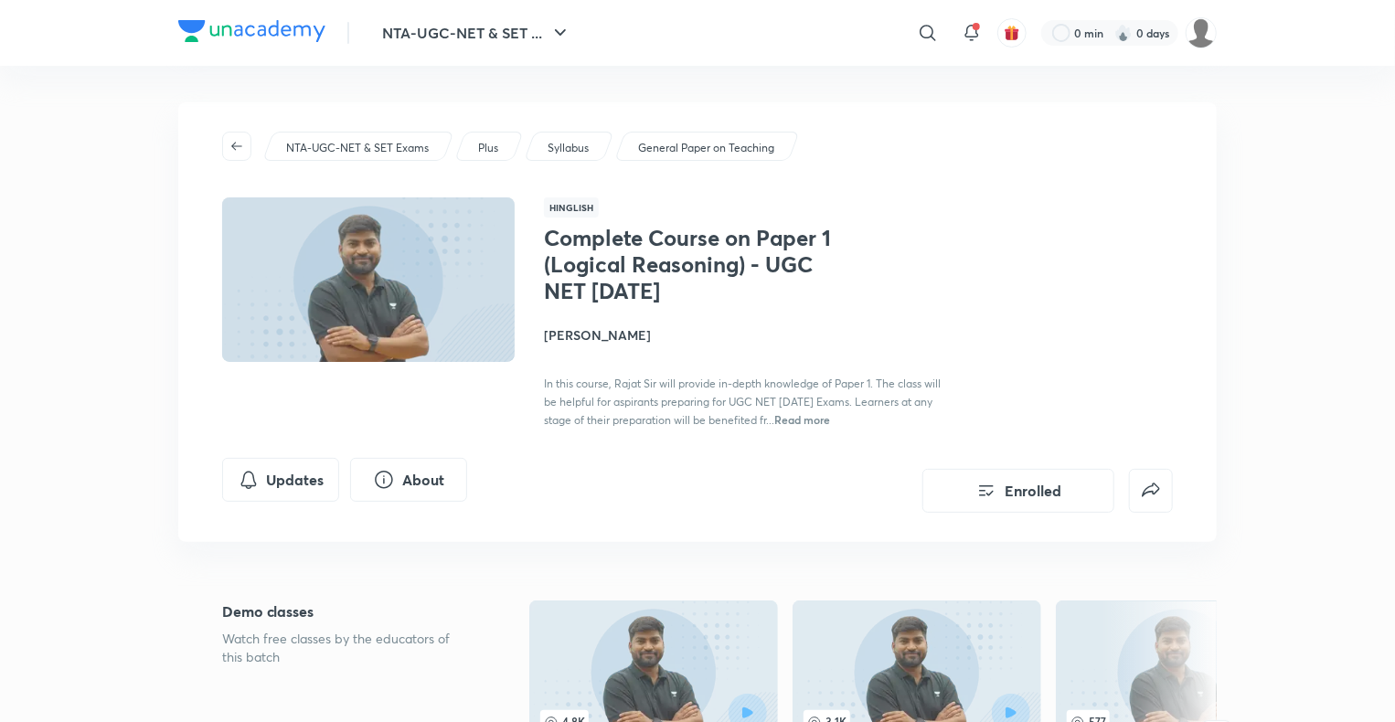
click at [289, 12] on div "NTA-UGC-NET & SET ... ​ 0 min 0 days" at bounding box center [697, 33] width 1038 height 66
click at [288, 26] on img at bounding box center [251, 31] width 147 height 22
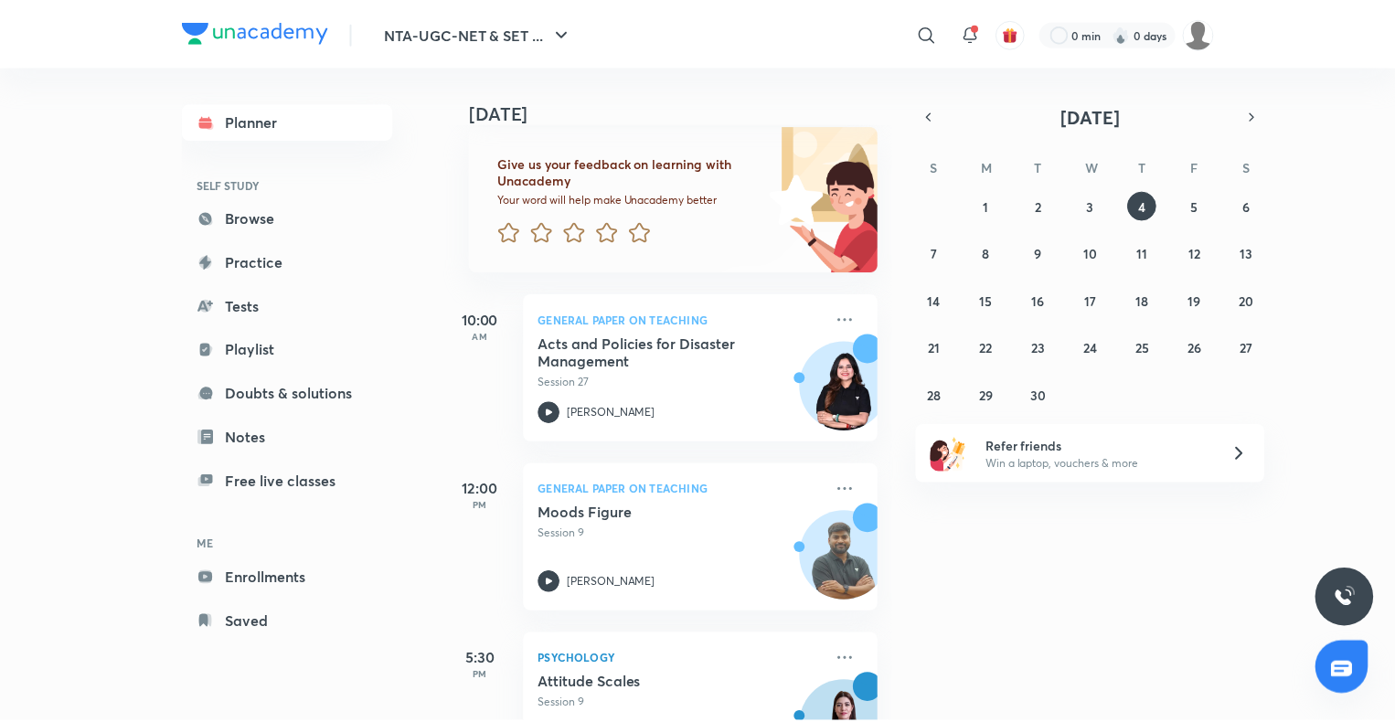
scroll to position [193, 0]
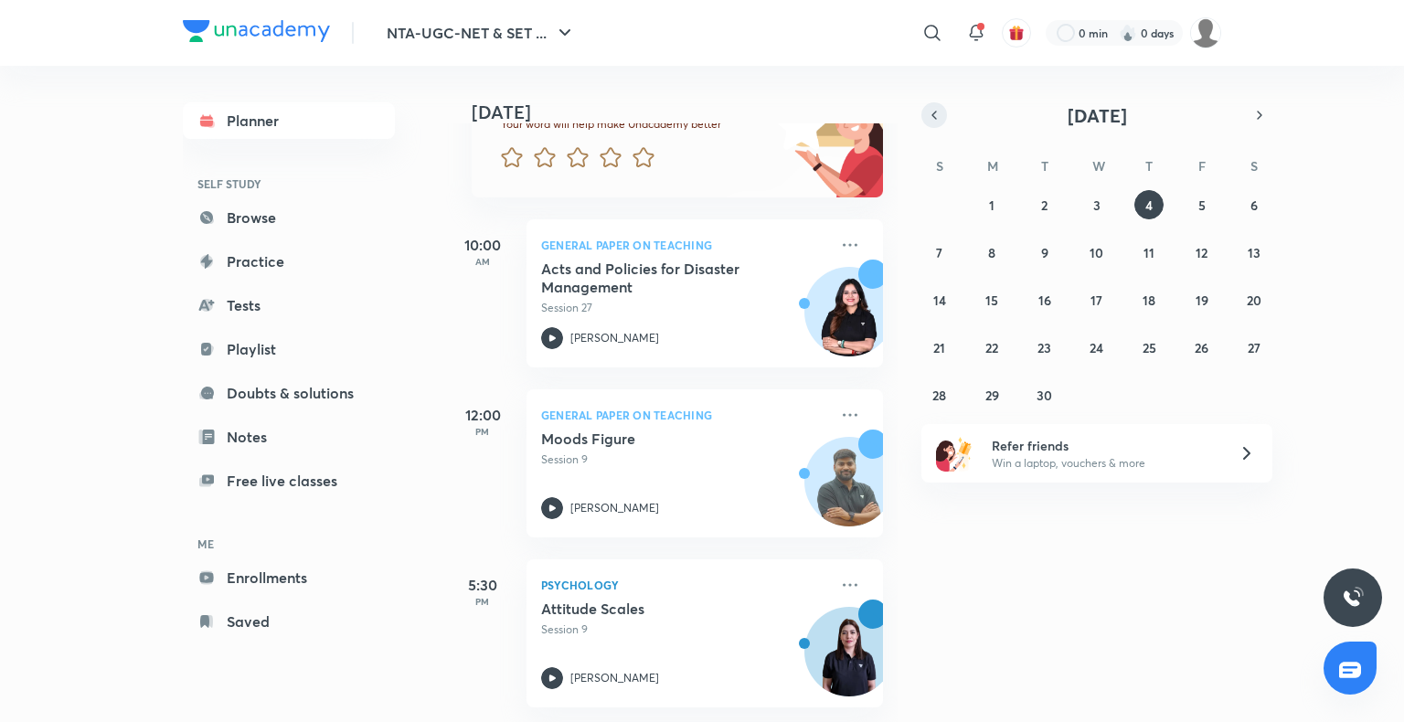
click at [934, 114] on icon "button" at bounding box center [934, 115] width 15 height 16
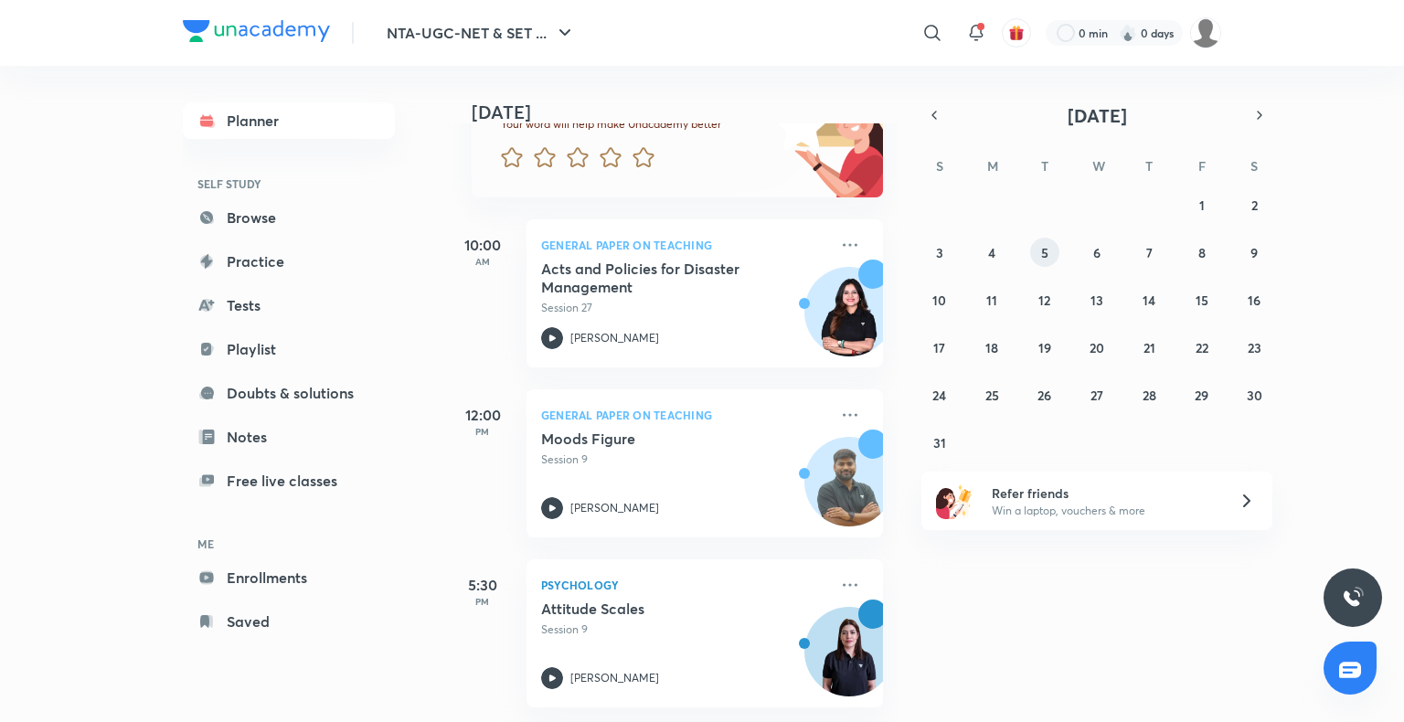
click at [1042, 254] on abbr "5" at bounding box center [1044, 252] width 7 height 17
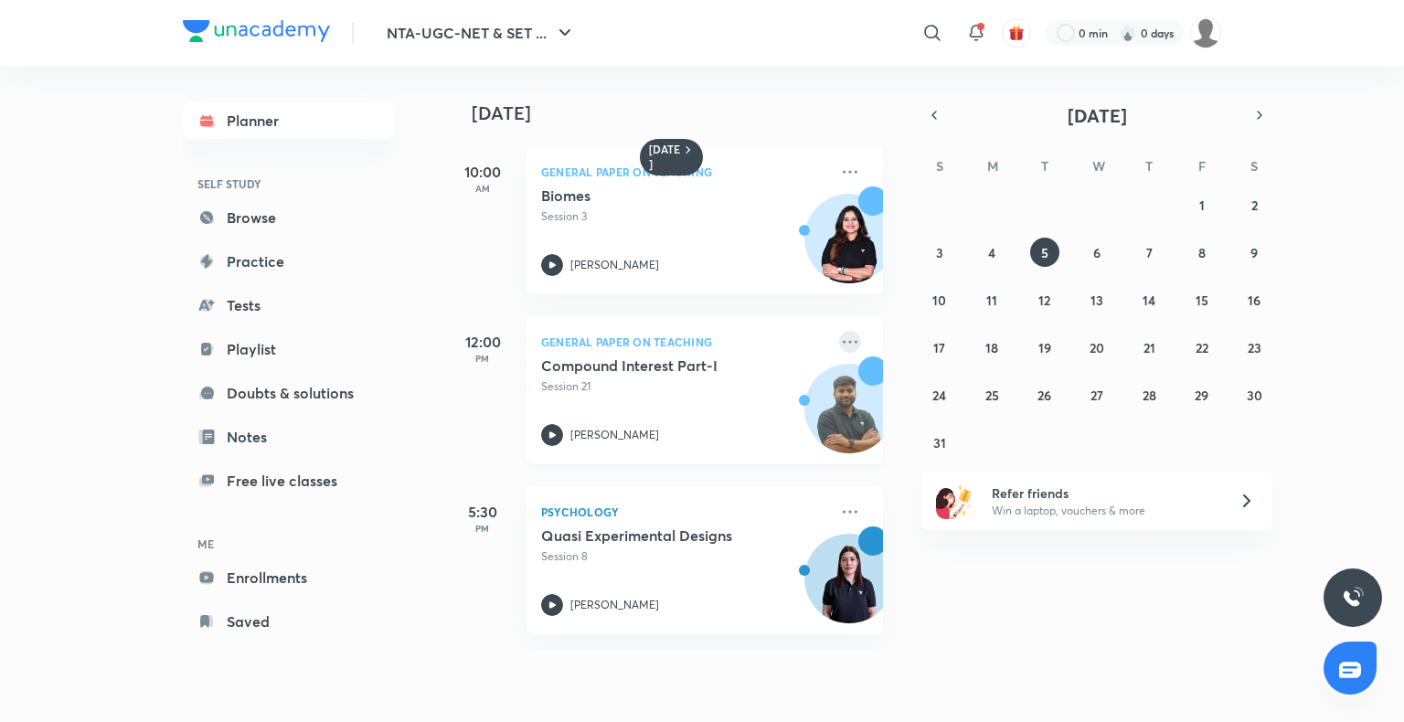
click at [839, 335] on icon at bounding box center [850, 342] width 22 height 22
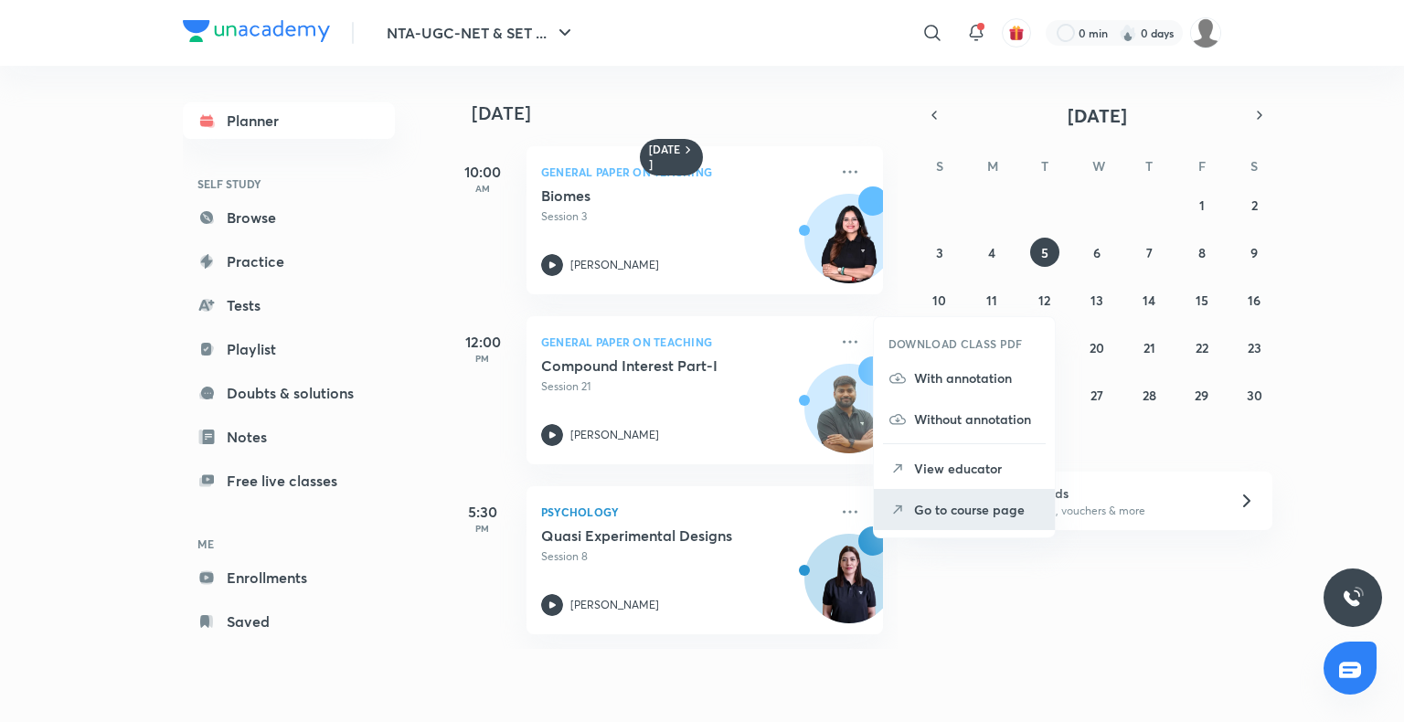
click at [969, 517] on p "Go to course page" at bounding box center [977, 509] width 126 height 19
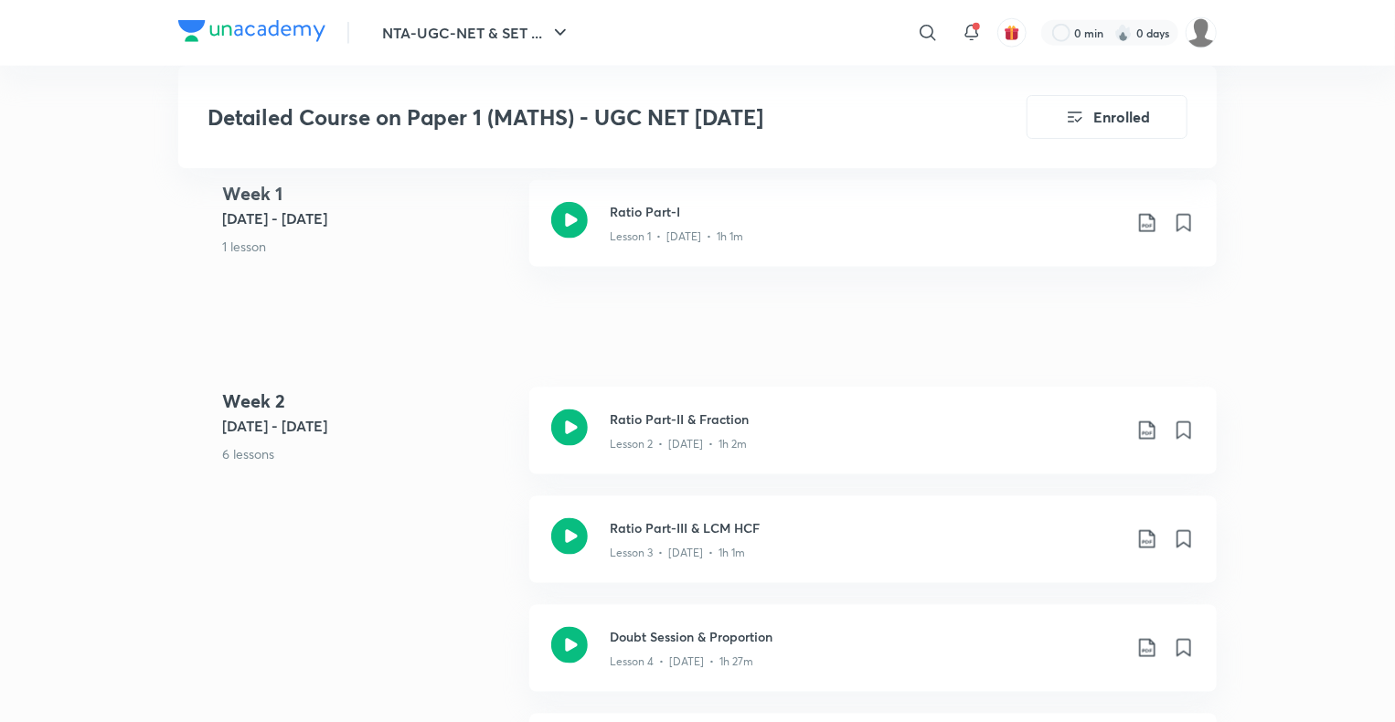
scroll to position [1079, 0]
click at [1145, 233] on icon at bounding box center [1147, 222] width 22 height 22
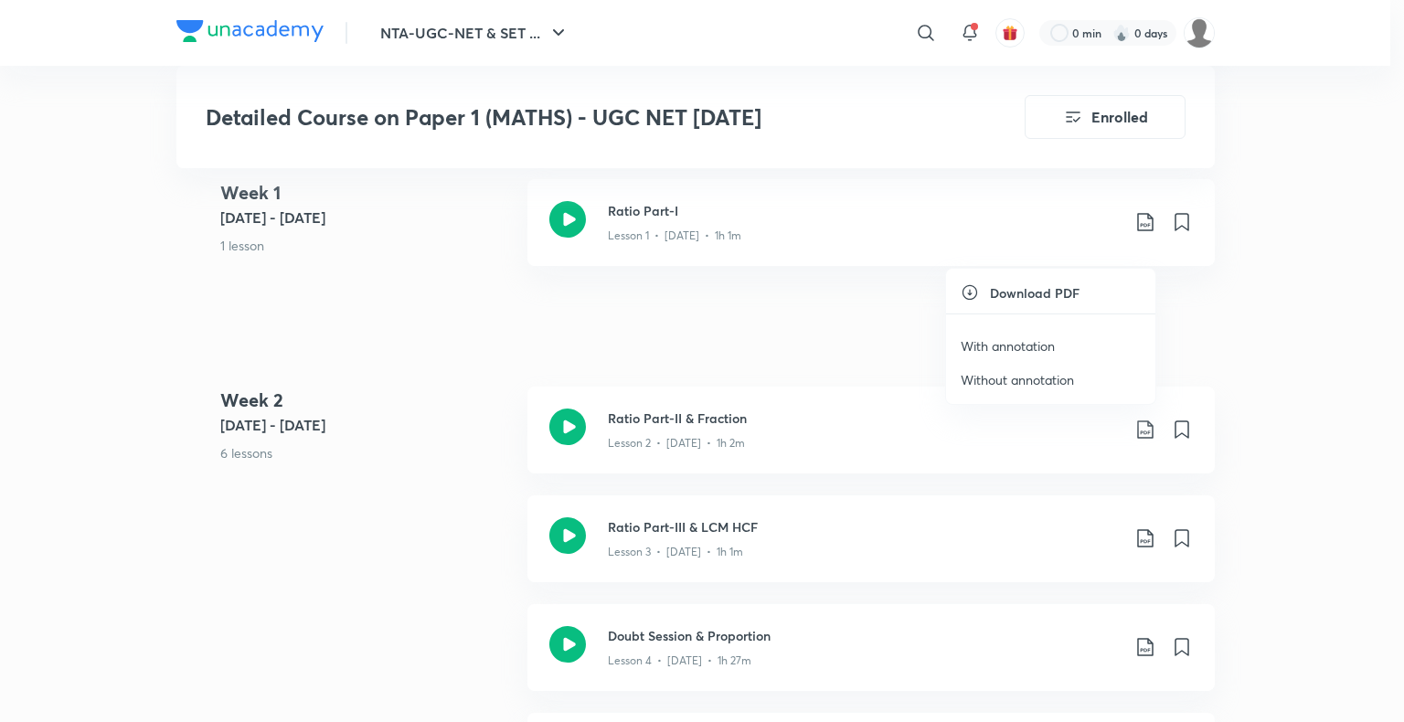
click at [1007, 475] on div at bounding box center [702, 361] width 1404 height 722
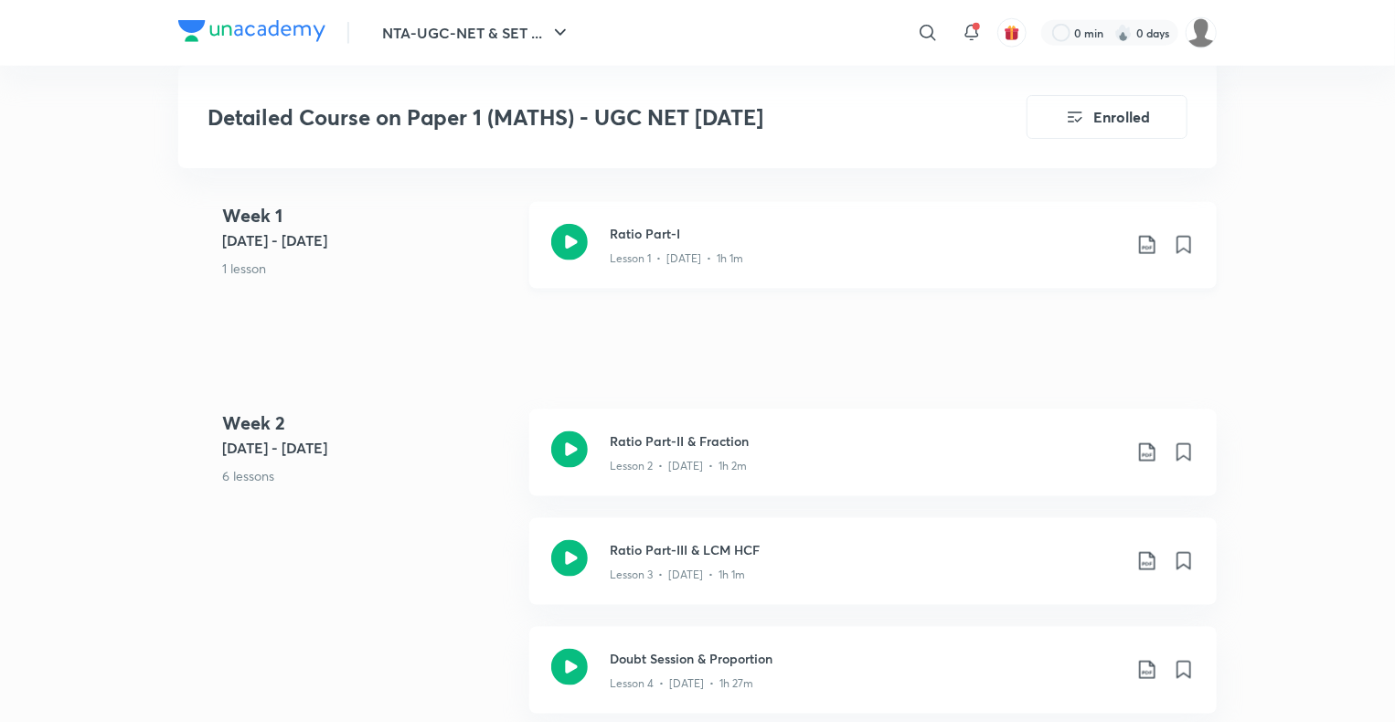
scroll to position [1057, 0]
click at [559, 467] on icon at bounding box center [569, 449] width 37 height 37
